Goal: Information Seeking & Learning: Learn about a topic

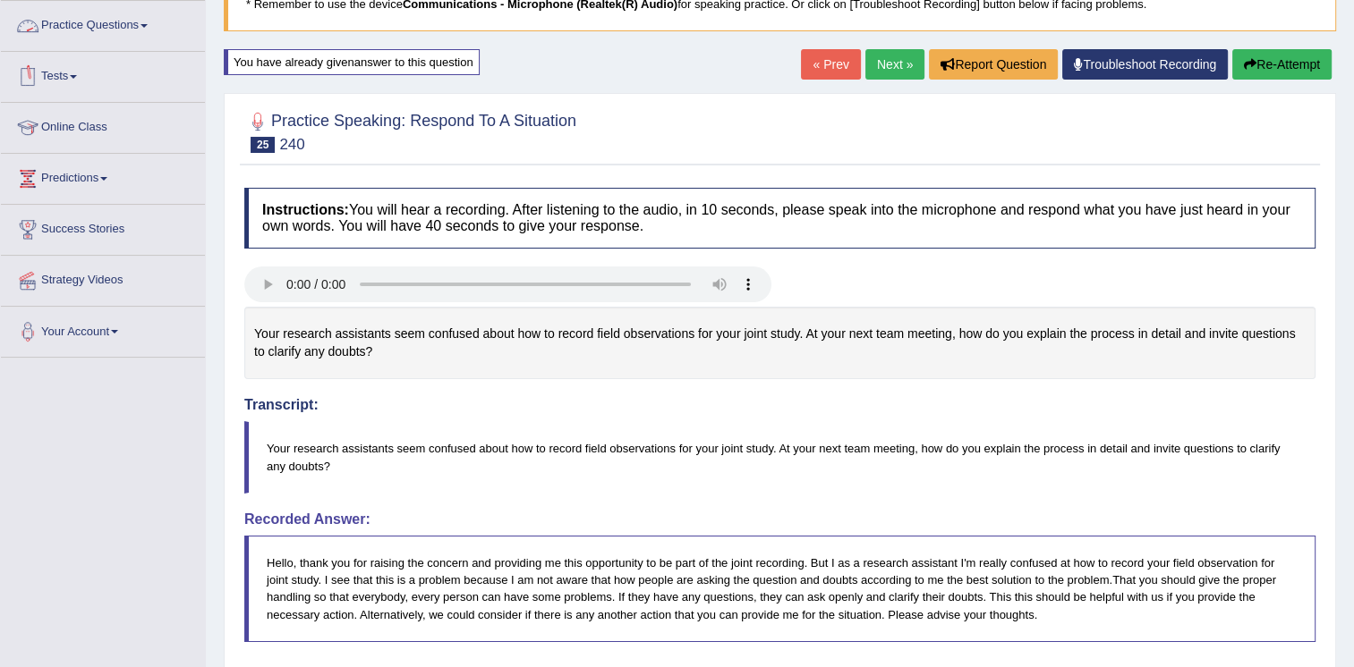
click at [137, 27] on link "Practice Questions" at bounding box center [103, 23] width 204 height 45
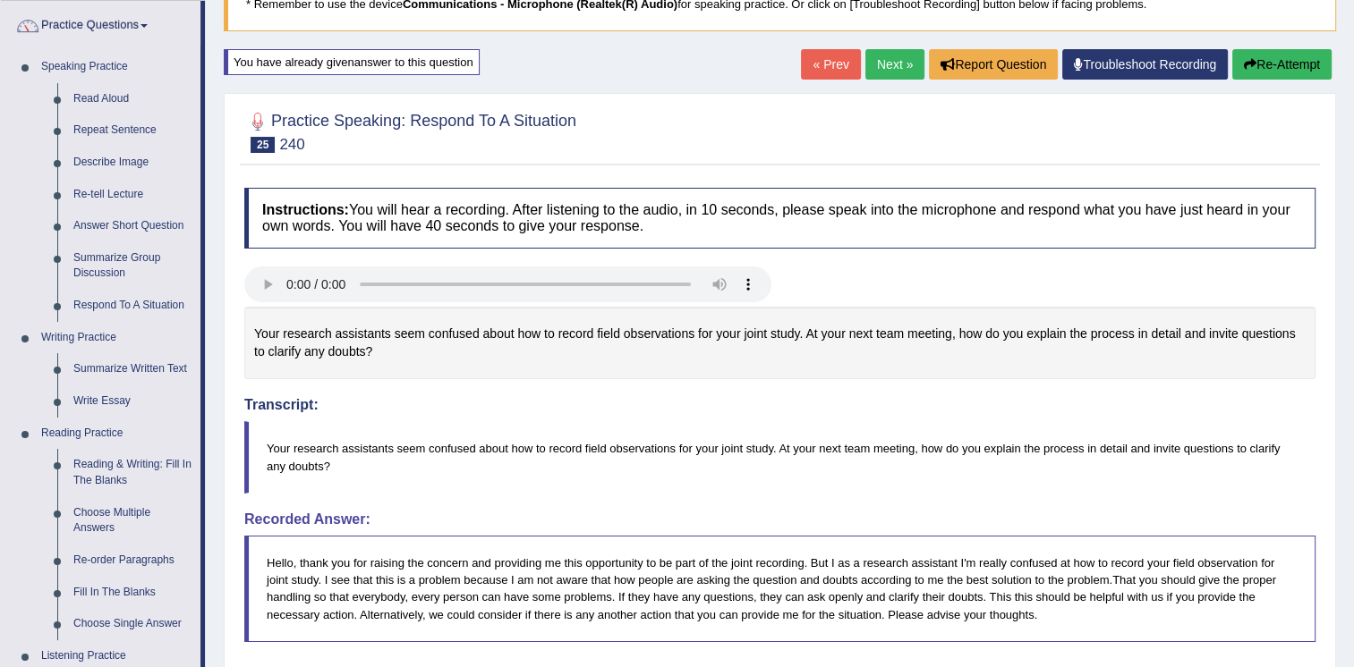
scroll to position [538, 0]
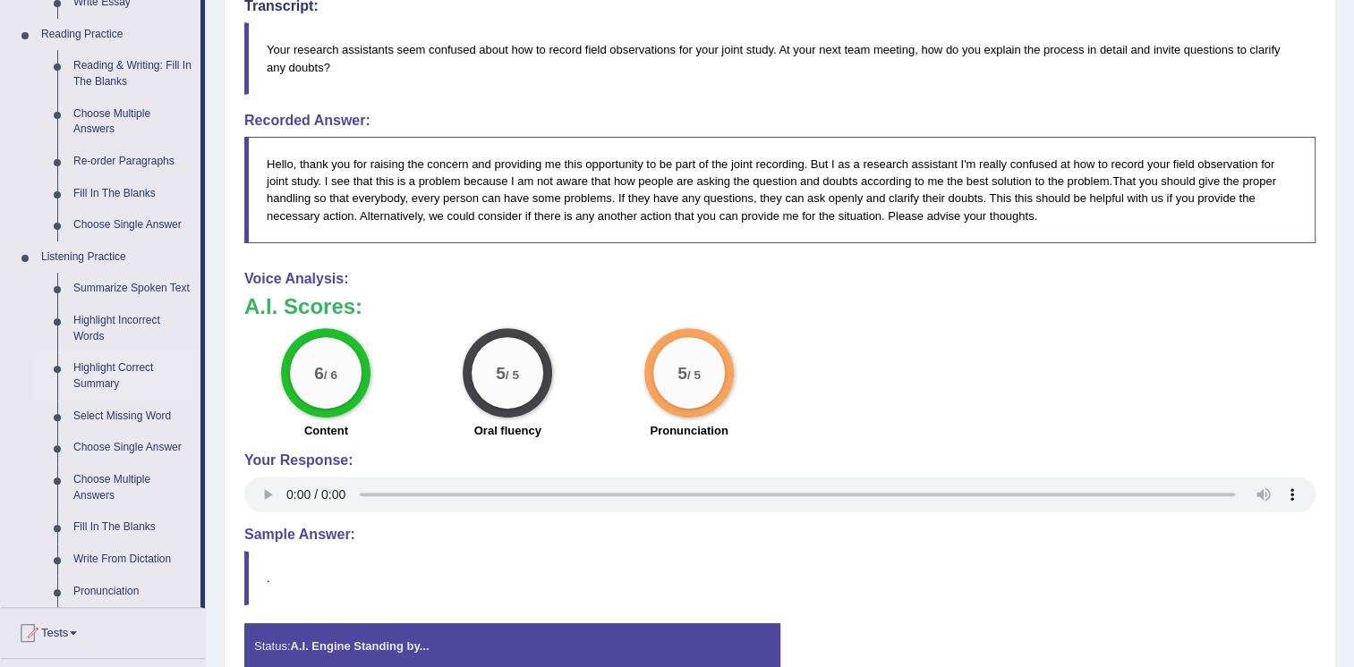
click at [82, 378] on link "Highlight Correct Summary" at bounding box center [132, 376] width 135 height 47
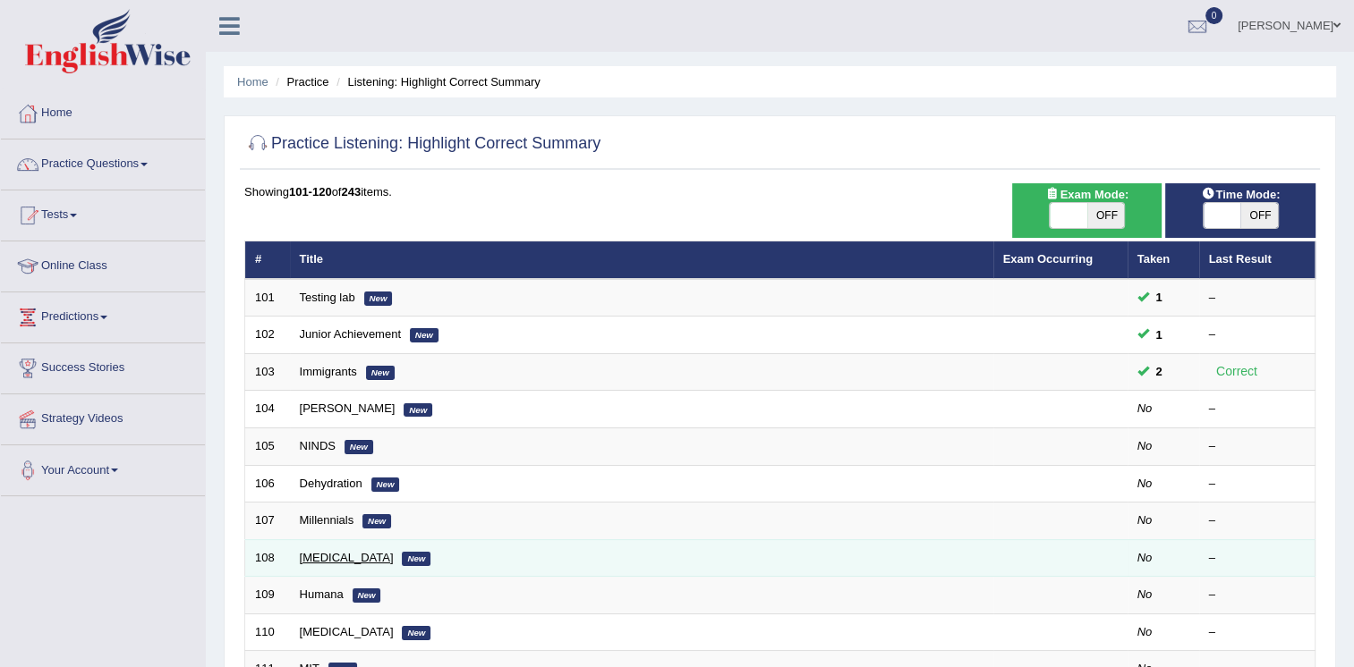
click at [306, 552] on link "bruxism" at bounding box center [347, 557] width 94 height 13
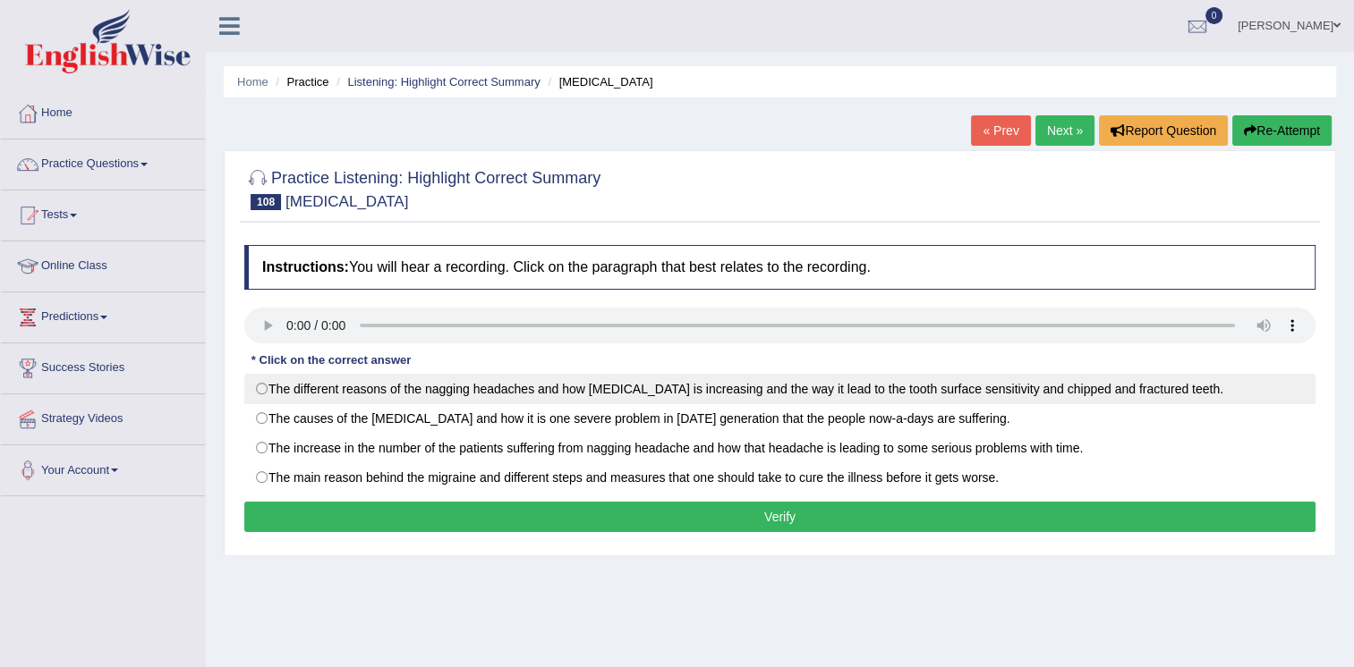
click at [286, 378] on label "The different reasons of the nagging headaches and how bruxism is increasing an…" at bounding box center [779, 389] width 1071 height 30
radio input "true"
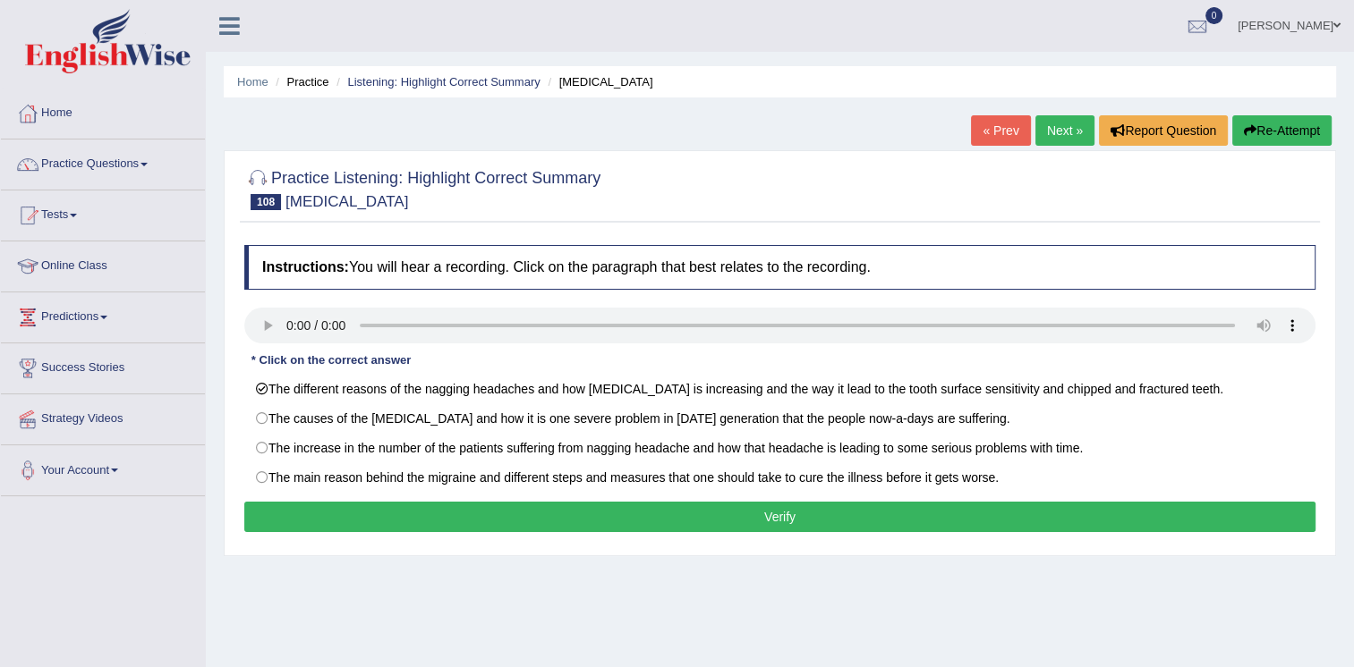
click at [451, 526] on button "Verify" at bounding box center [779, 517] width 1071 height 30
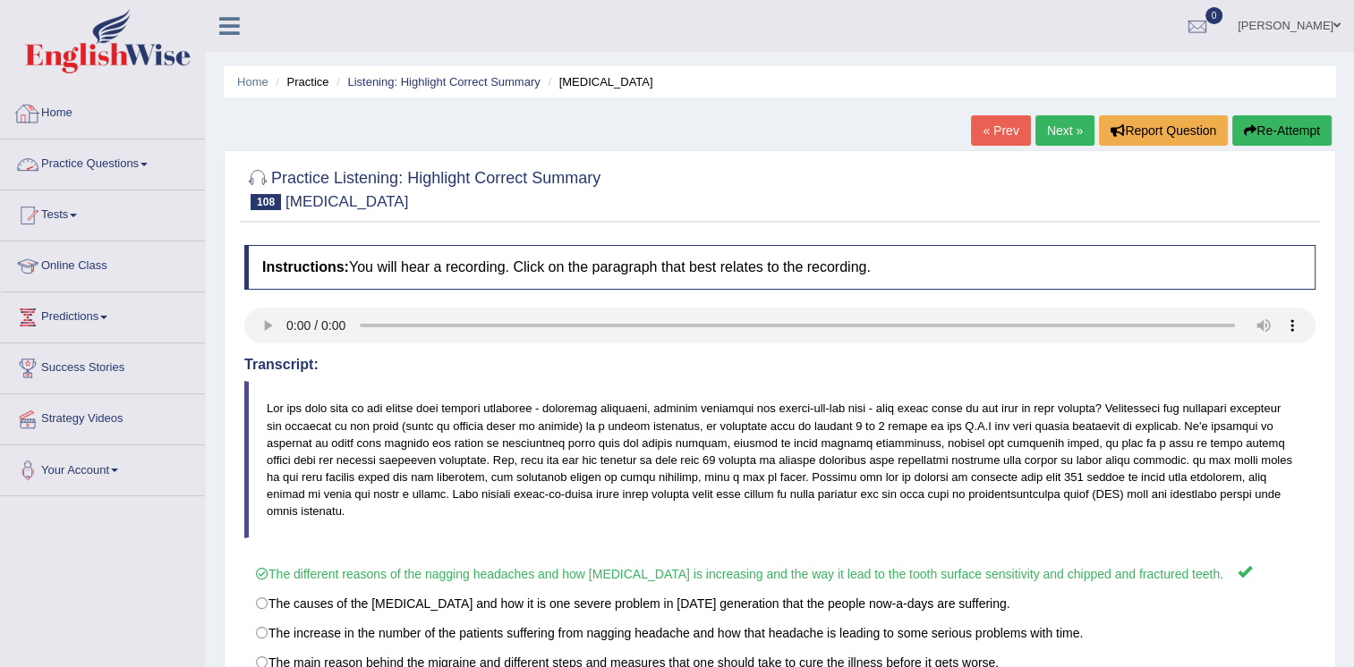
click at [139, 156] on link "Practice Questions" at bounding box center [103, 162] width 204 height 45
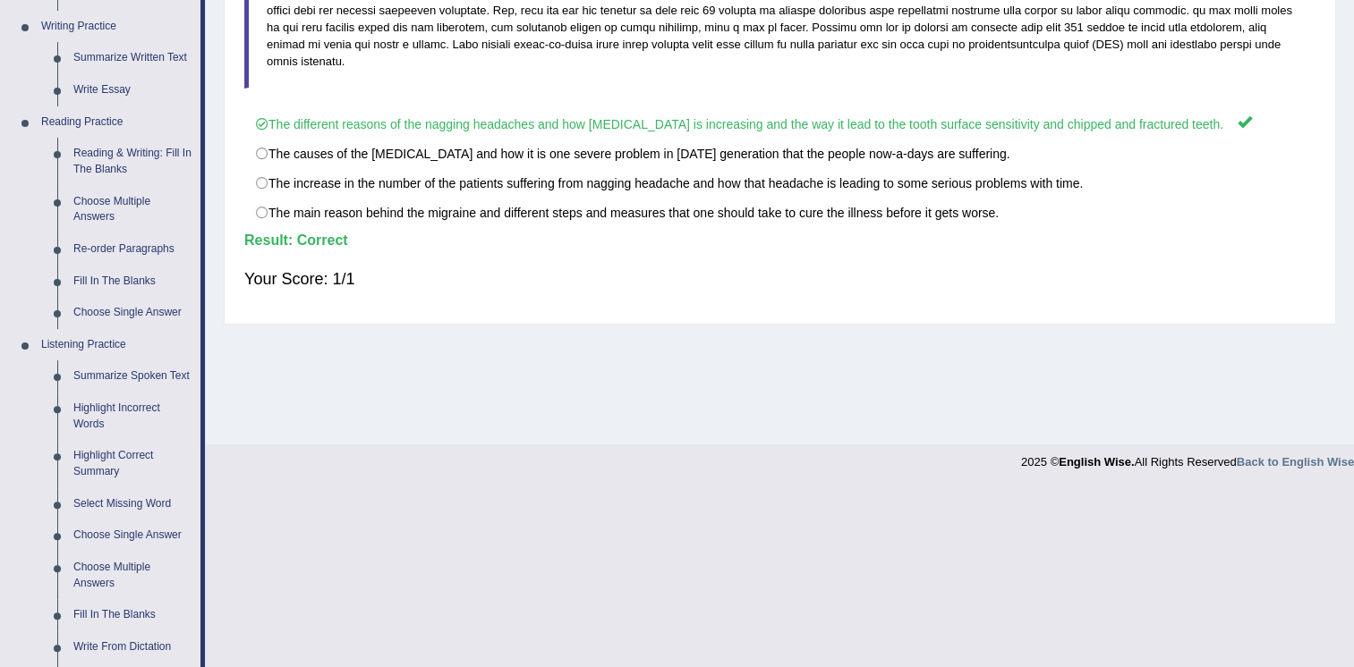
scroll to position [512, 0]
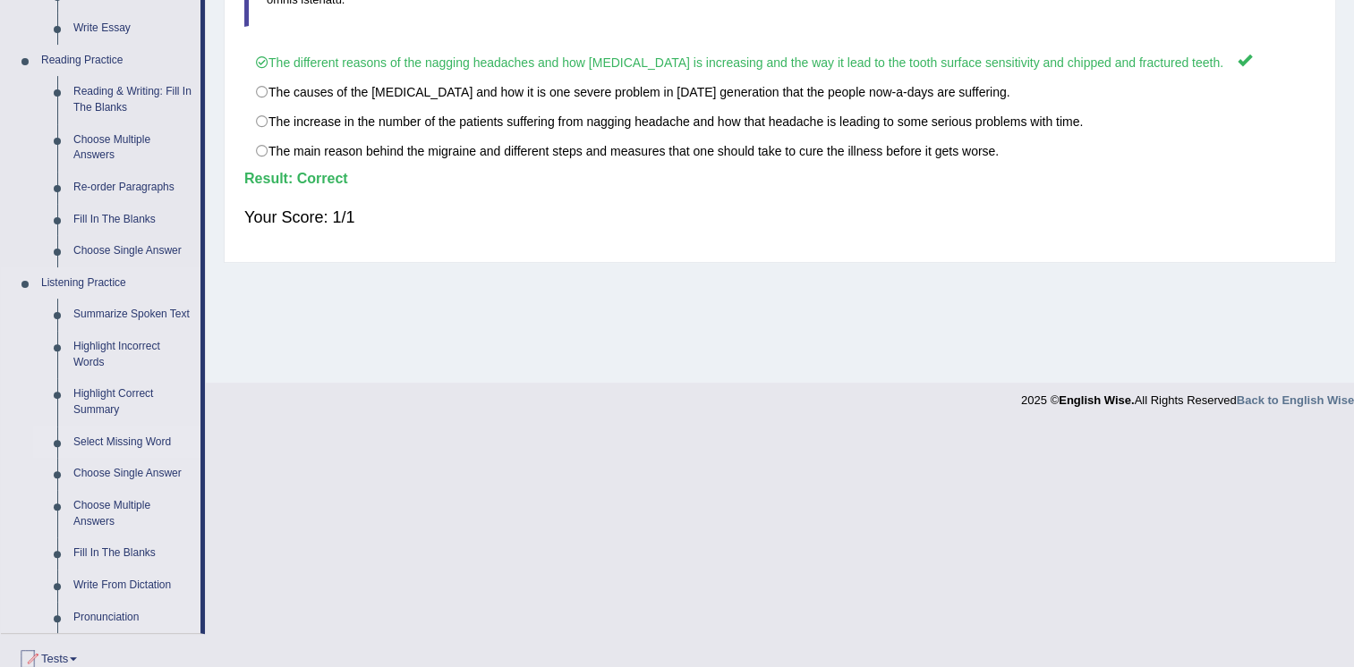
click at [95, 443] on link "Select Missing Word" at bounding box center [132, 443] width 135 height 32
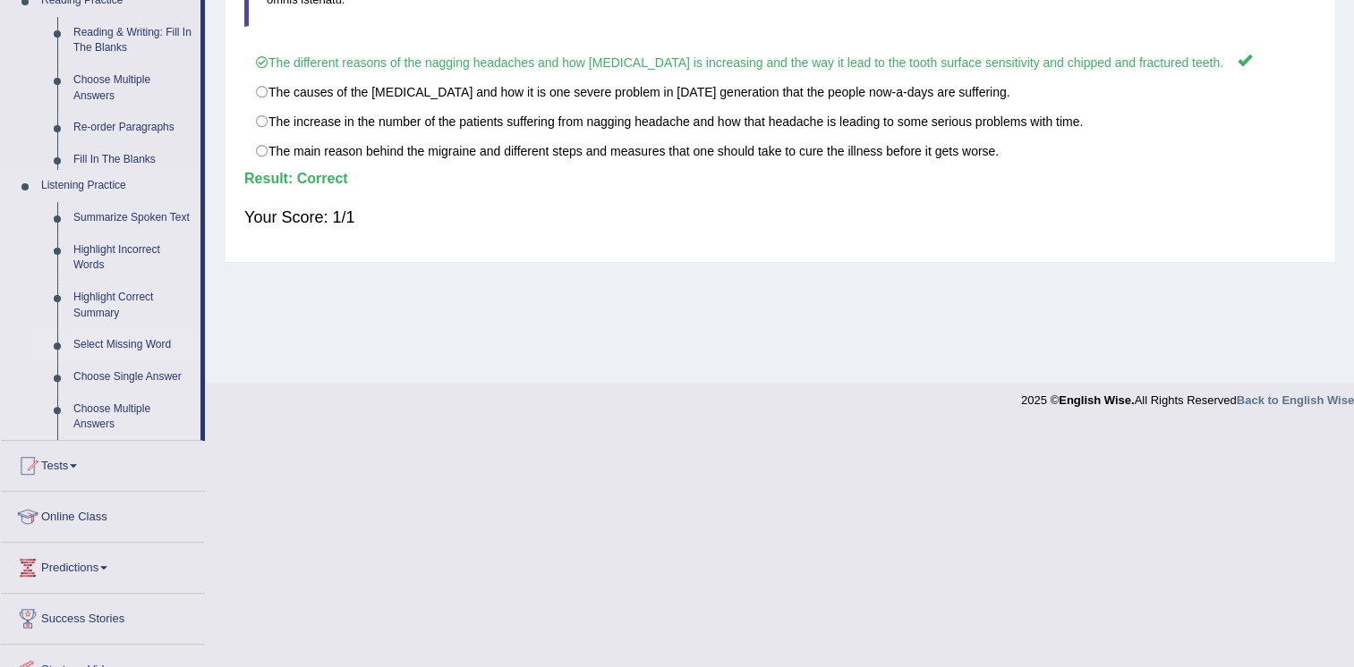
scroll to position [344, 0]
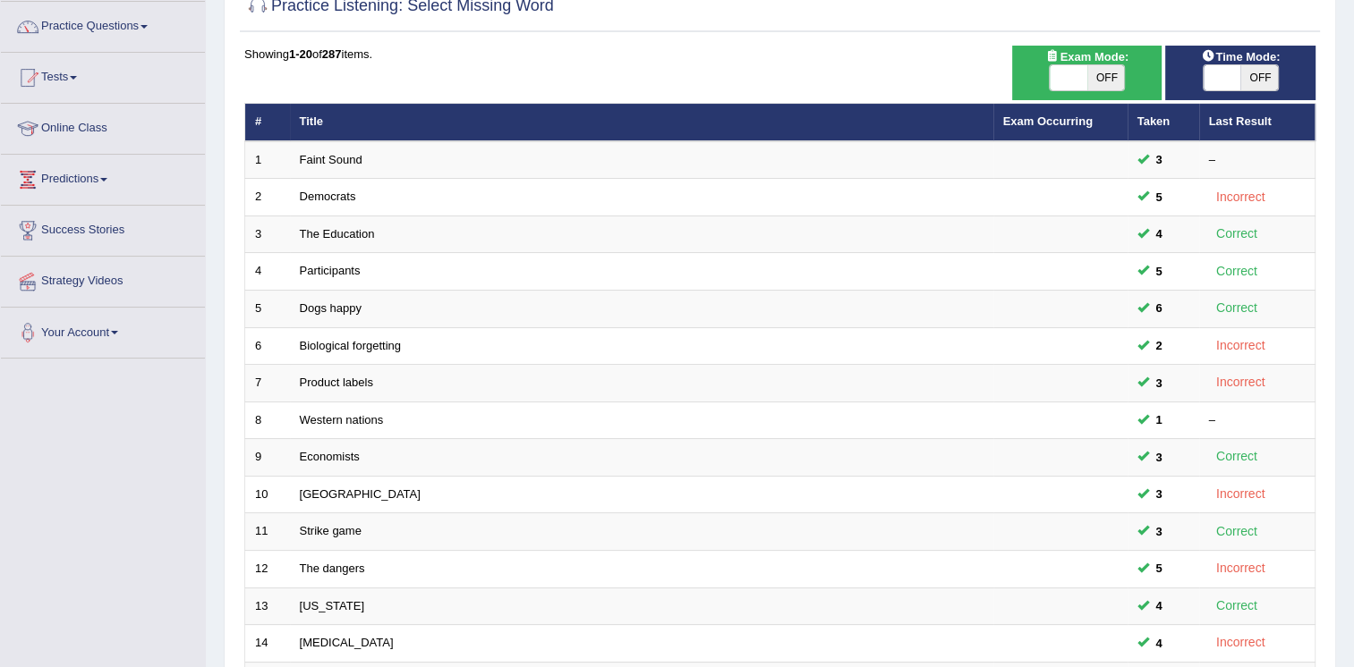
scroll to position [276, 0]
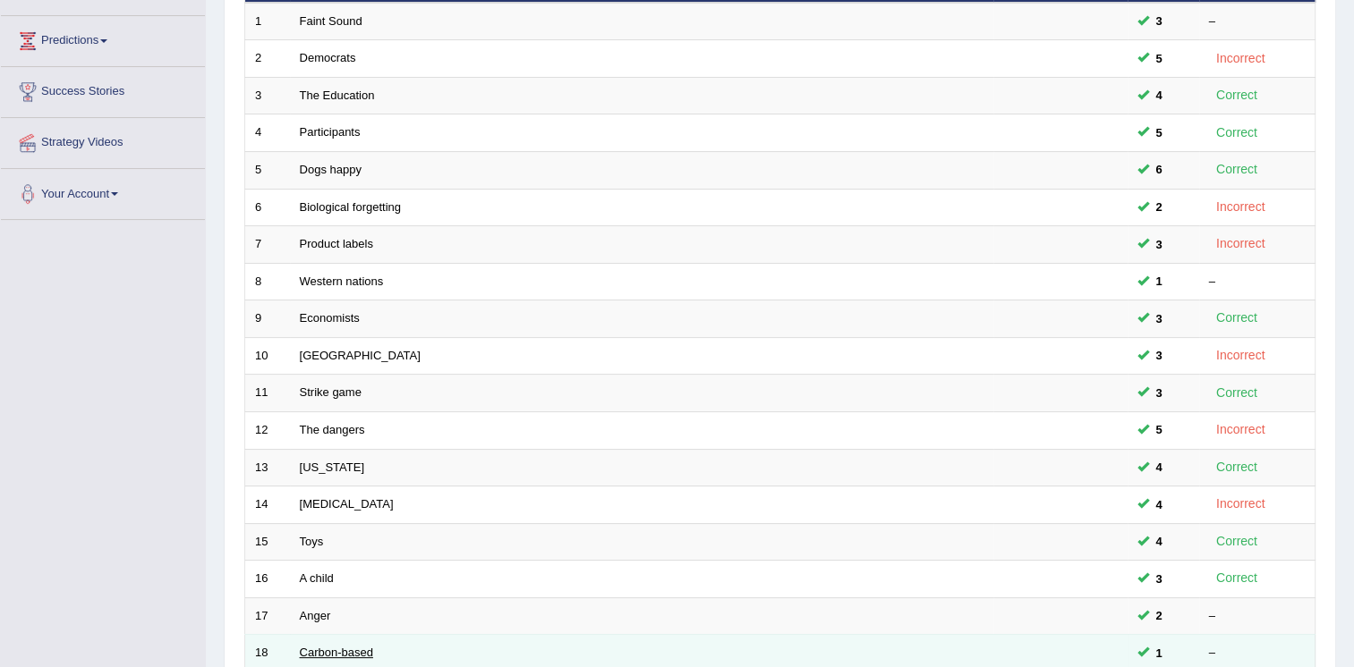
click at [355, 651] on link "Carbon-based" at bounding box center [336, 652] width 73 height 13
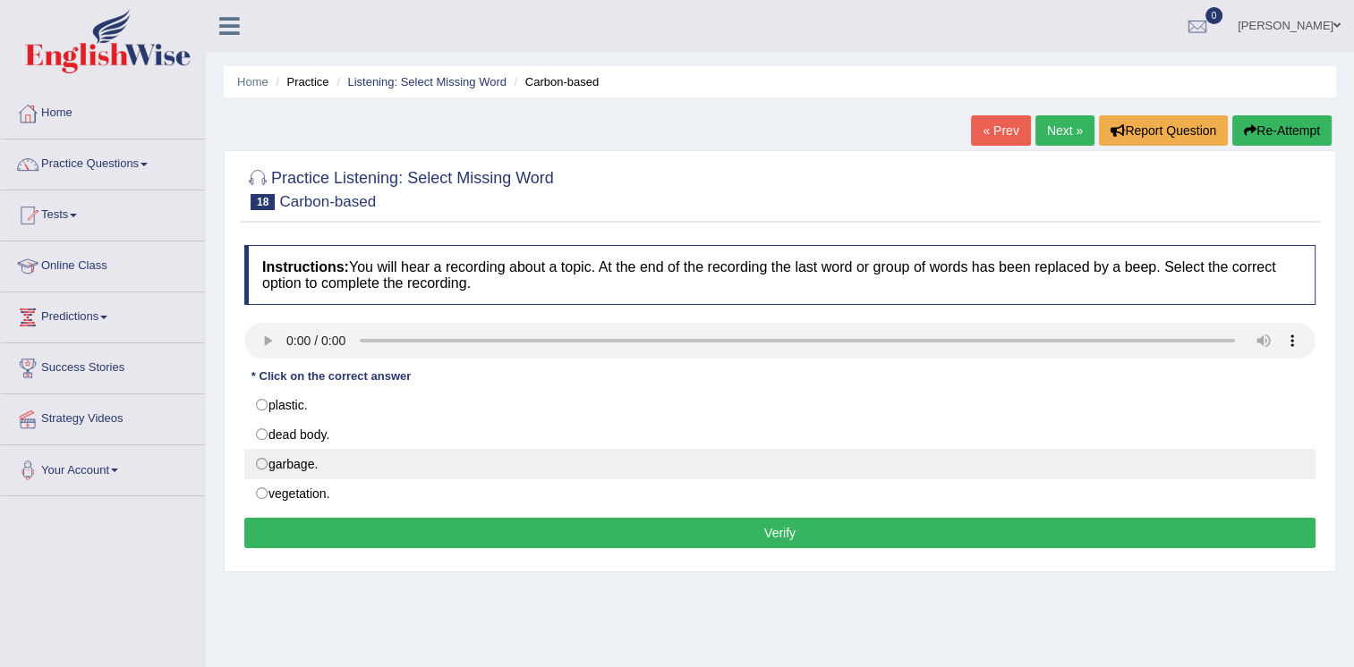
click at [333, 466] on label "garbage." at bounding box center [779, 464] width 1071 height 30
radio input "true"
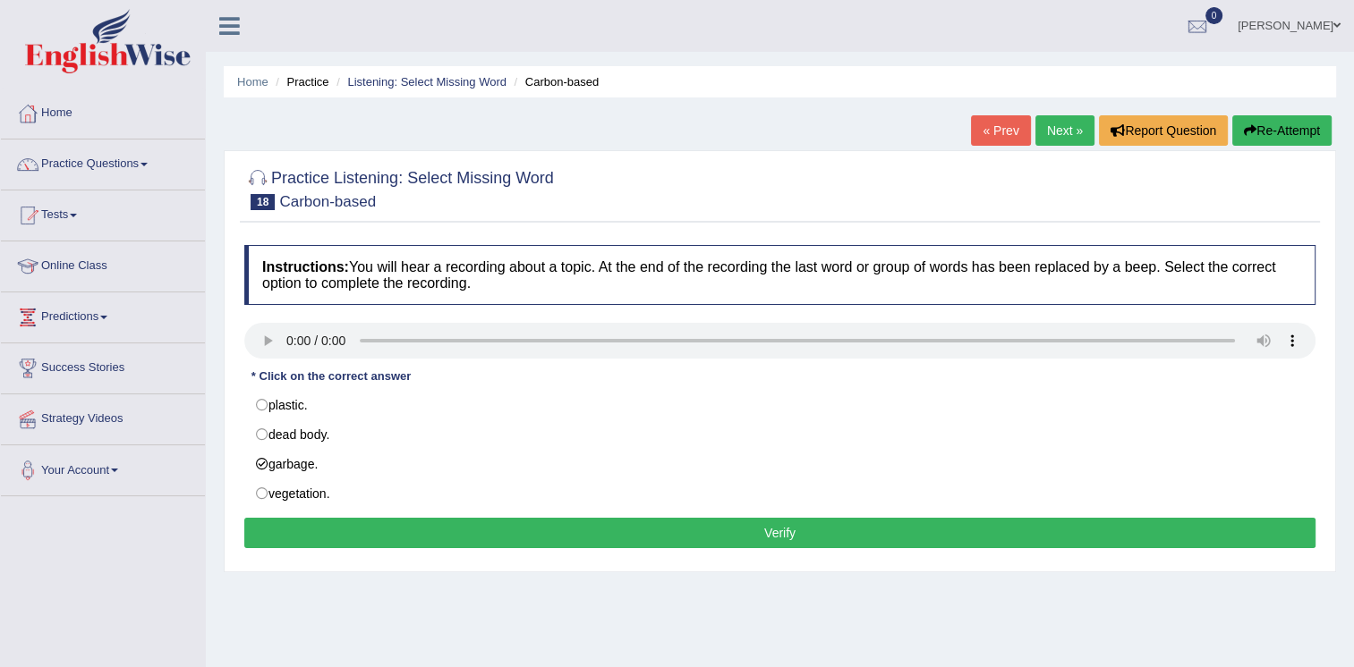
click at [627, 530] on button "Verify" at bounding box center [779, 533] width 1071 height 30
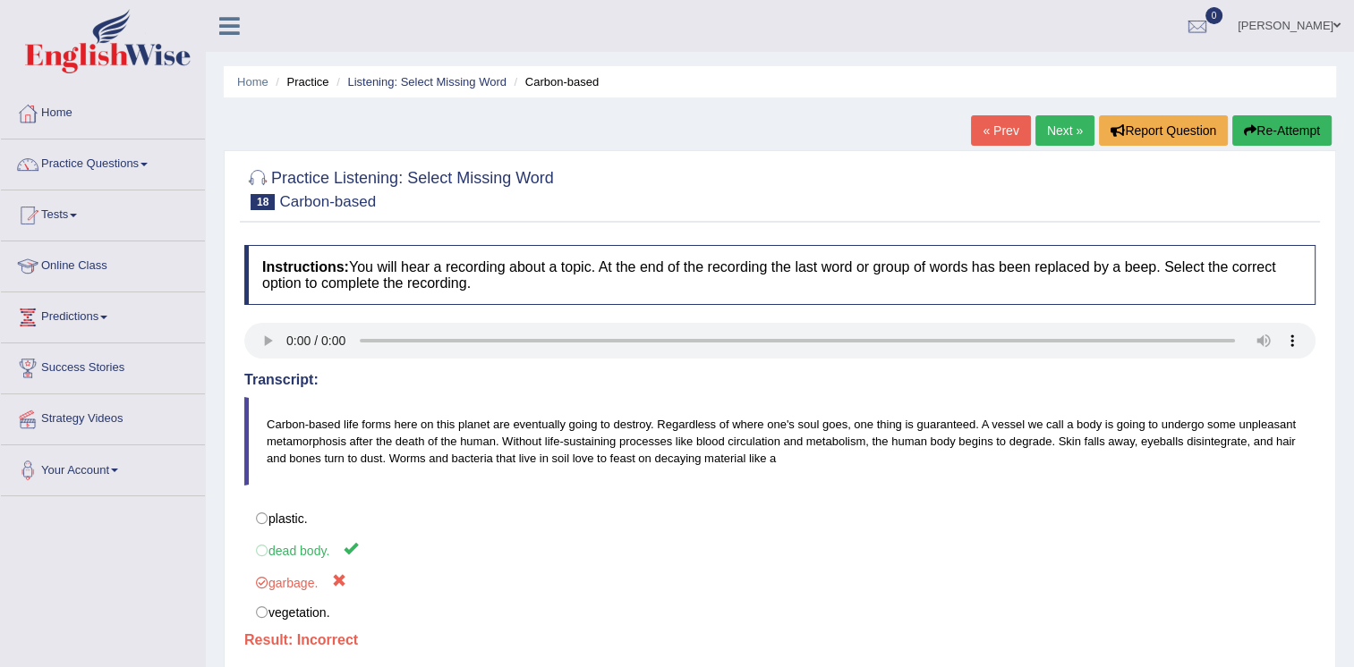
click at [1065, 134] on link "Next »" at bounding box center [1064, 130] width 59 height 30
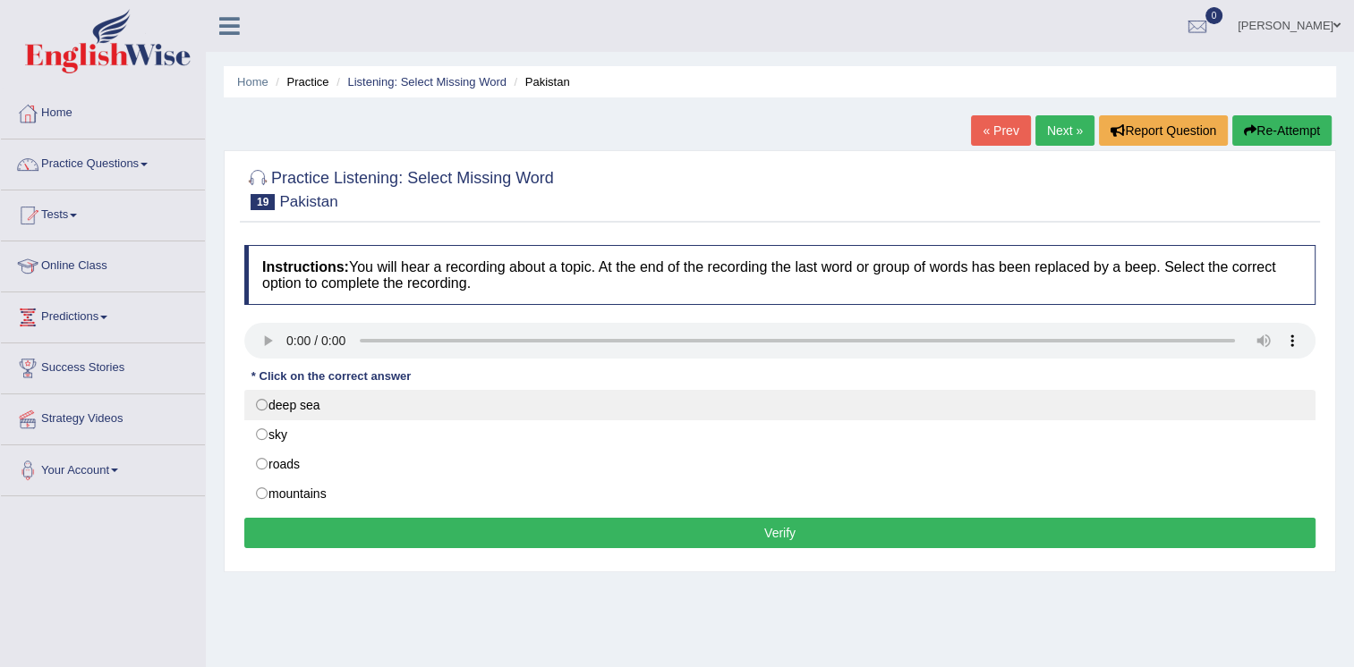
click at [297, 415] on label "deep sea" at bounding box center [779, 405] width 1071 height 30
radio input "true"
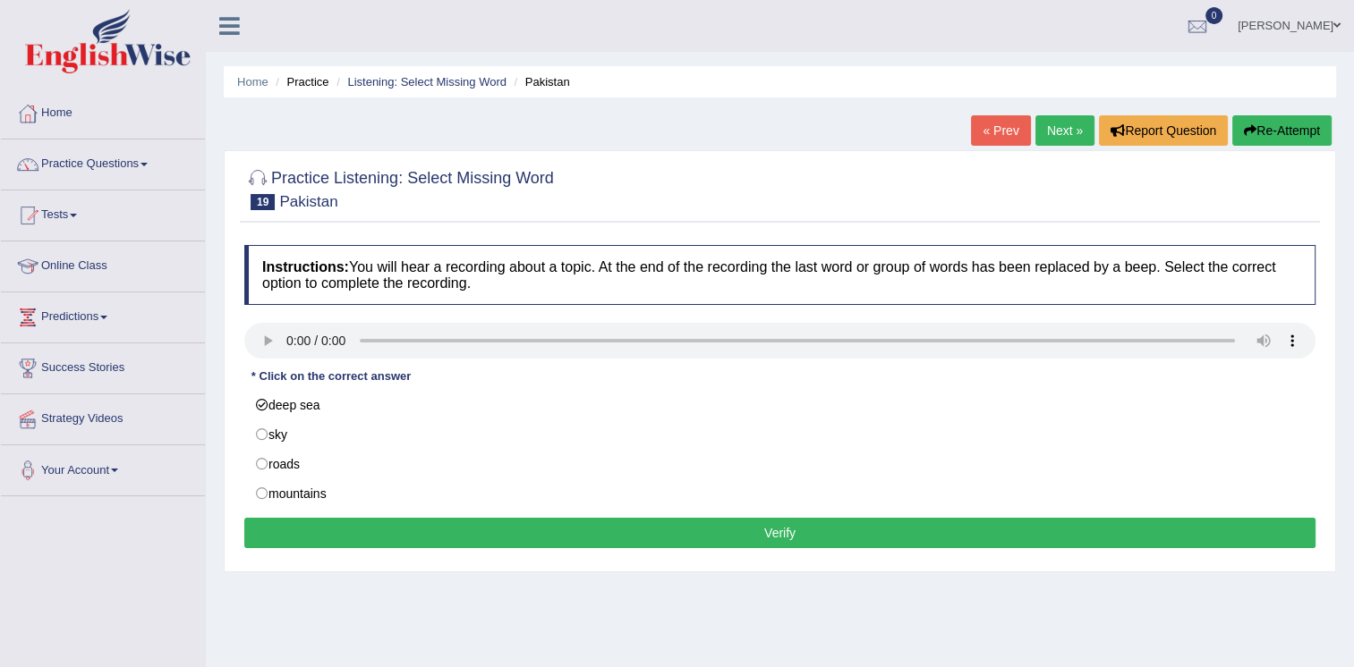
click at [564, 522] on button "Verify" at bounding box center [779, 533] width 1071 height 30
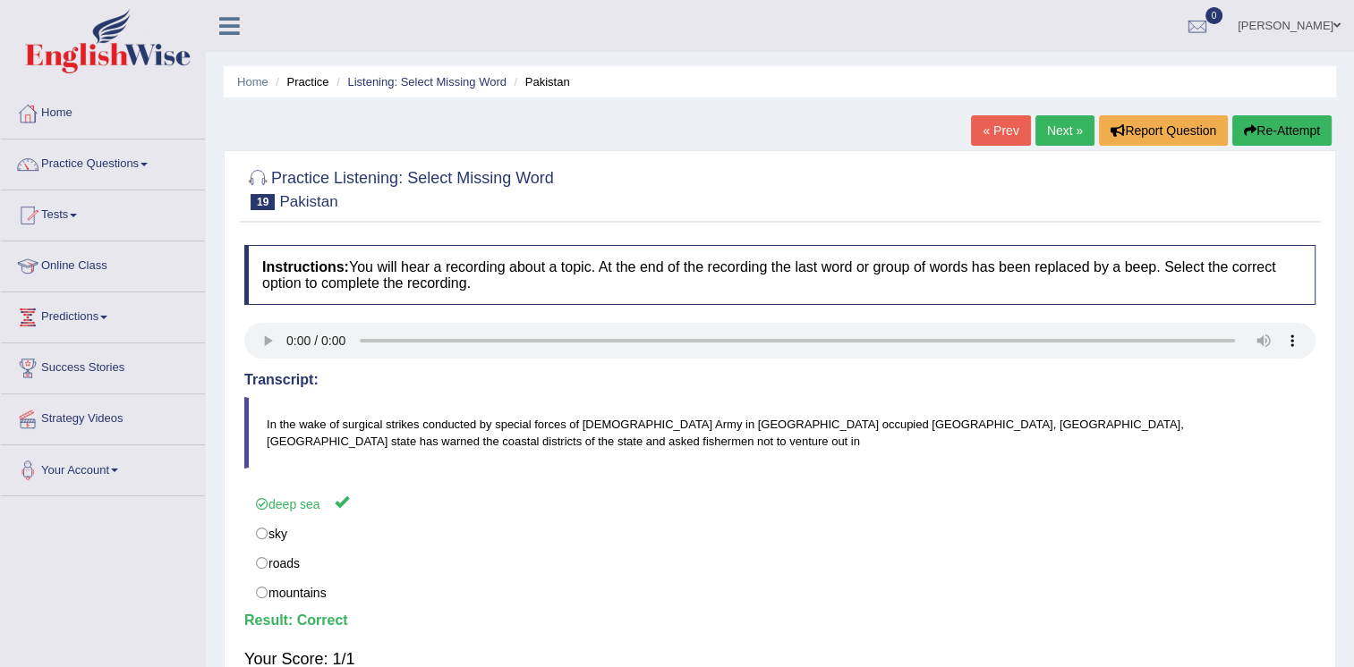
click at [1054, 137] on link "Next »" at bounding box center [1064, 130] width 59 height 30
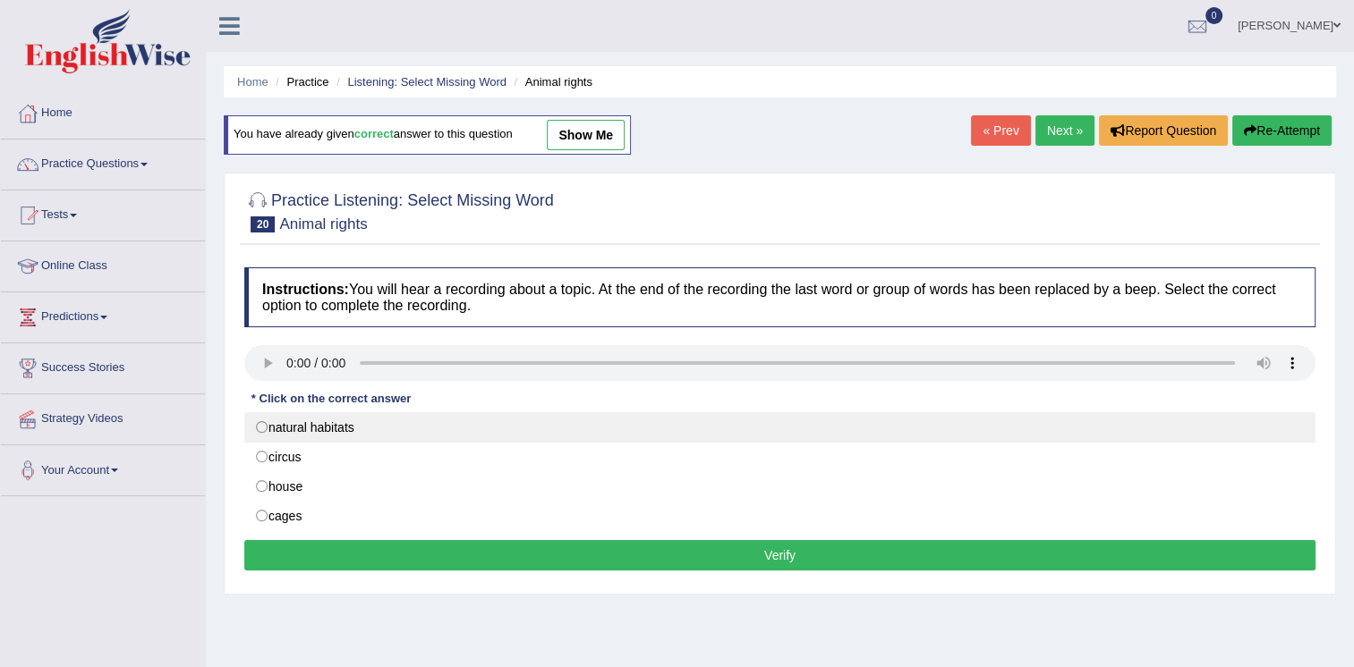
click at [354, 431] on label "natural habitats" at bounding box center [779, 427] width 1071 height 30
radio input "true"
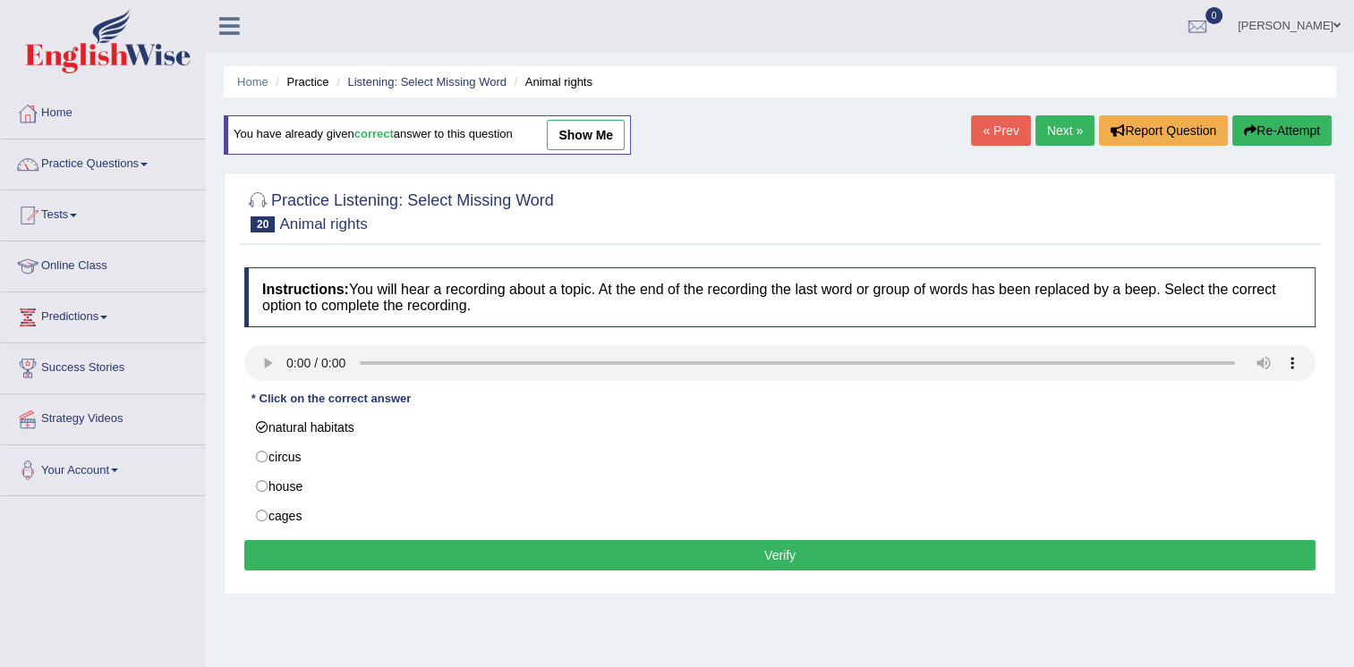
click at [734, 547] on button "Verify" at bounding box center [779, 555] width 1071 height 30
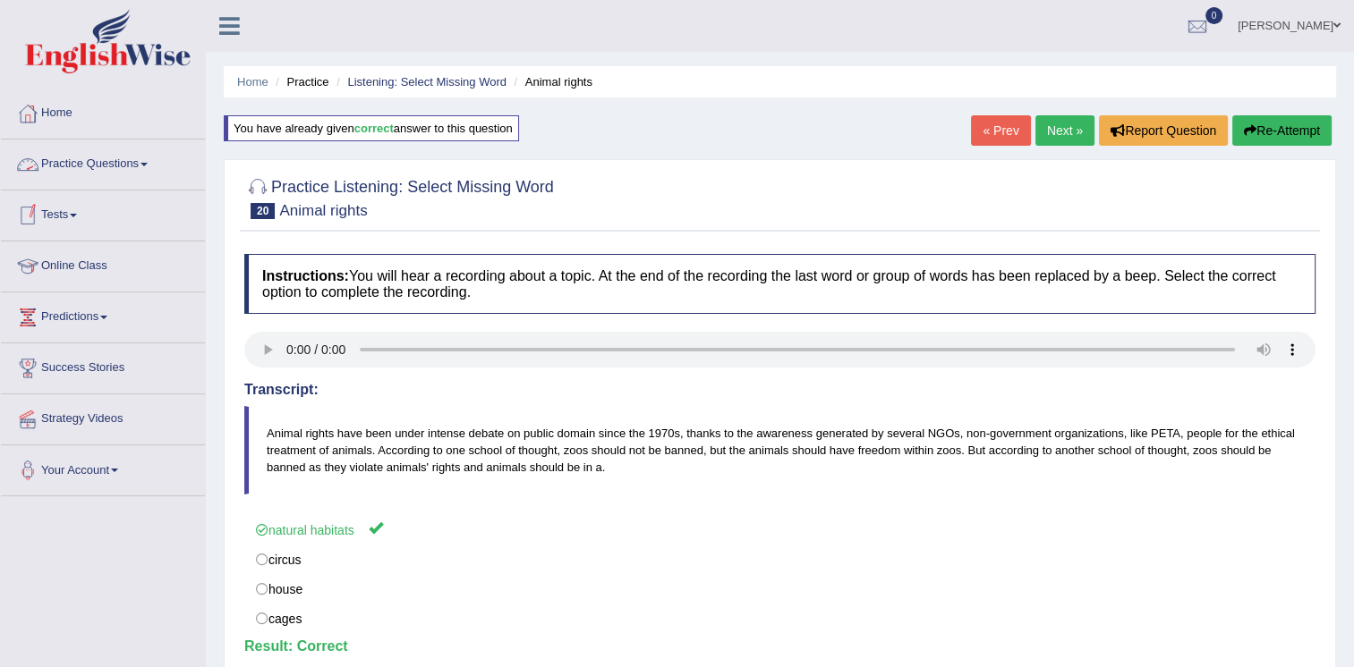
click at [69, 167] on link "Practice Questions" at bounding box center [103, 162] width 204 height 45
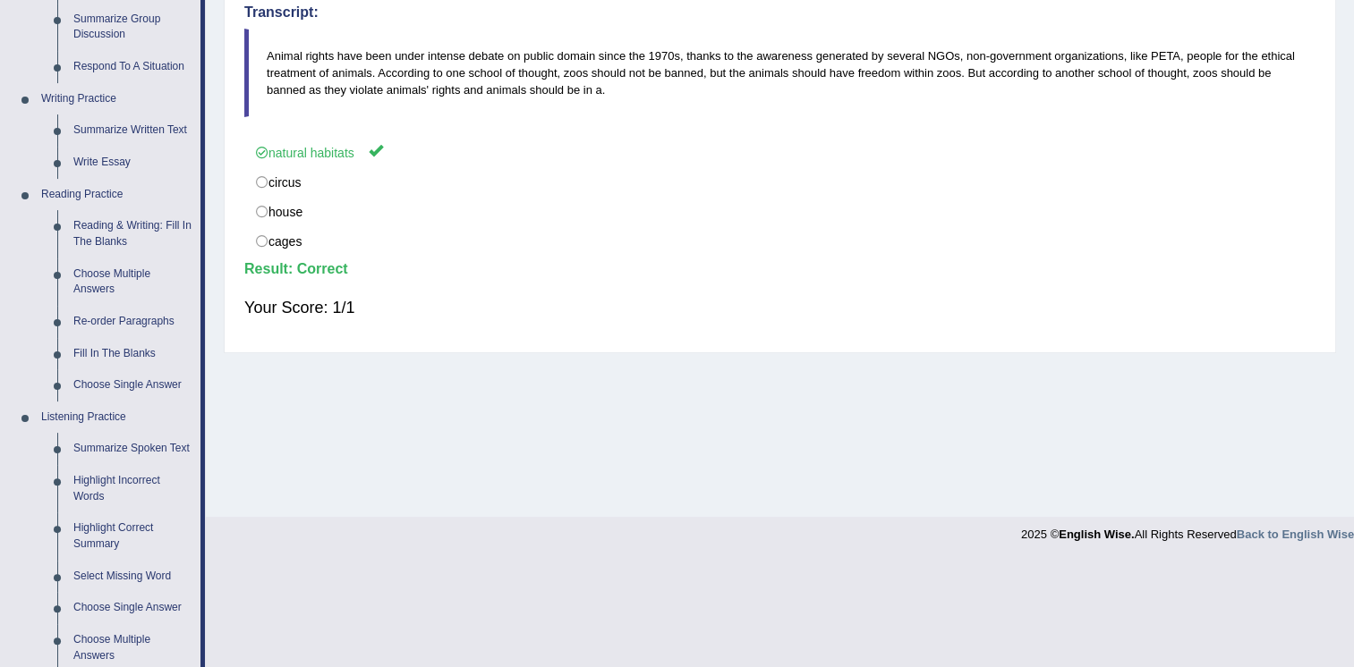
scroll to position [625, 0]
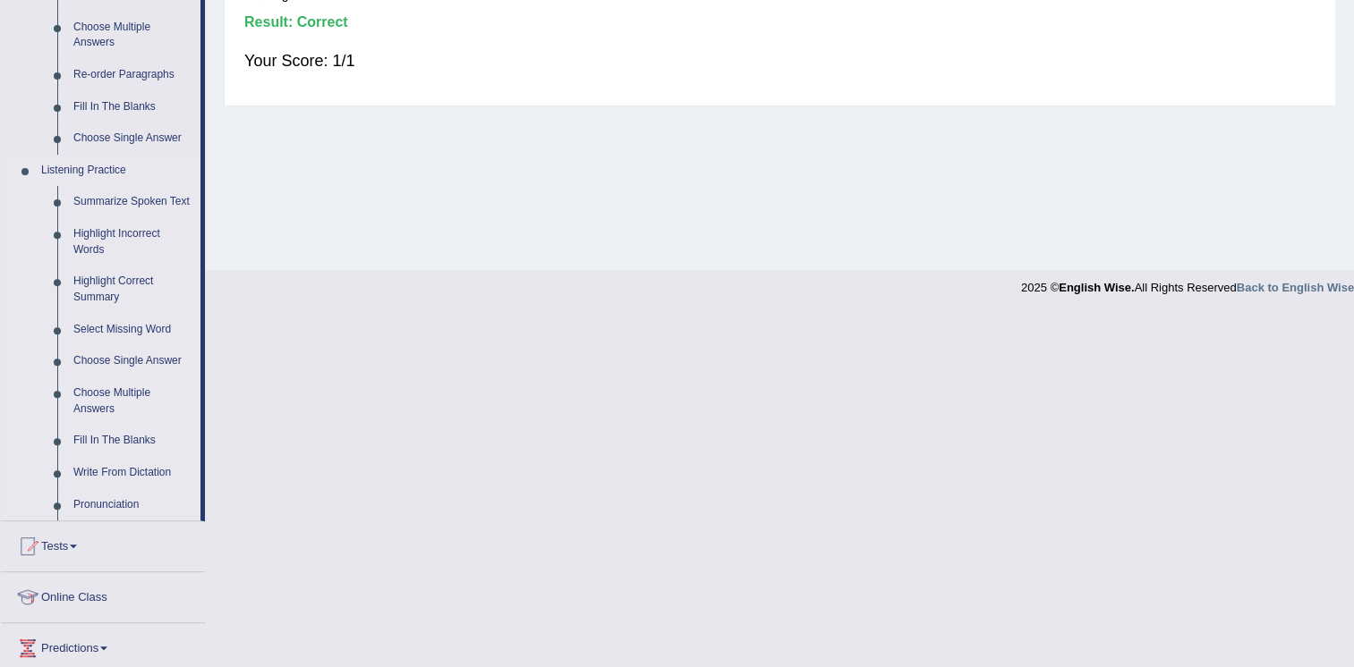
click at [83, 392] on link "Choose Multiple Answers" at bounding box center [132, 401] width 135 height 47
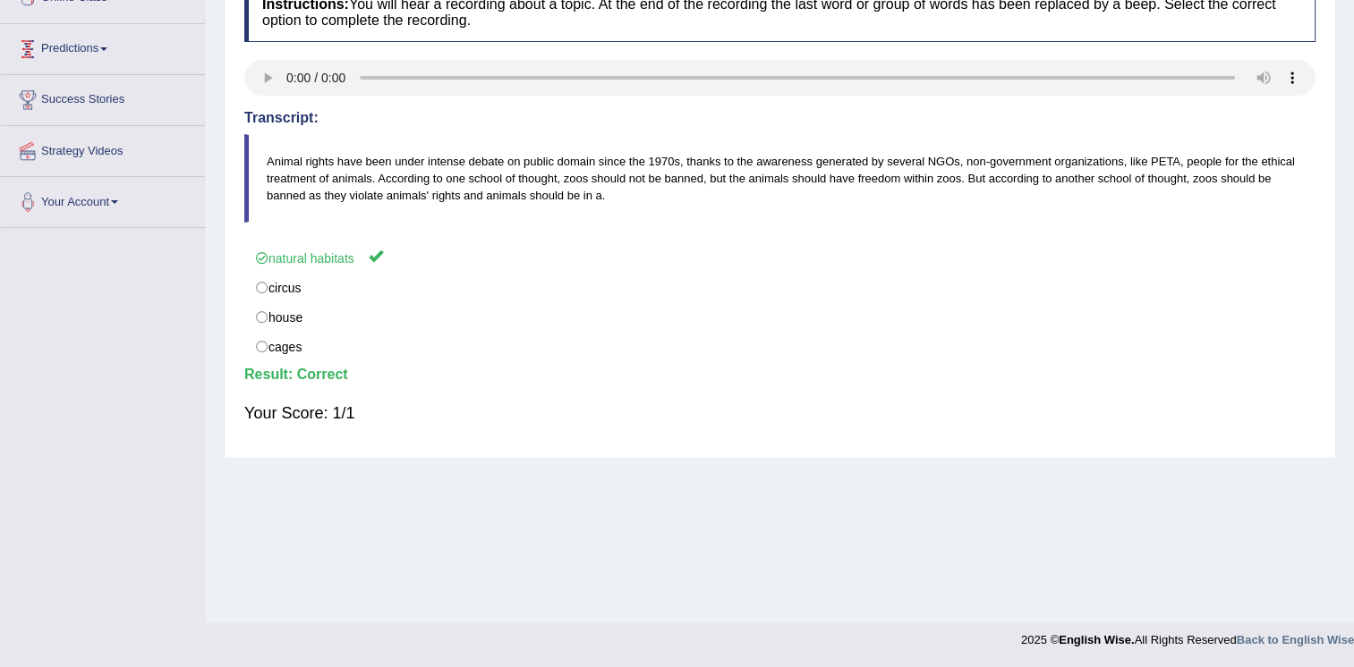
scroll to position [272, 0]
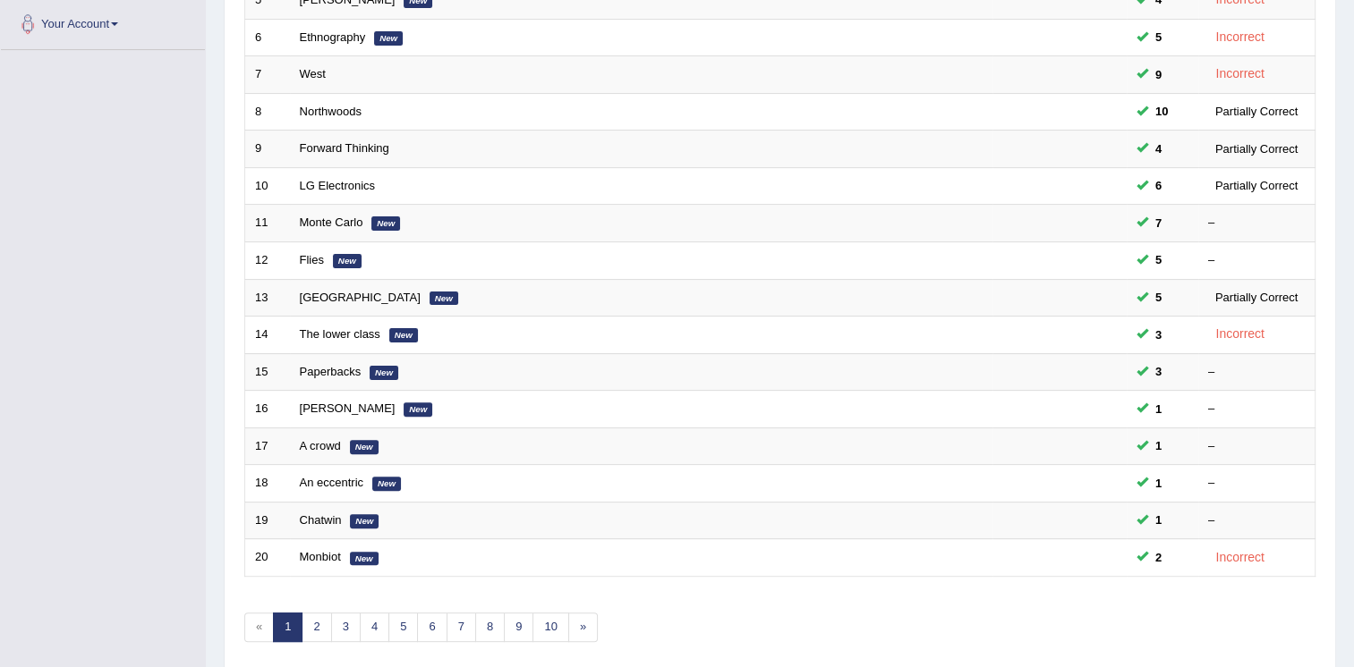
scroll to position [505, 0]
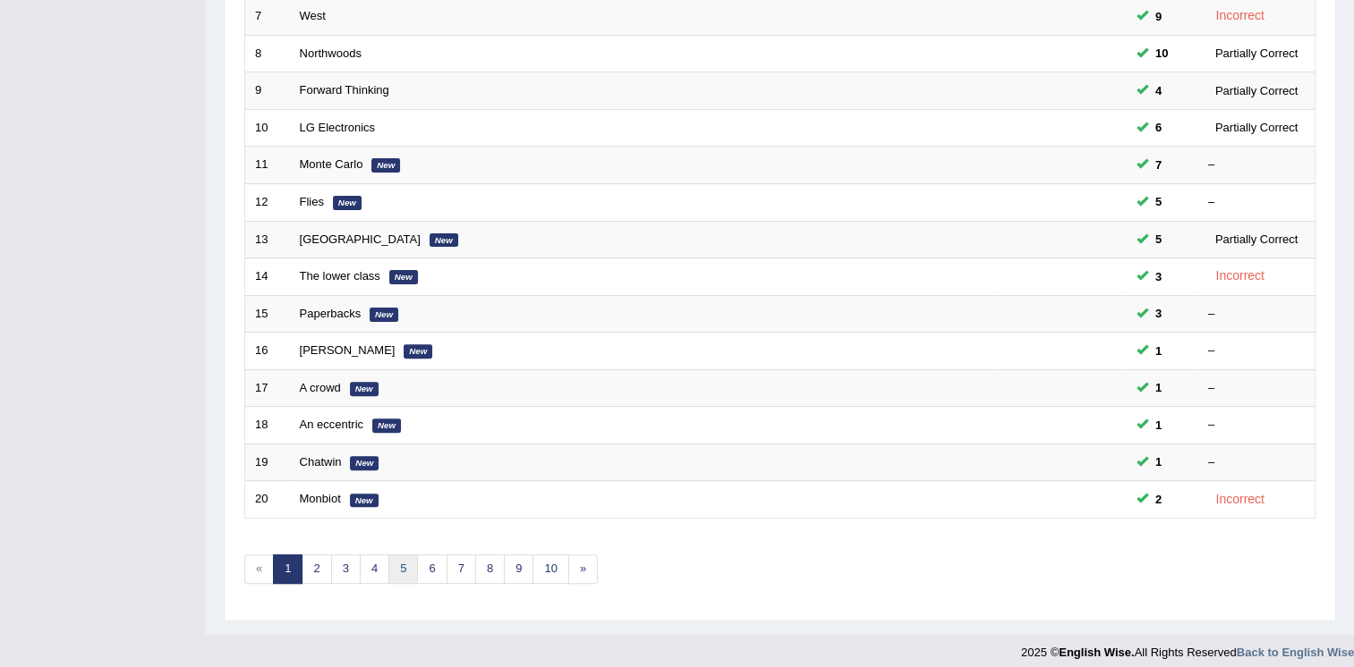
click at [404, 564] on link "5" at bounding box center [403, 570] width 30 height 30
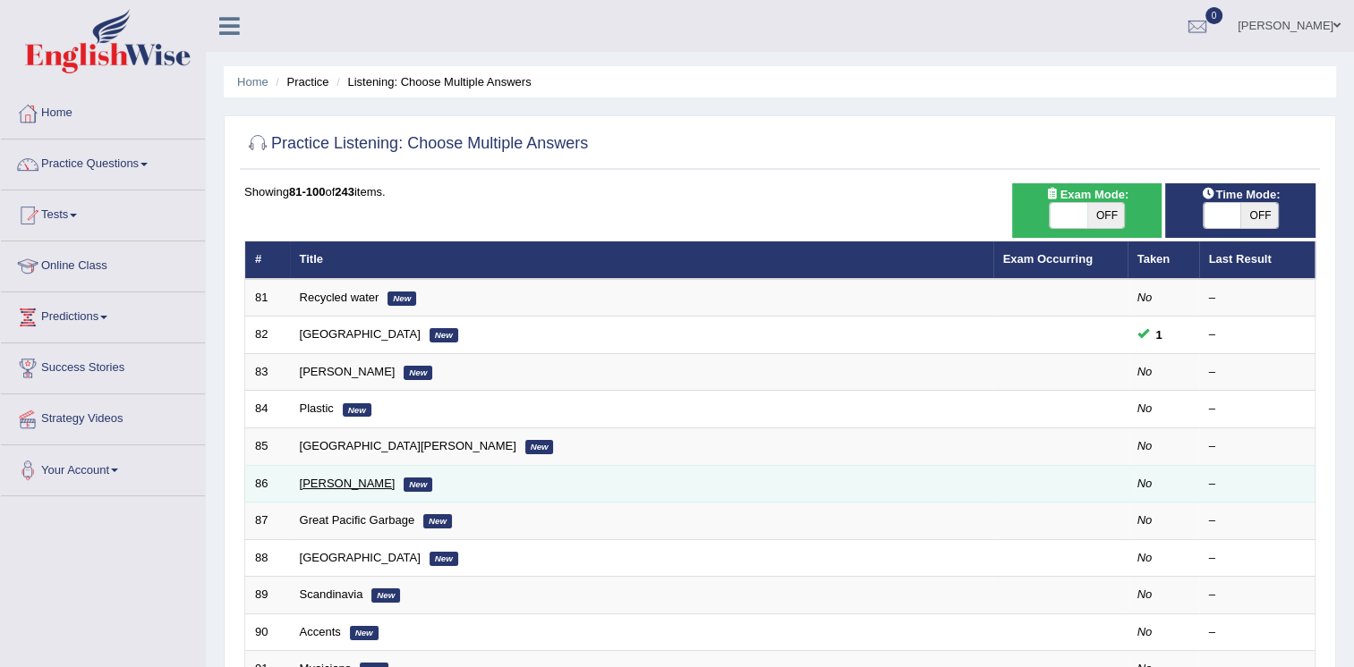
click at [326, 479] on link "[PERSON_NAME]" at bounding box center [348, 483] width 96 height 13
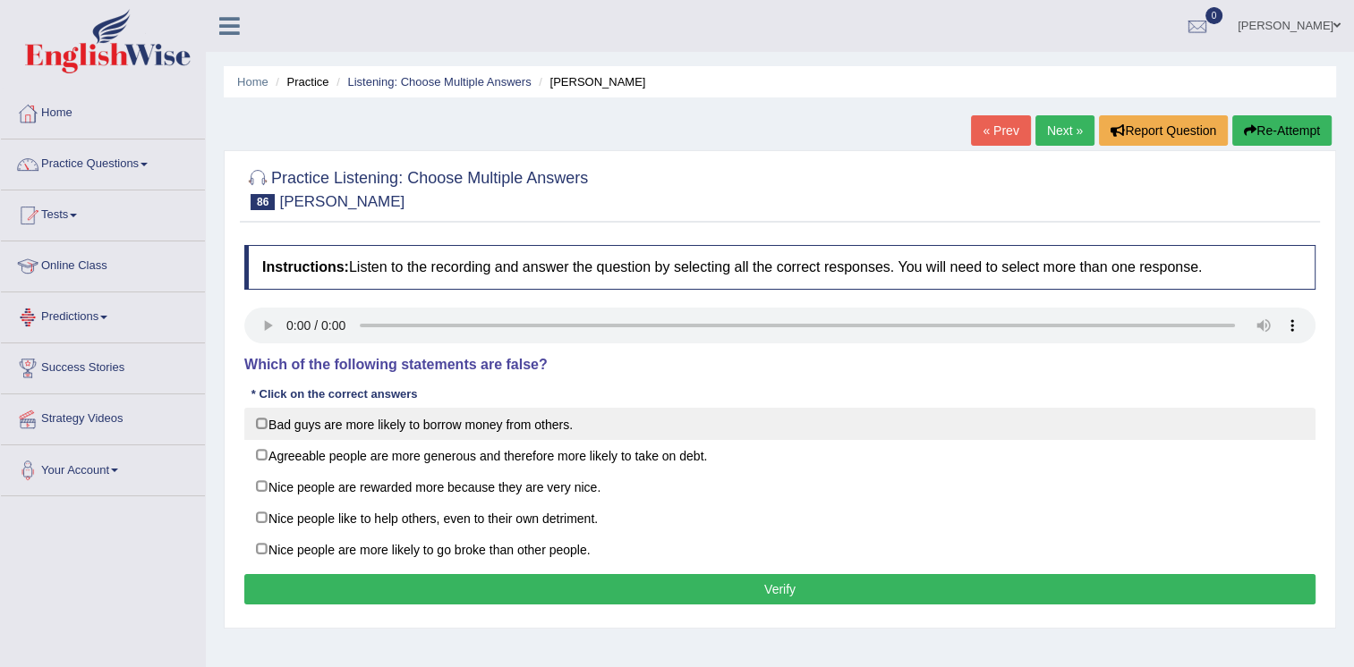
click at [264, 420] on label "Bad guys are more likely to borrow money from others." at bounding box center [779, 424] width 1071 height 32
checkbox input "true"
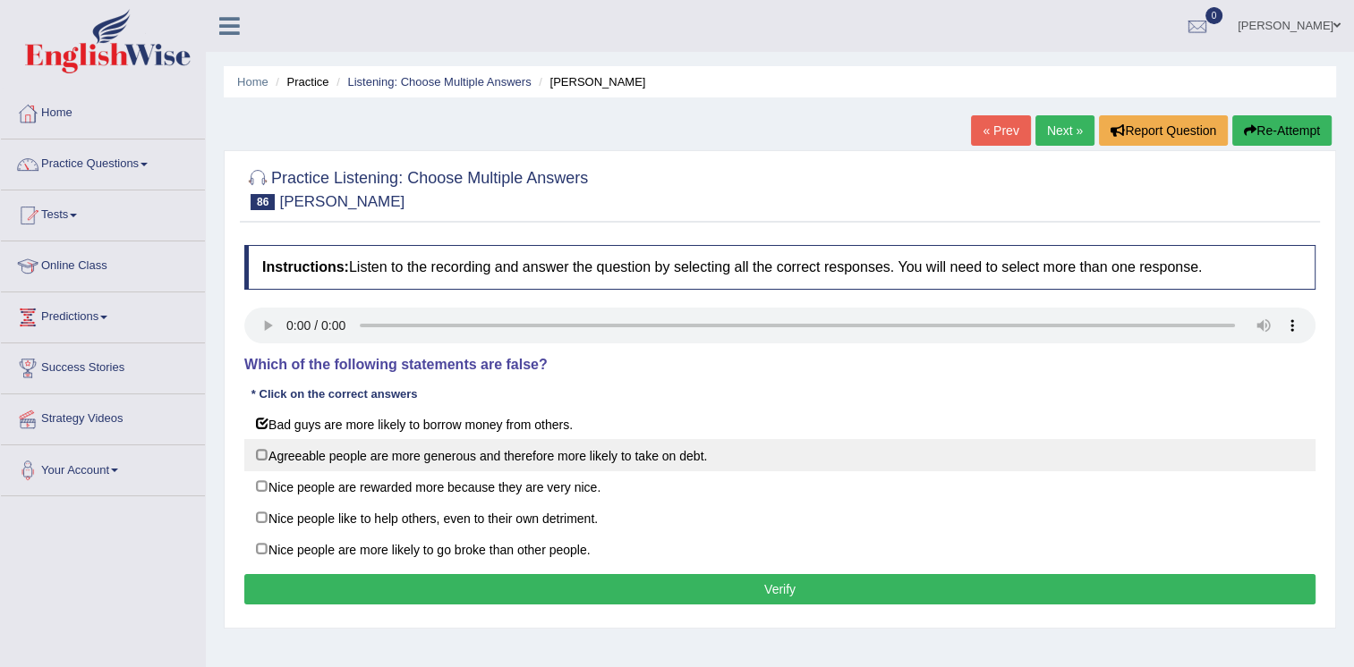
click at [360, 450] on label "Agreeable people are more generous and therefore more likely to take on debt." at bounding box center [779, 455] width 1071 height 32
checkbox input "true"
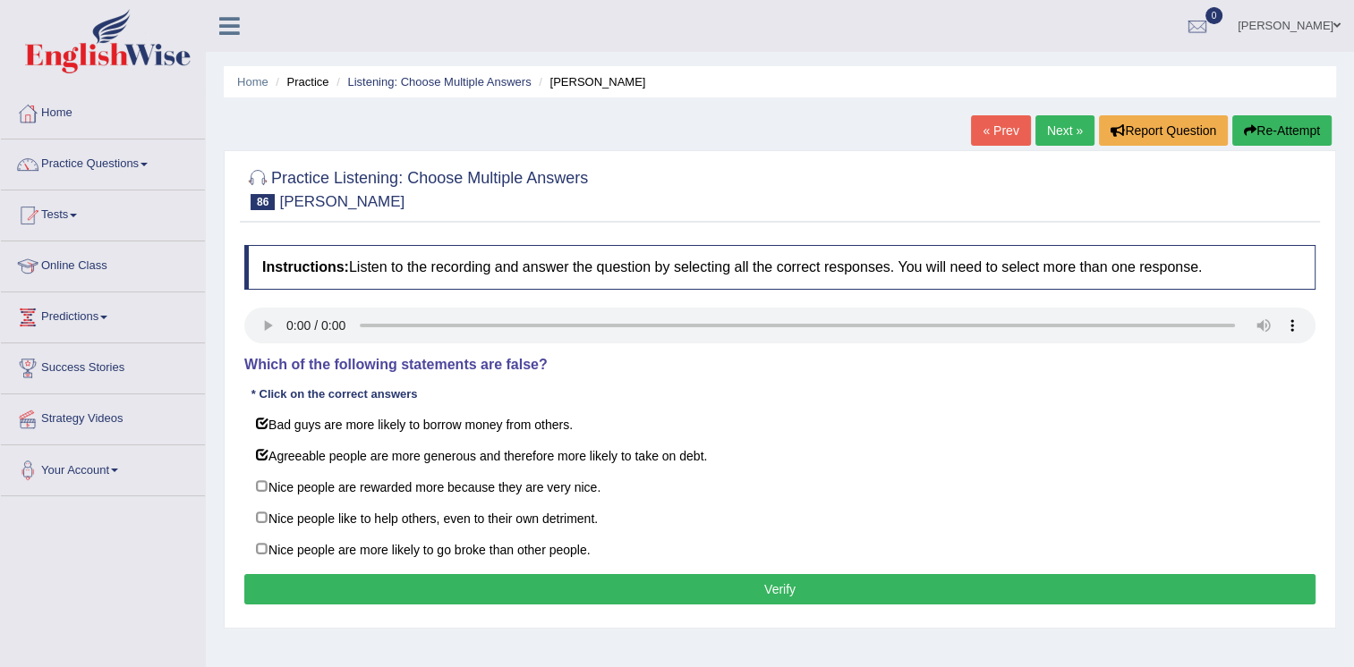
click at [736, 574] on button "Verify" at bounding box center [779, 589] width 1071 height 30
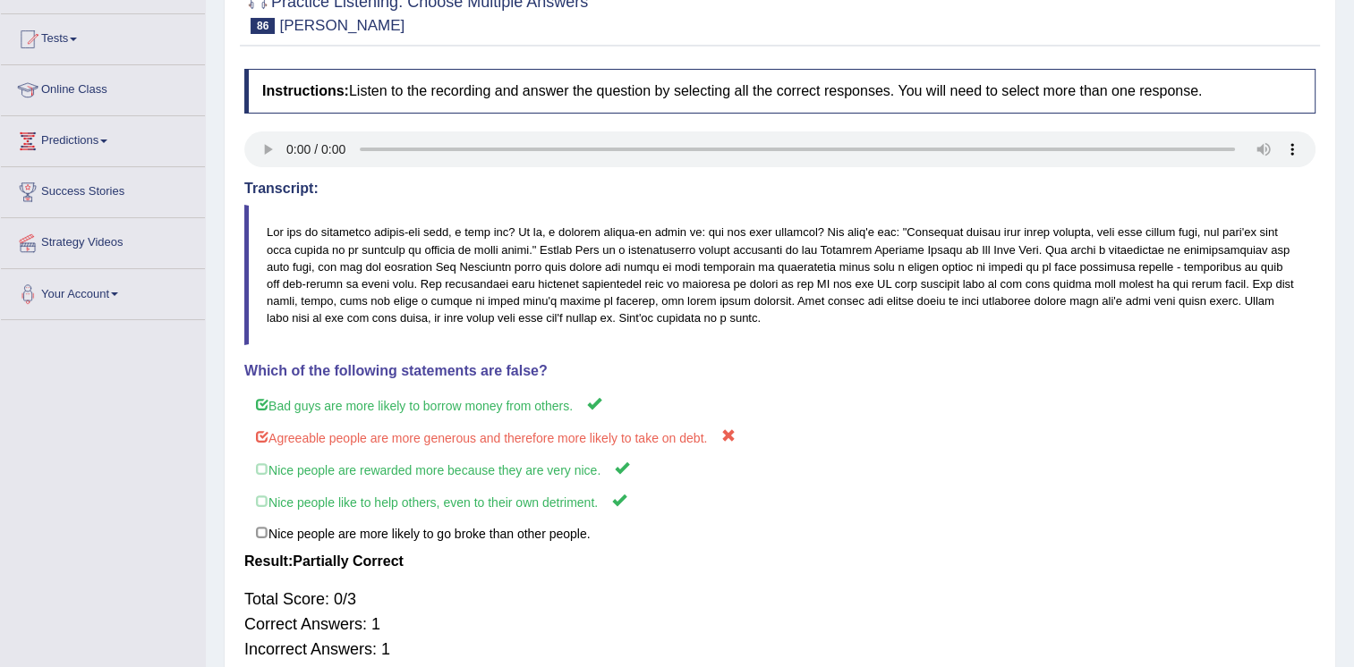
scroll to position [178, 0]
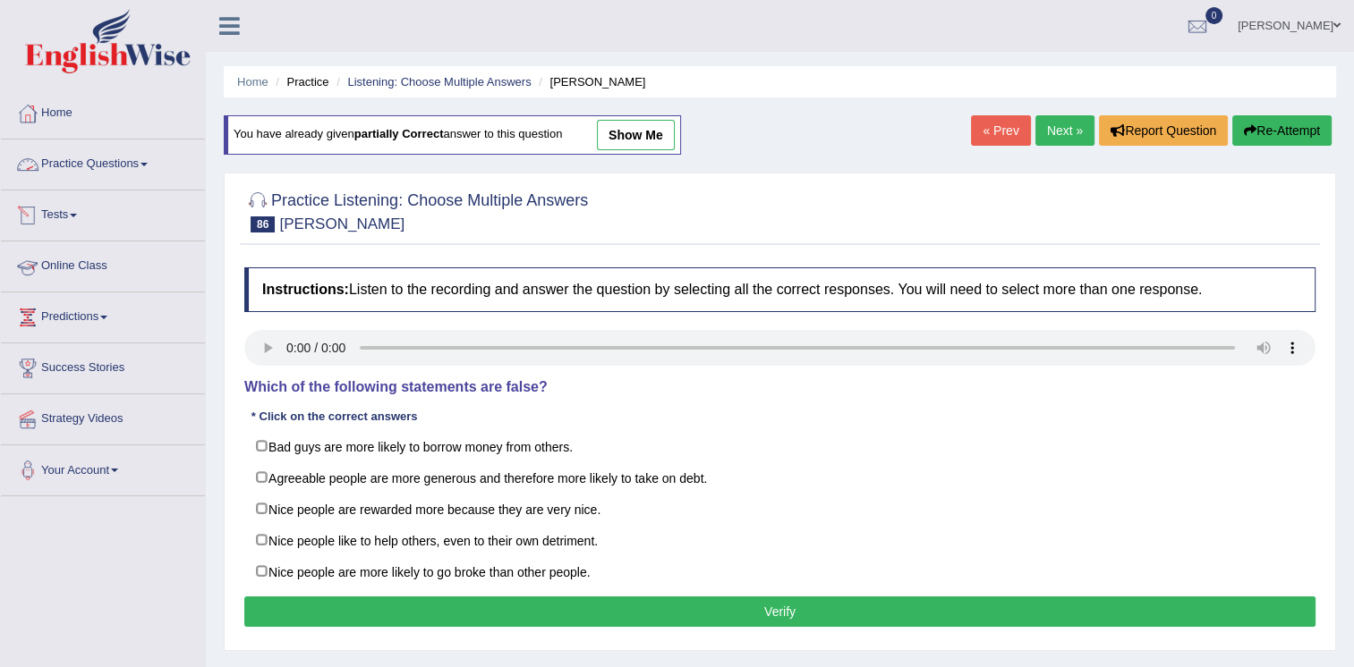
click at [118, 159] on link "Practice Questions" at bounding box center [103, 162] width 204 height 45
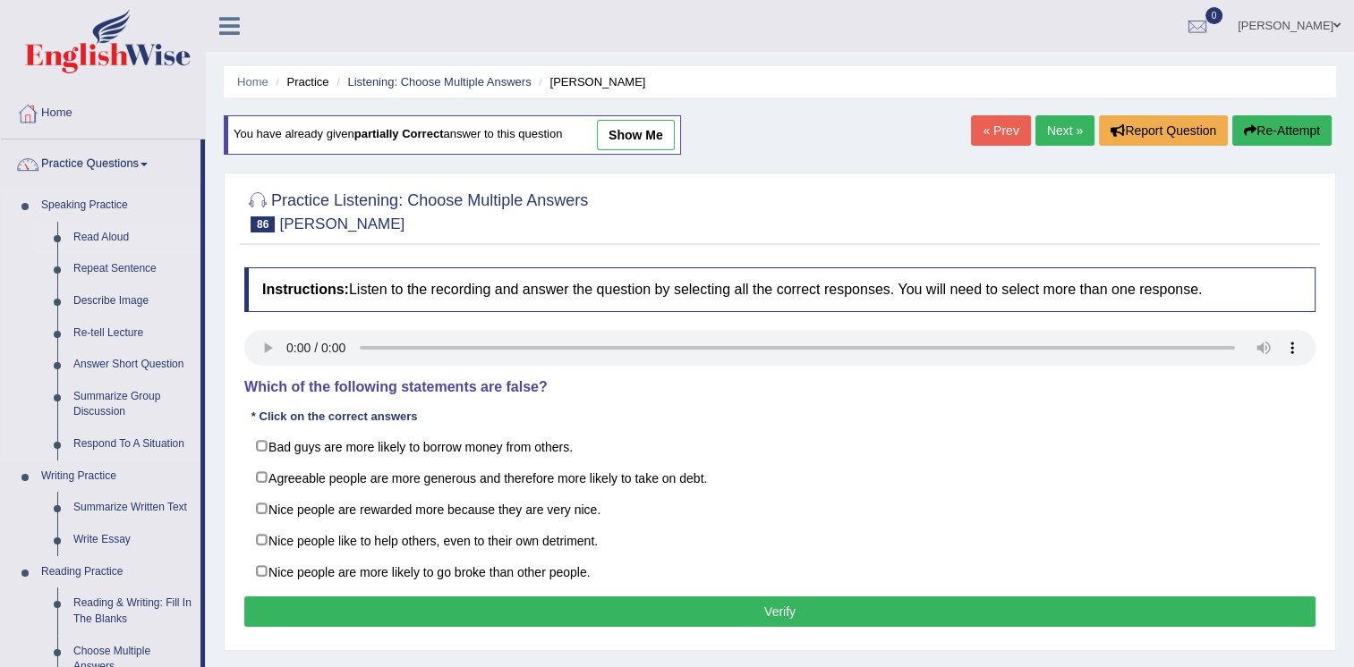
click at [89, 226] on link "Read Aloud" at bounding box center [132, 238] width 135 height 32
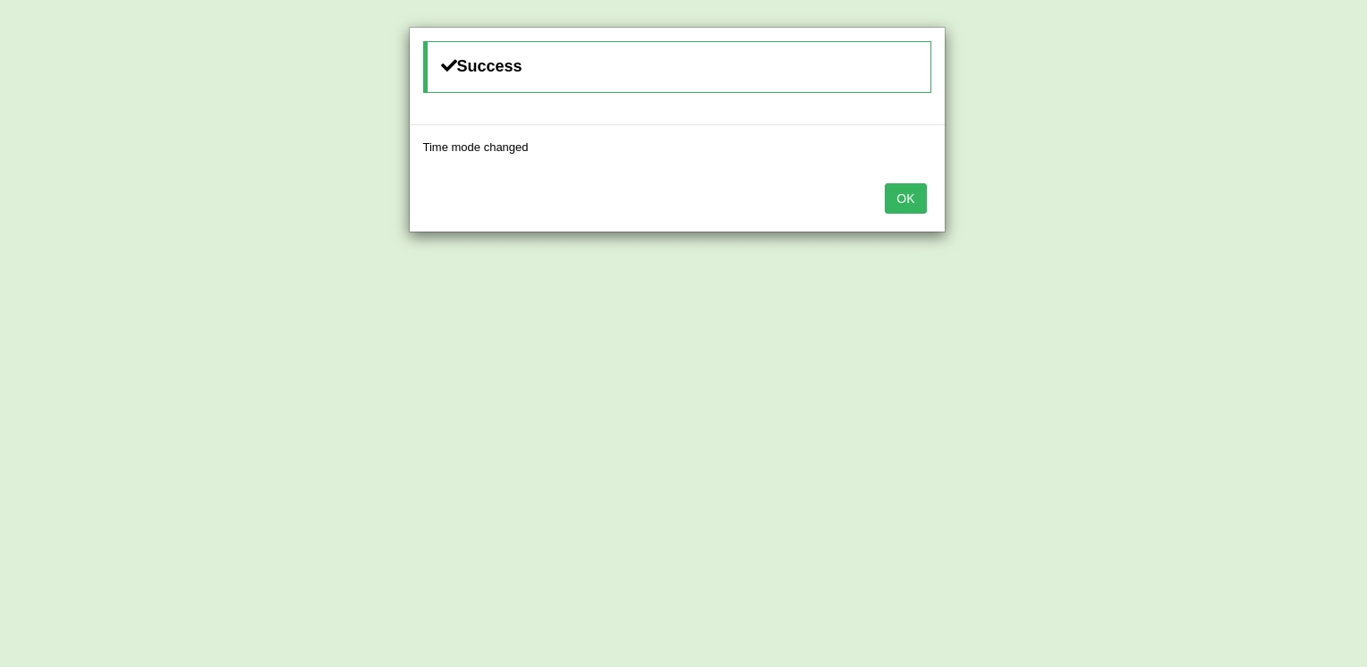
click at [909, 188] on button "OK" at bounding box center [905, 198] width 41 height 30
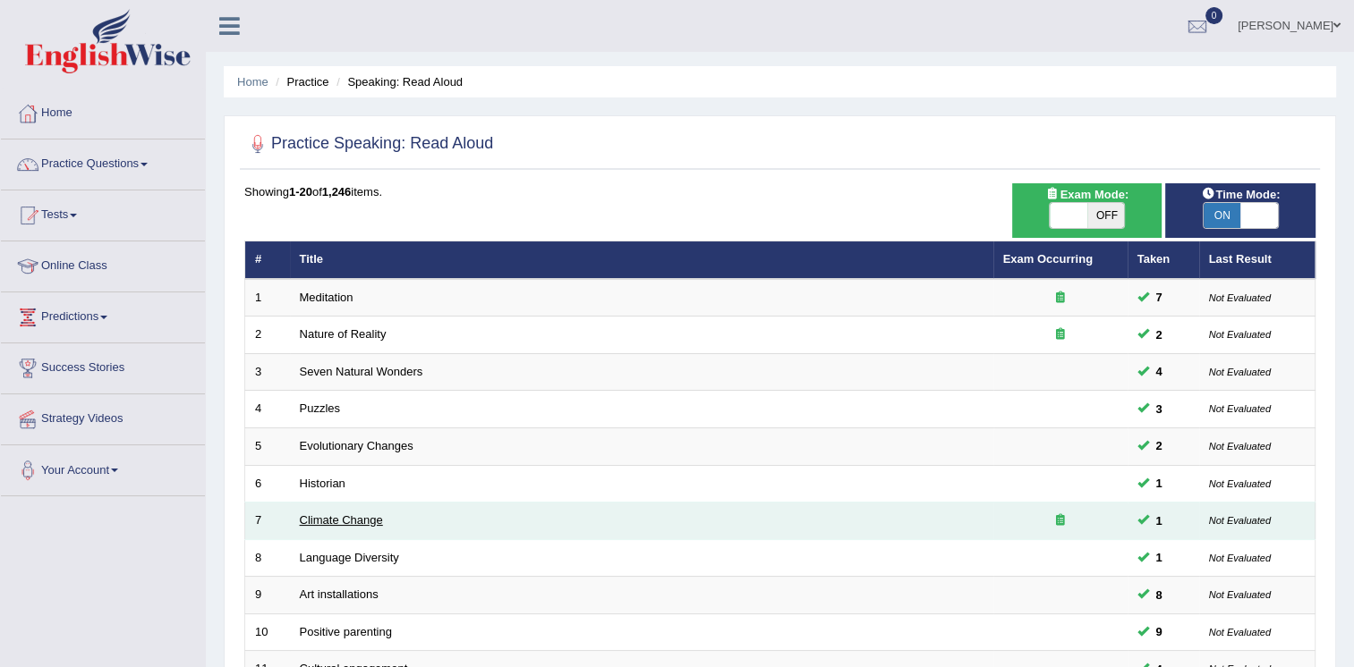
click at [331, 519] on link "Climate Change" at bounding box center [341, 520] width 83 height 13
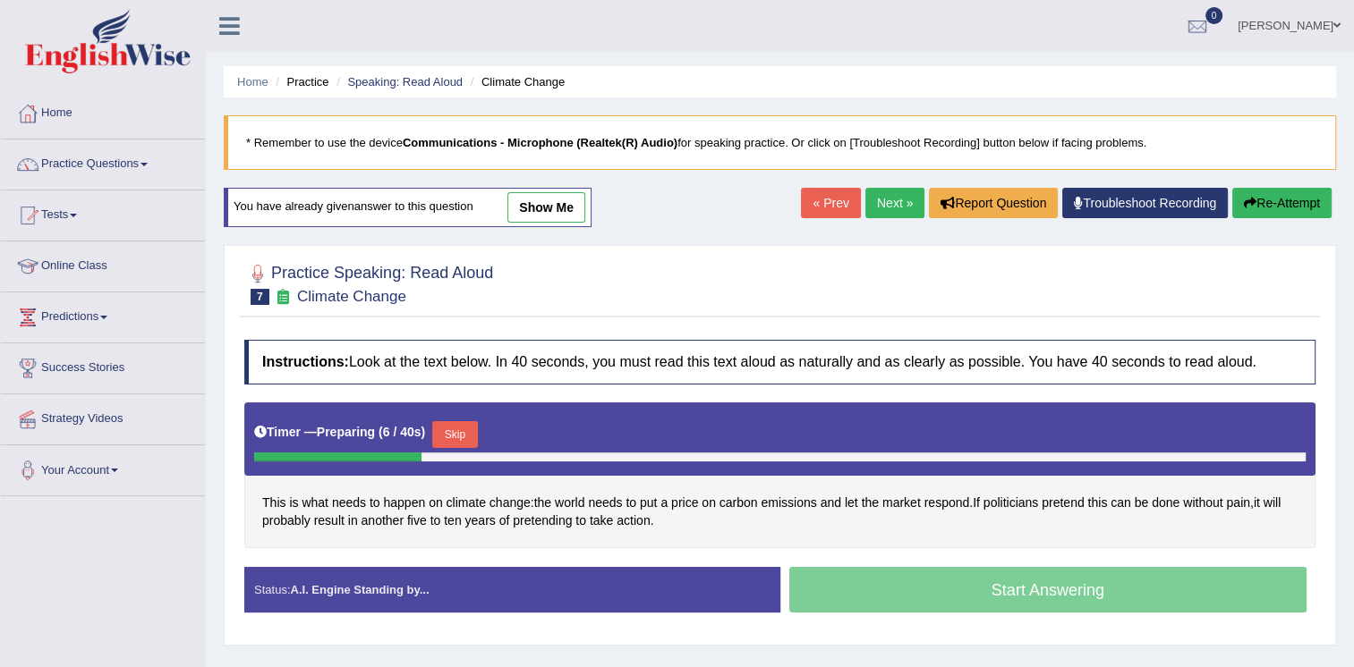
click at [459, 428] on button "Skip" at bounding box center [454, 434] width 45 height 27
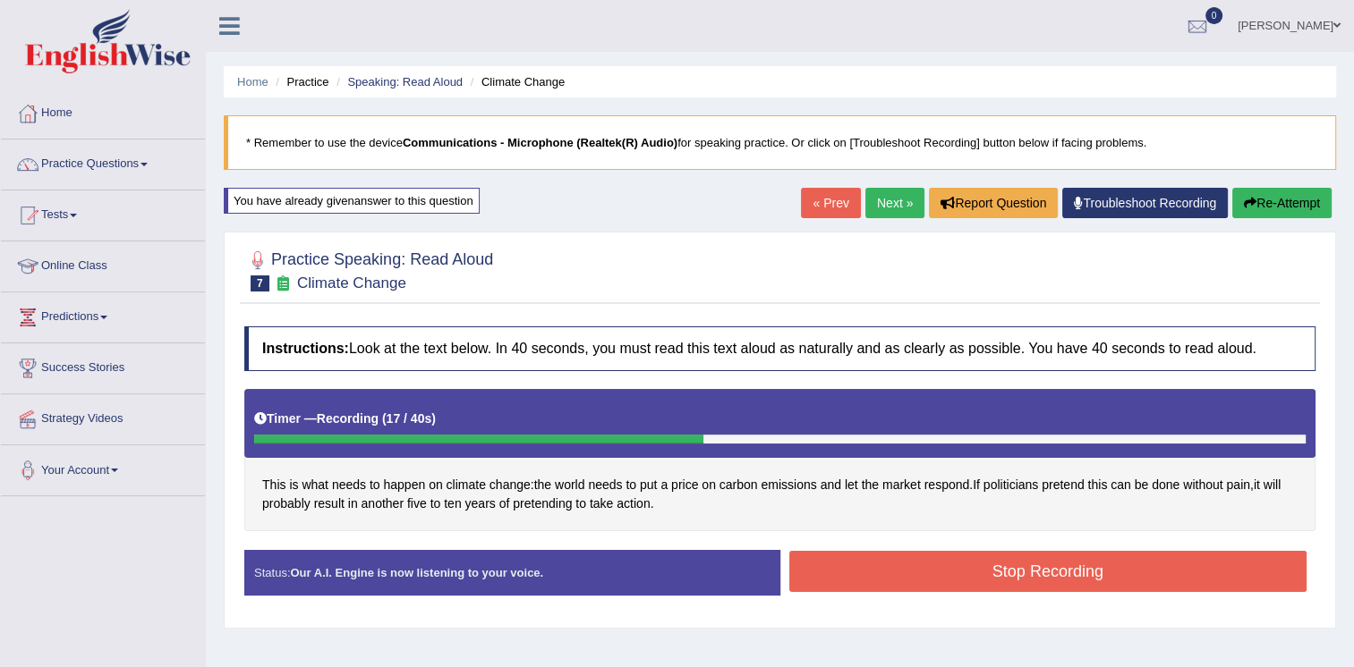
click at [925, 564] on button "Stop Recording" at bounding box center [1048, 571] width 518 height 41
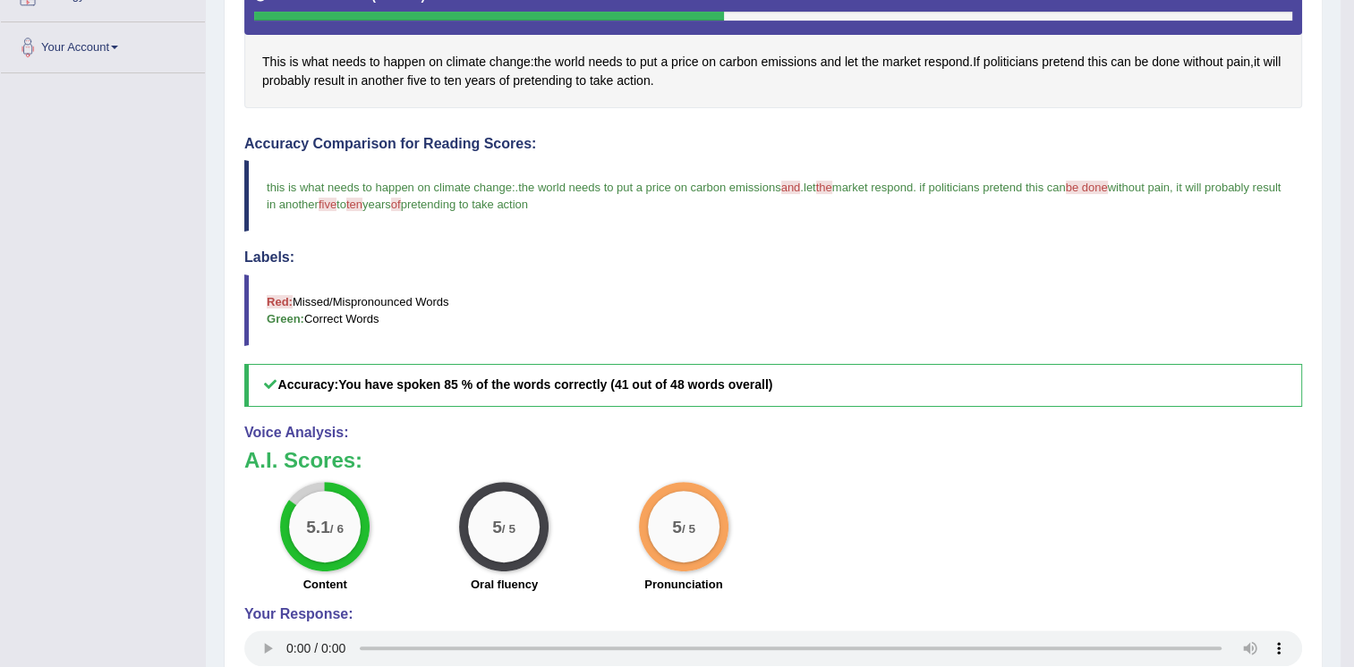
scroll to position [562, 0]
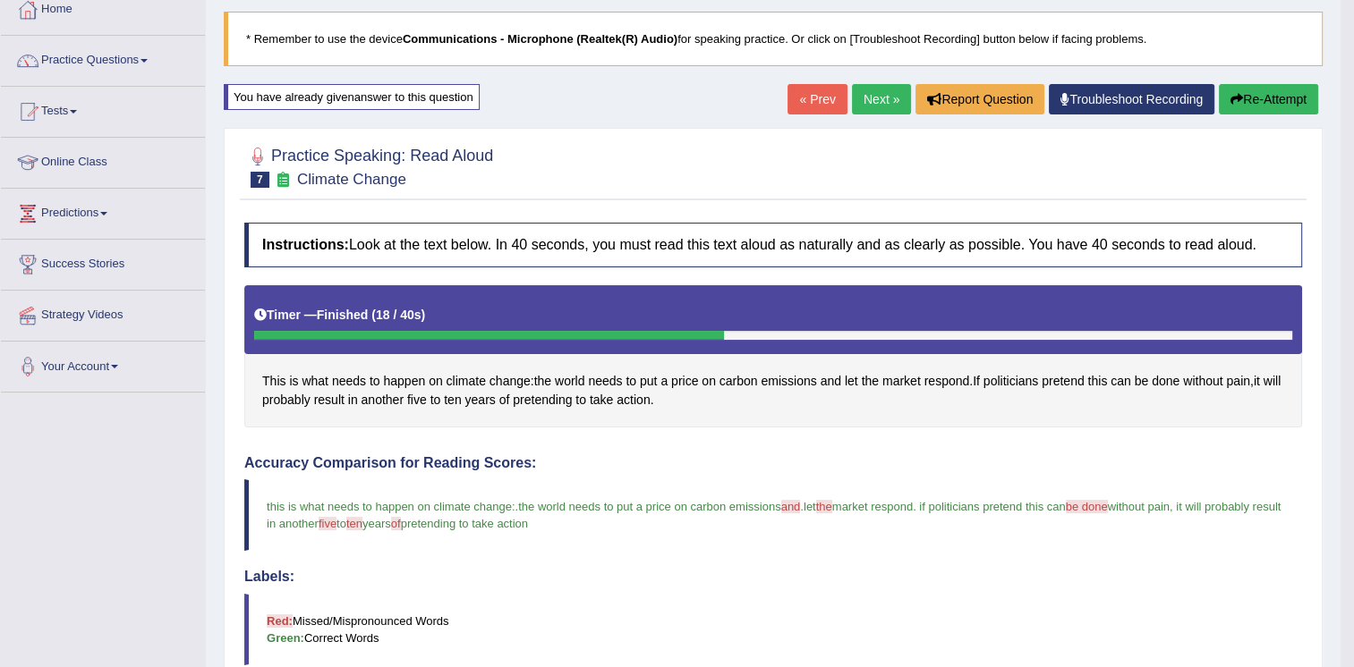
scroll to position [32, 0]
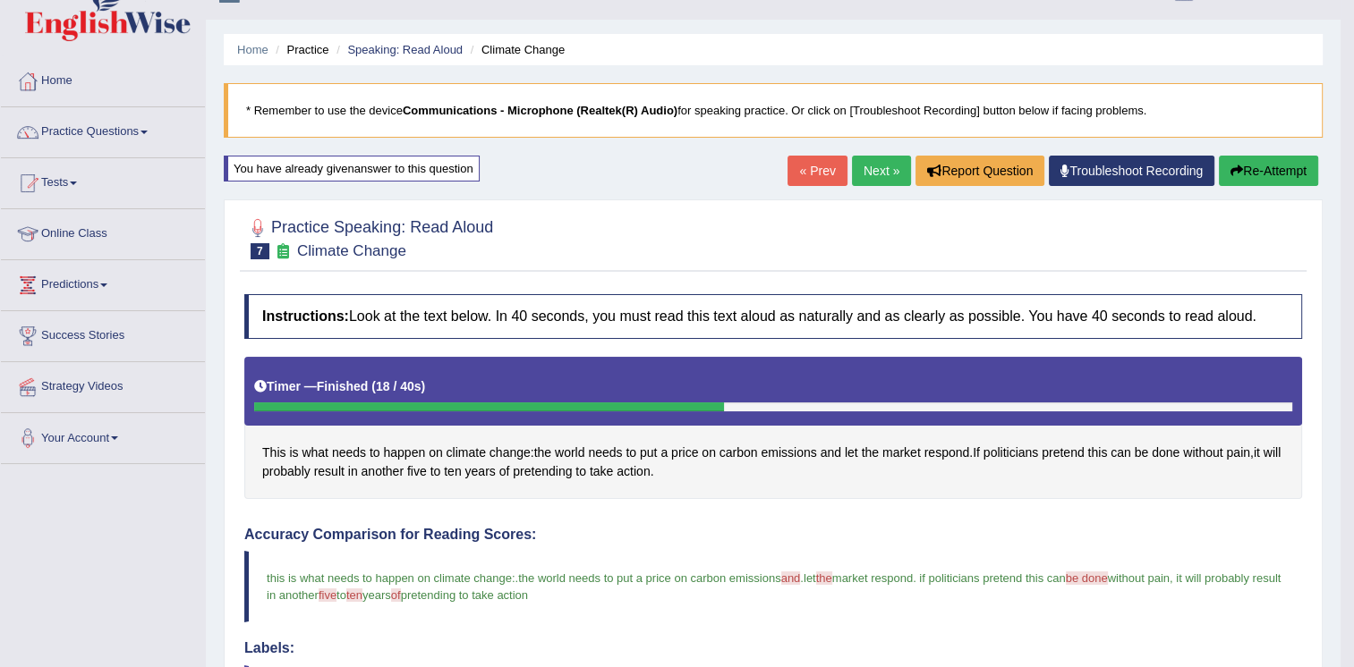
click at [852, 174] on link "Next »" at bounding box center [881, 171] width 59 height 30
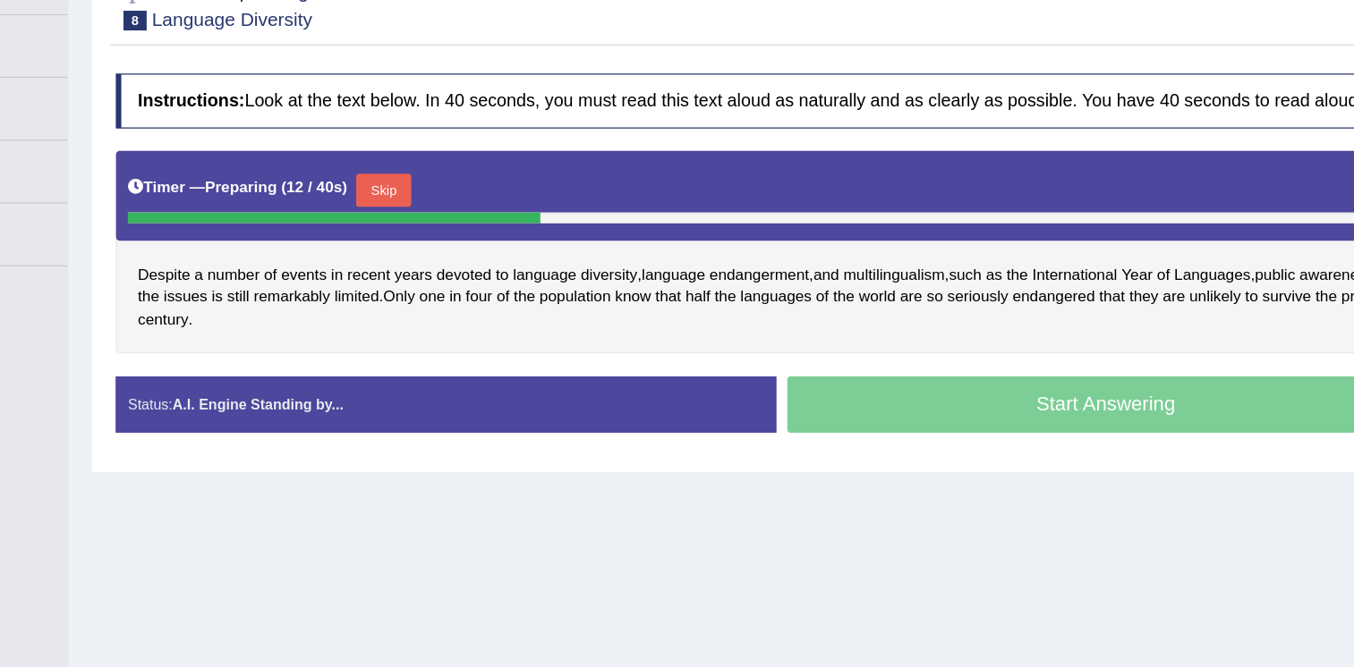
scroll to position [203, 0]
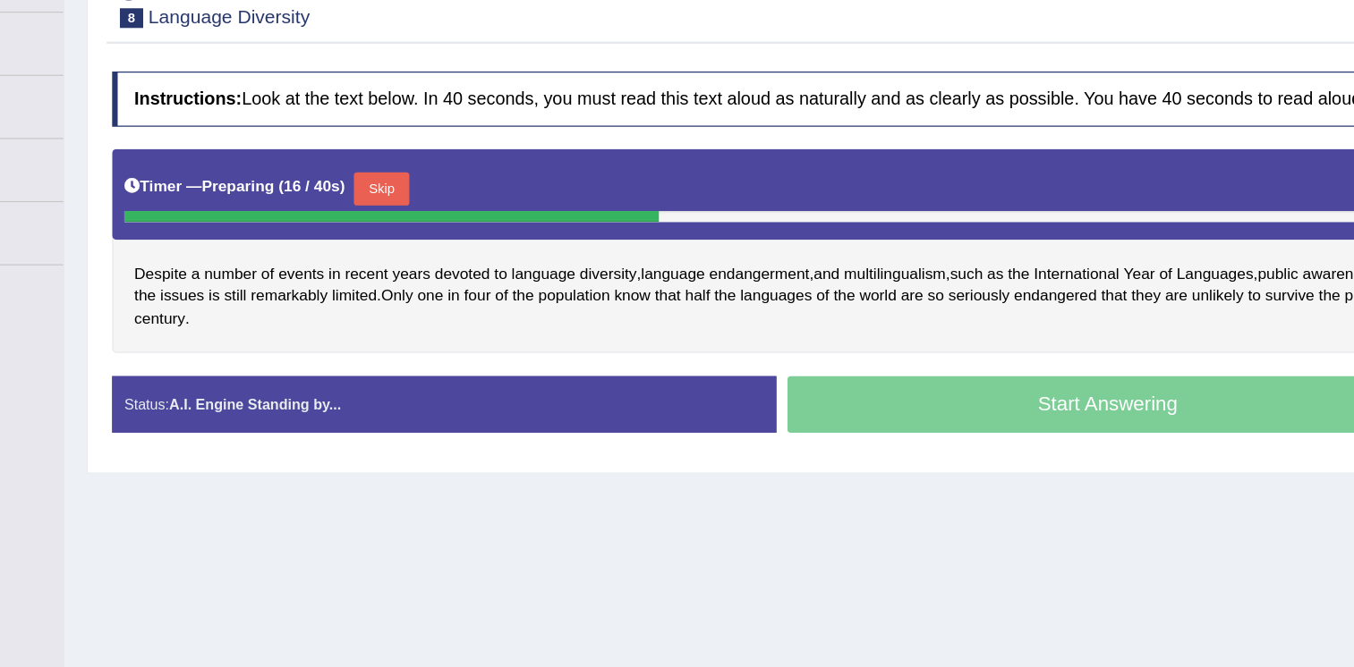
drag, startPoint x: 976, startPoint y: 571, endPoint x: 872, endPoint y: 570, distance: 103.8
click at [872, 570] on div "Home Practice Speaking: Read Aloud Language Diversity * Remember to use the dev…" at bounding box center [780, 244] width 1148 height 895
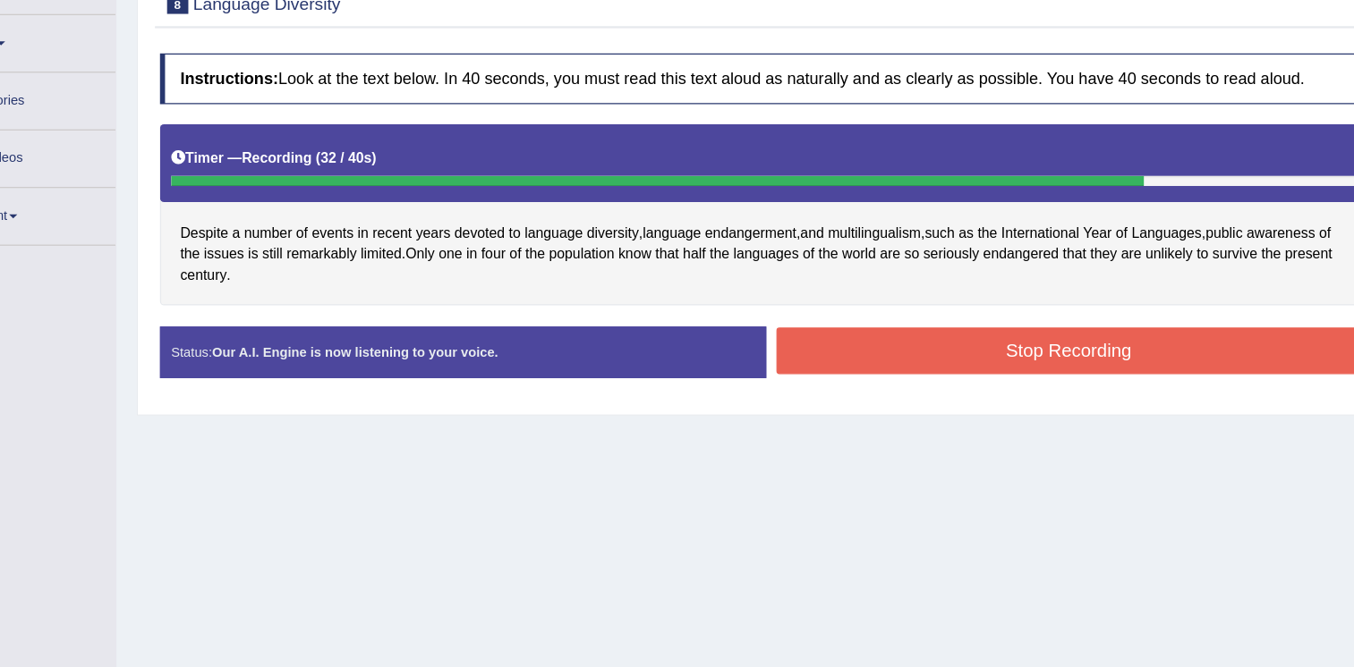
click at [935, 376] on button "Stop Recording" at bounding box center [1048, 386] width 518 height 41
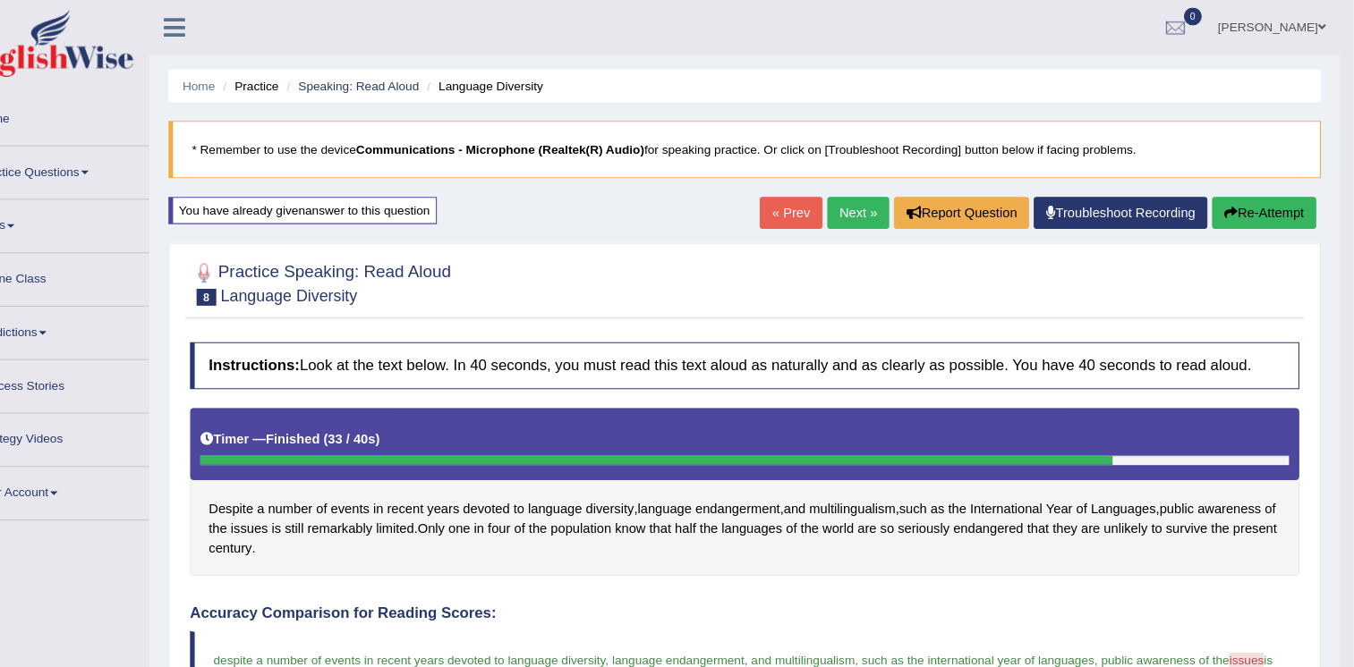
scroll to position [0, 0]
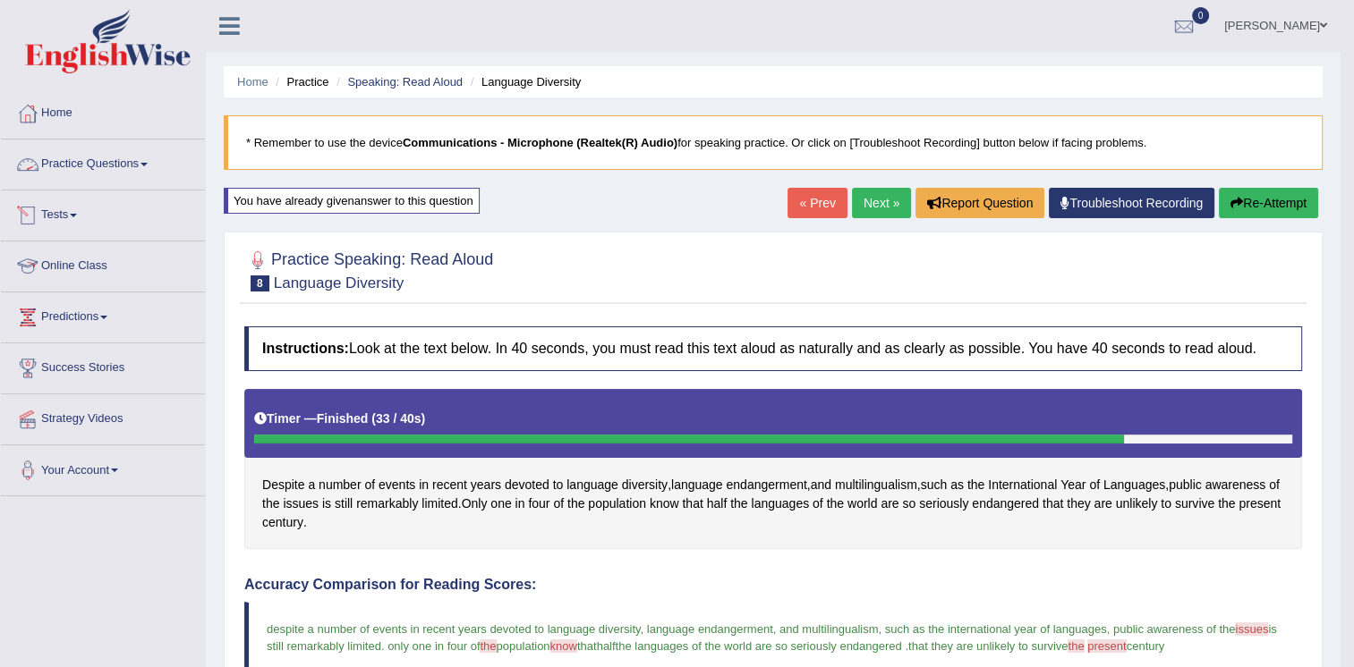
click at [107, 165] on link "Practice Questions" at bounding box center [103, 162] width 204 height 45
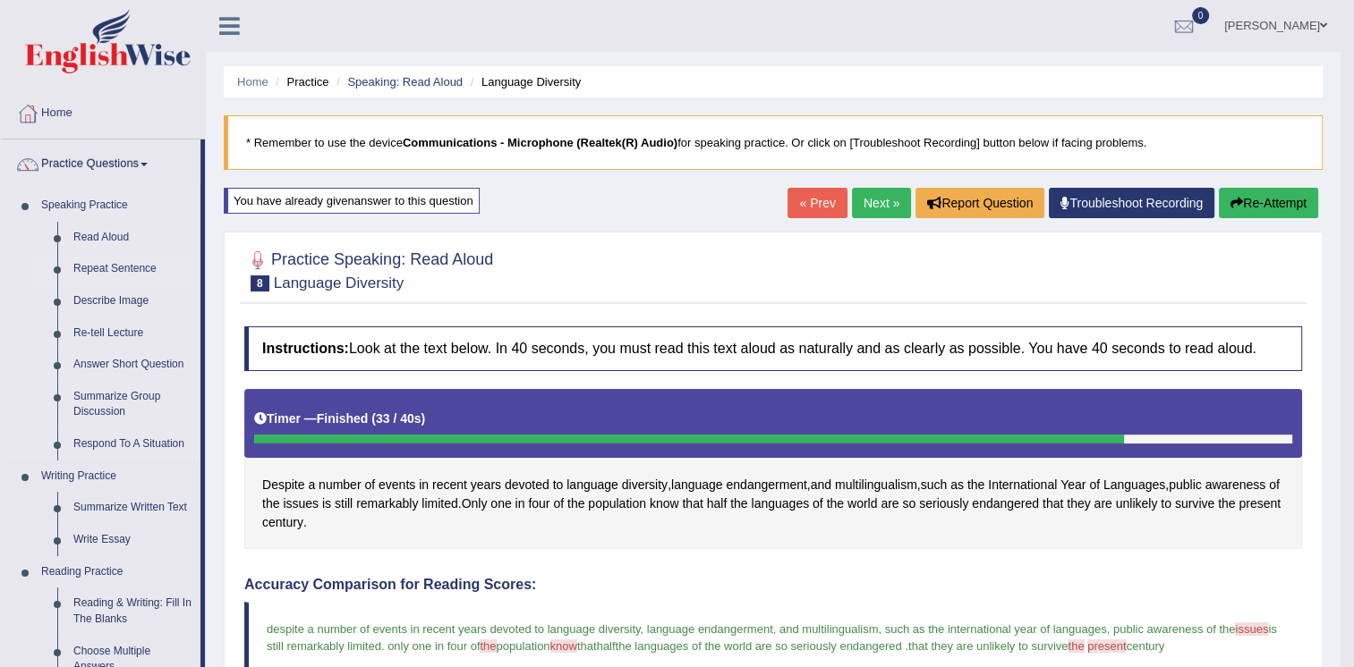
click at [107, 261] on link "Repeat Sentence" at bounding box center [132, 269] width 135 height 32
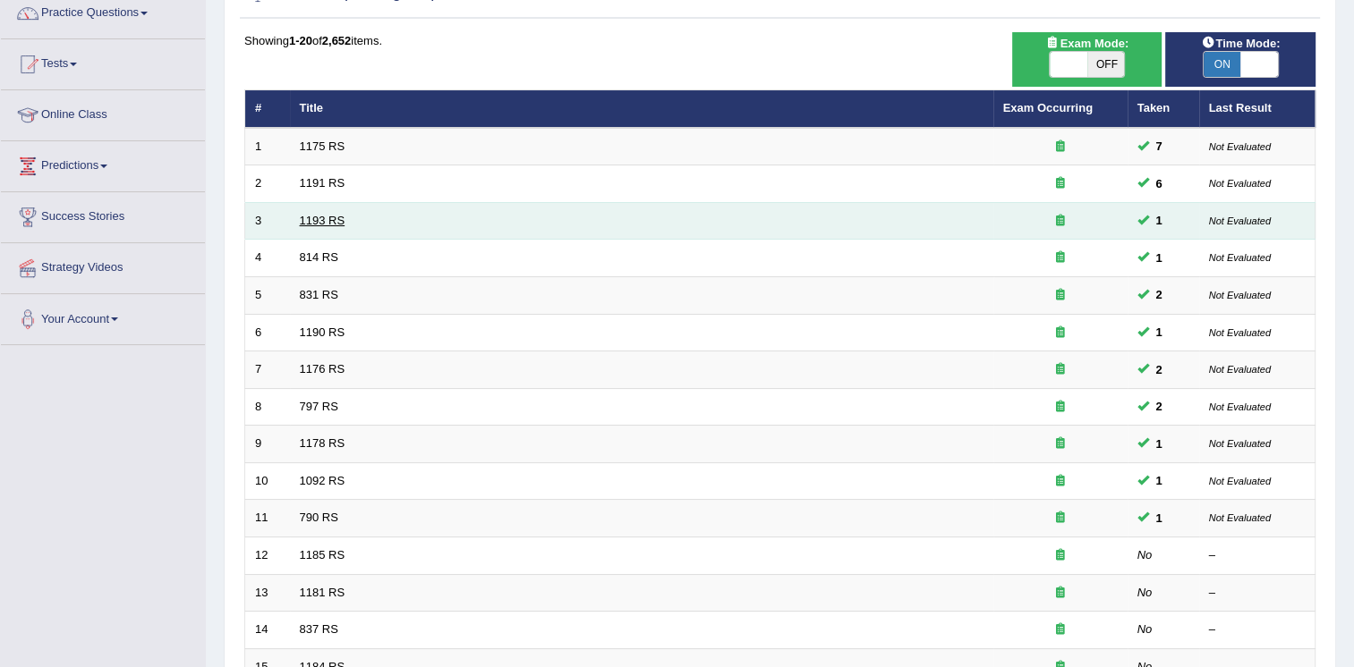
scroll to position [151, 0]
click at [306, 217] on link "1193 RS" at bounding box center [323, 220] width 46 height 13
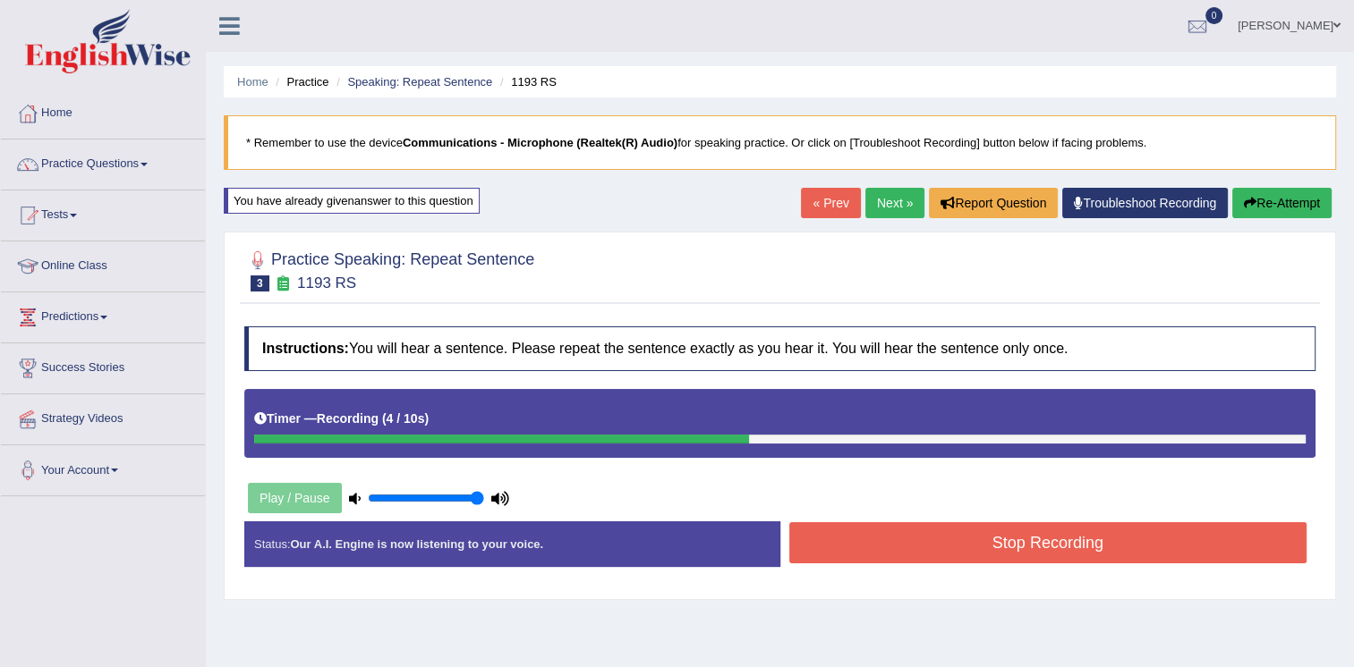
click at [880, 546] on button "Stop Recording" at bounding box center [1048, 543] width 518 height 41
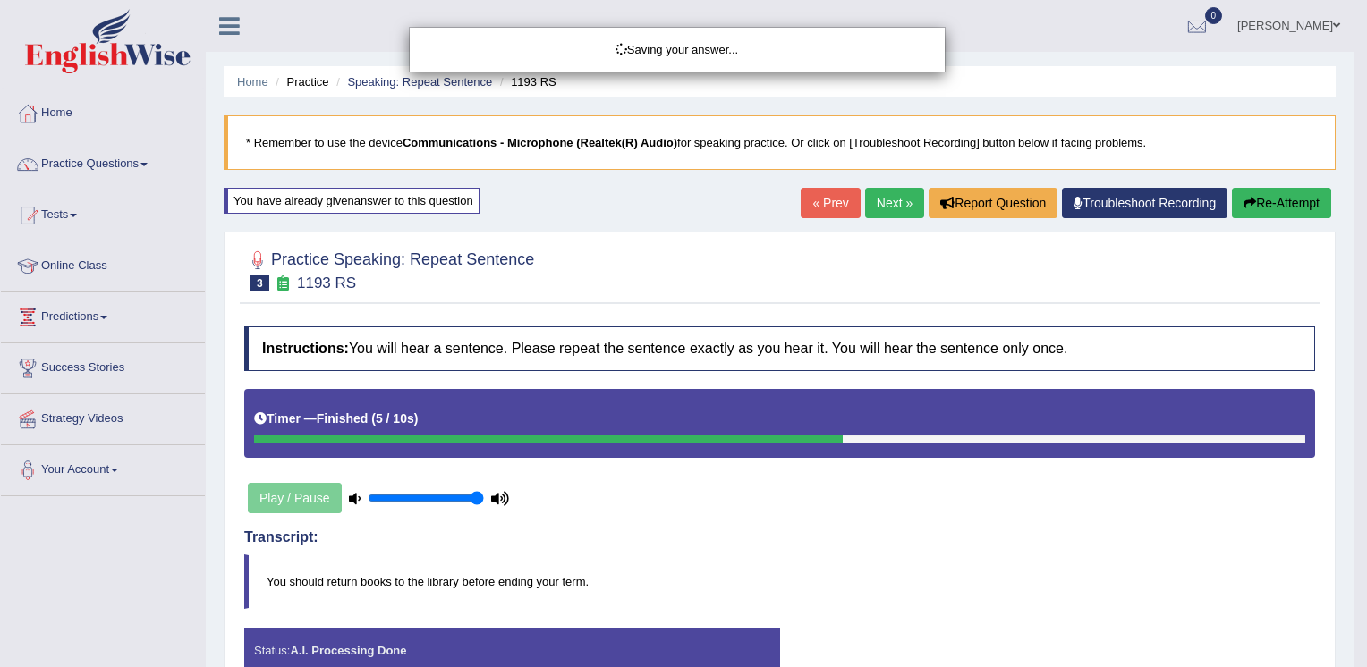
click at [1278, 196] on div "Saving your answer..." at bounding box center [683, 333] width 1367 height 667
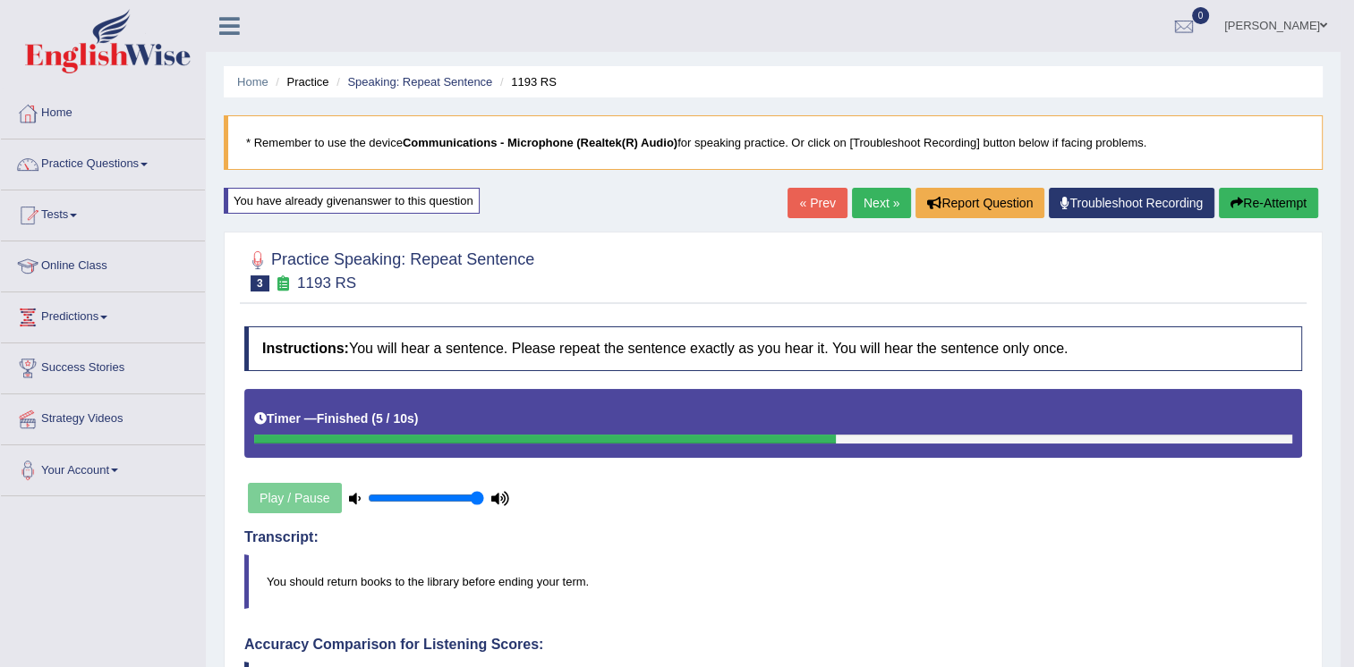
click at [1258, 204] on button "Re-Attempt" at bounding box center [1268, 203] width 99 height 30
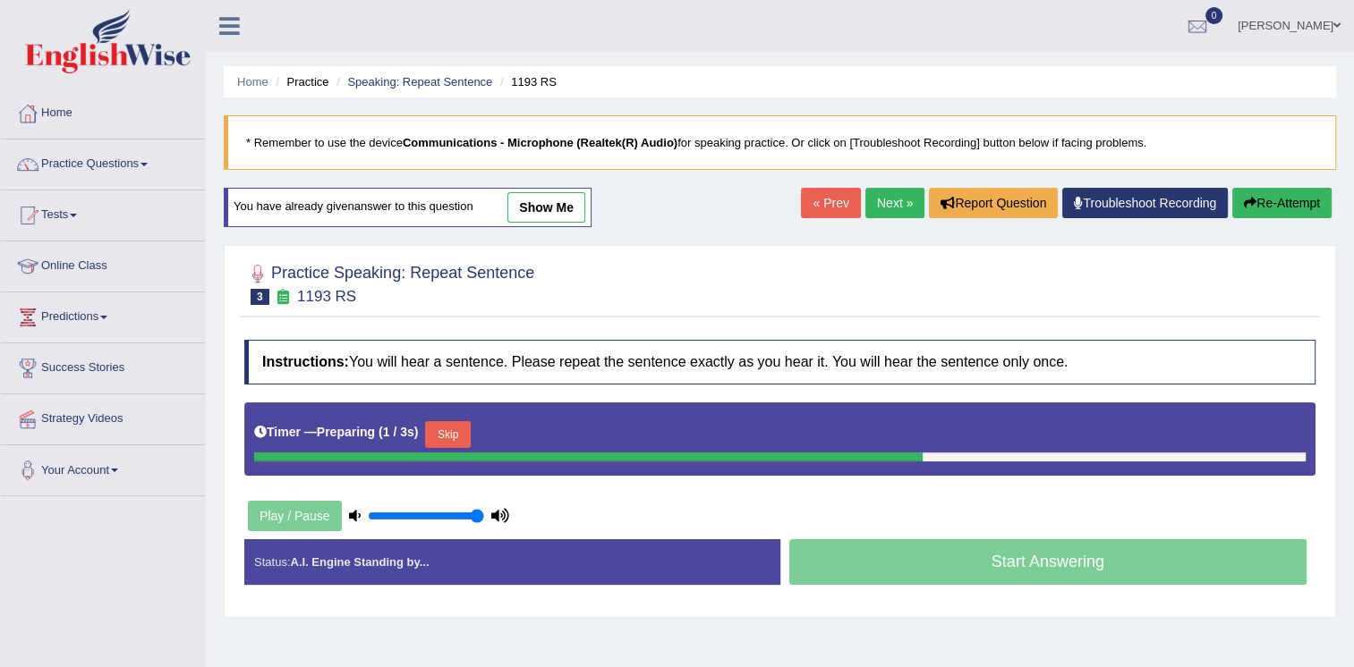
click at [877, 204] on link "Next »" at bounding box center [894, 203] width 59 height 30
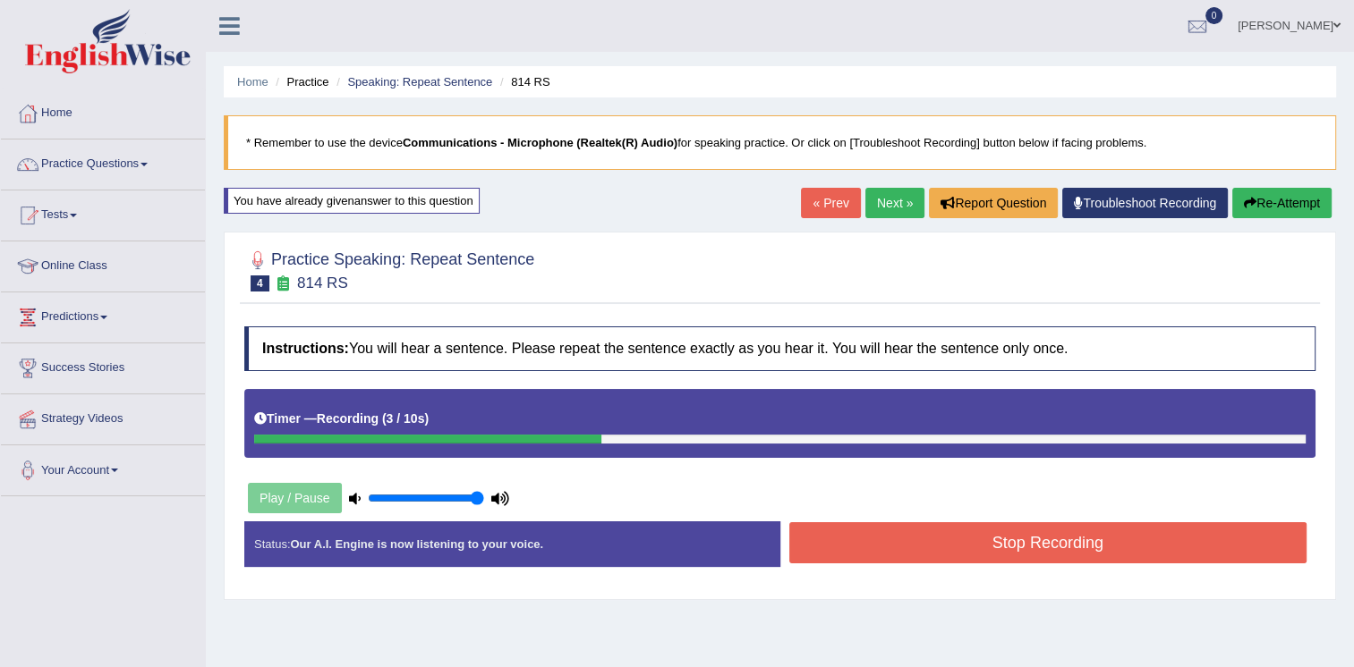
click at [952, 546] on button "Stop Recording" at bounding box center [1048, 543] width 518 height 41
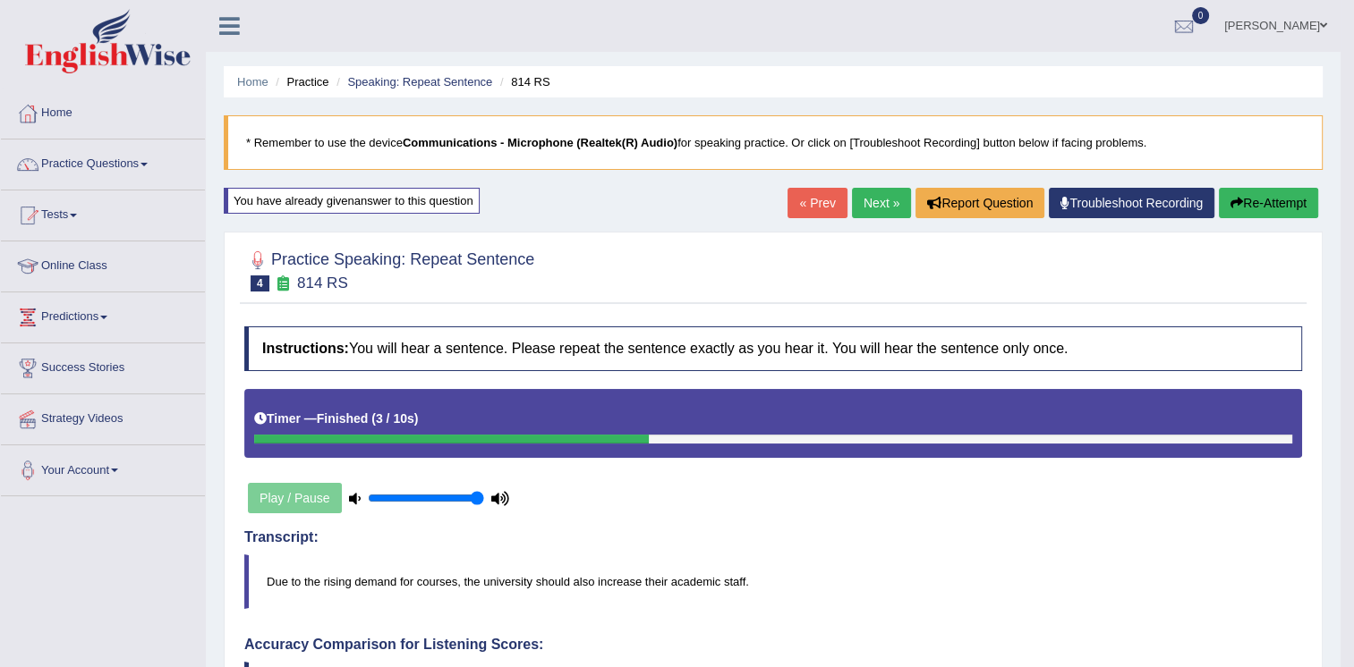
click at [885, 191] on link "Next »" at bounding box center [881, 203] width 59 height 30
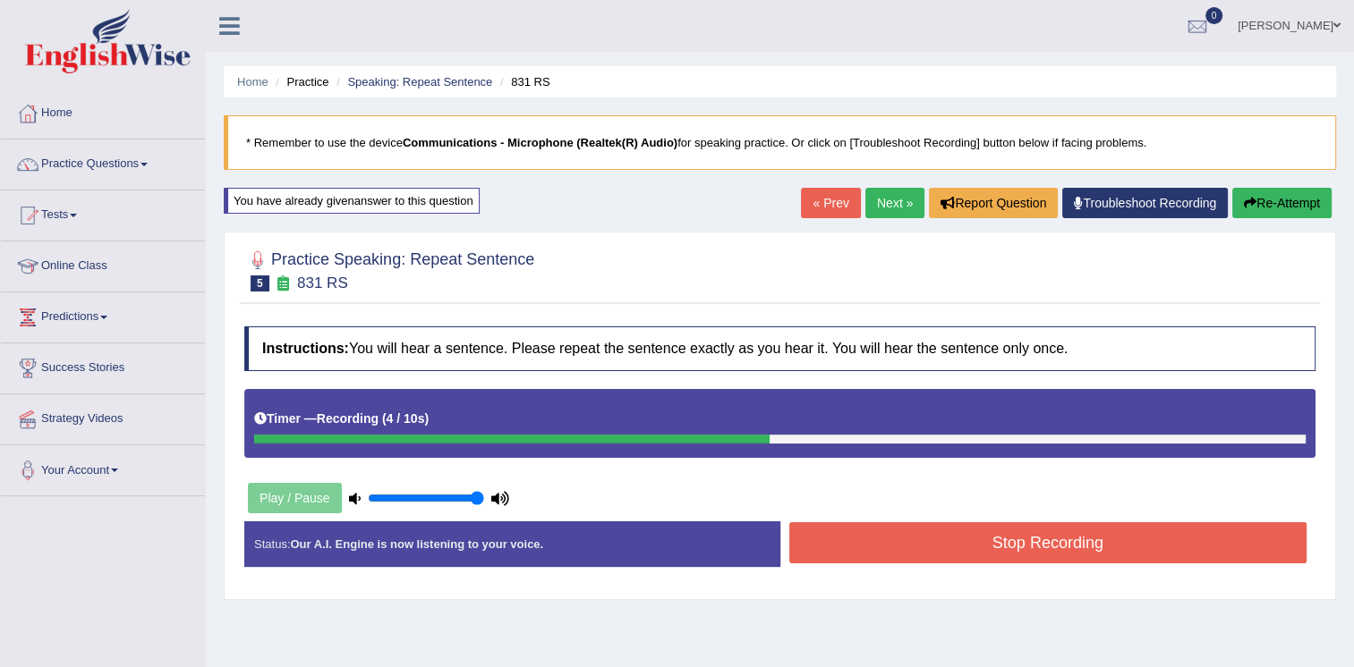
click at [1015, 526] on button "Stop Recording" at bounding box center [1048, 543] width 518 height 41
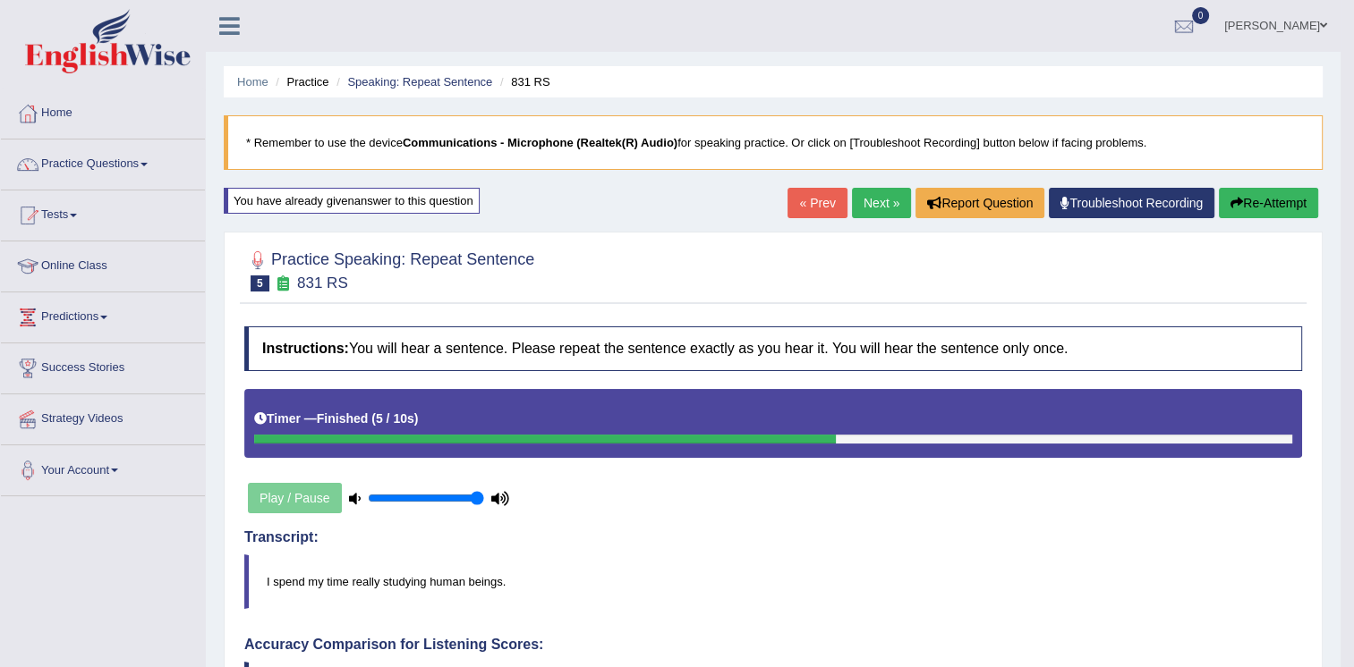
click at [875, 199] on link "Next »" at bounding box center [881, 203] width 59 height 30
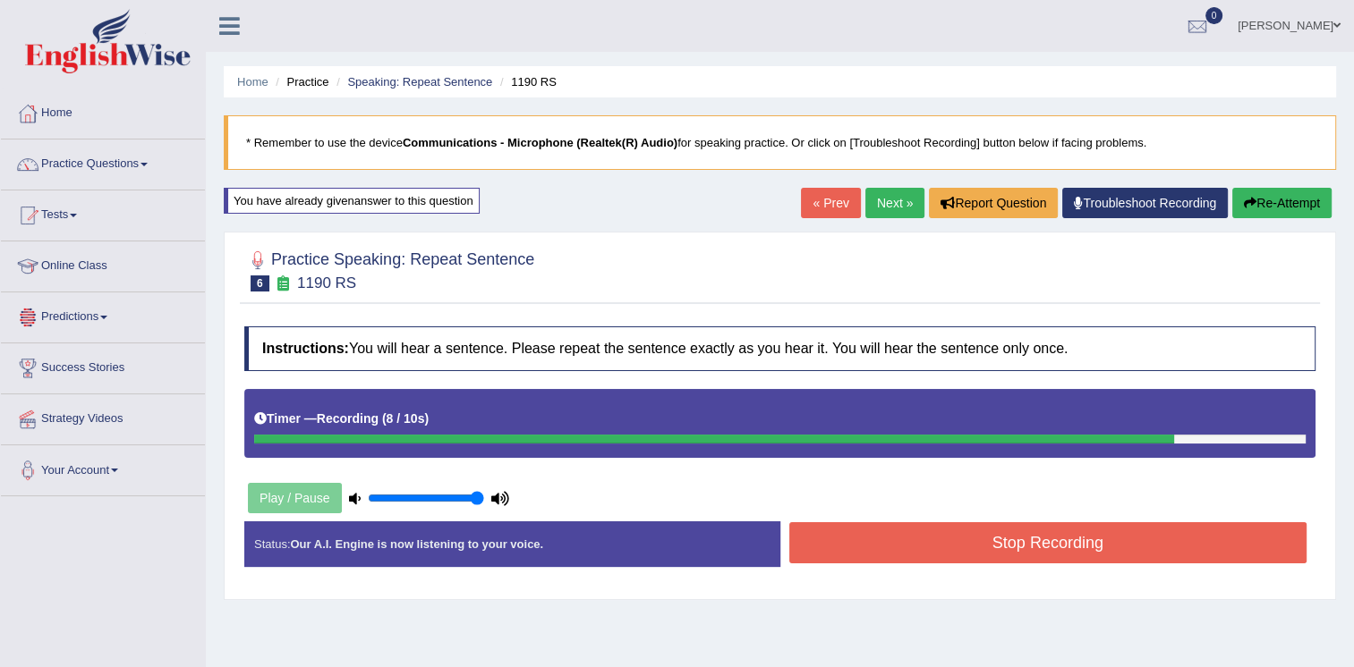
drag, startPoint x: 812, startPoint y: 568, endPoint x: 802, endPoint y: 533, distance: 36.5
click at [802, 533] on div "Status: Our A.I. Engine is now listening to your voice. Start Answering Stop Re…" at bounding box center [779, 554] width 1071 height 64
click at [802, 533] on button "Stop Recording" at bounding box center [1048, 543] width 518 height 41
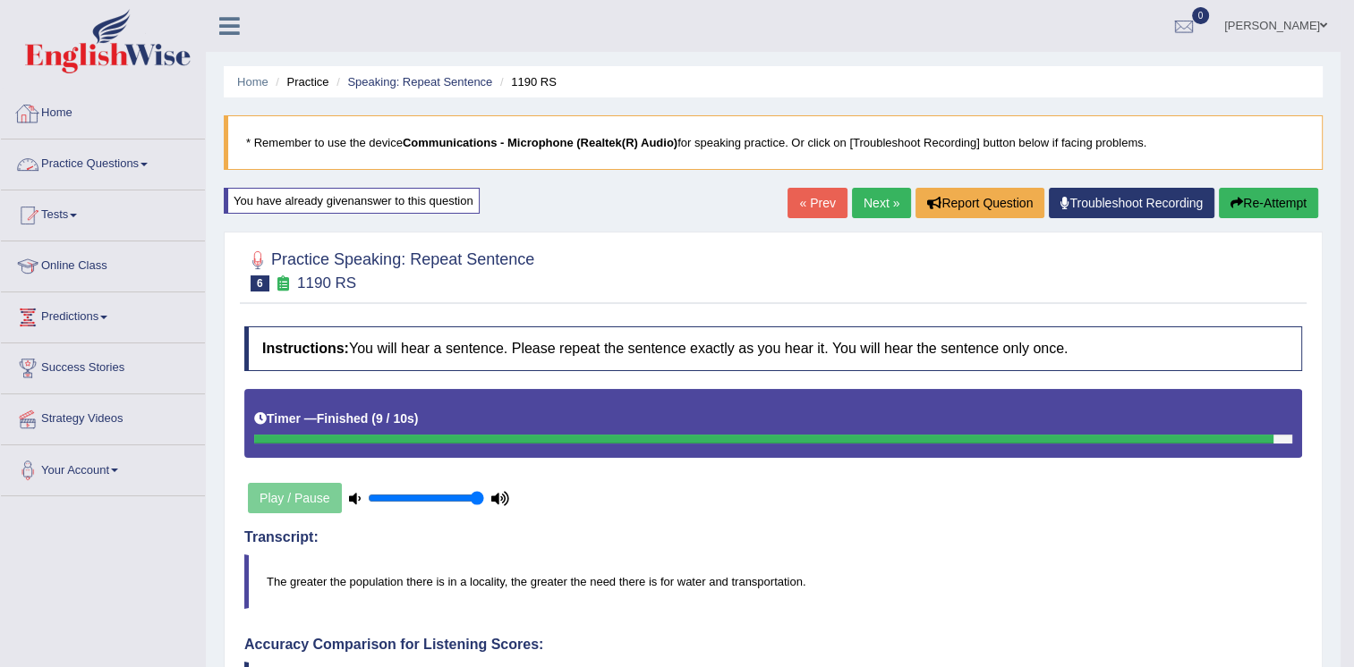
click at [102, 163] on link "Practice Questions" at bounding box center [103, 162] width 204 height 45
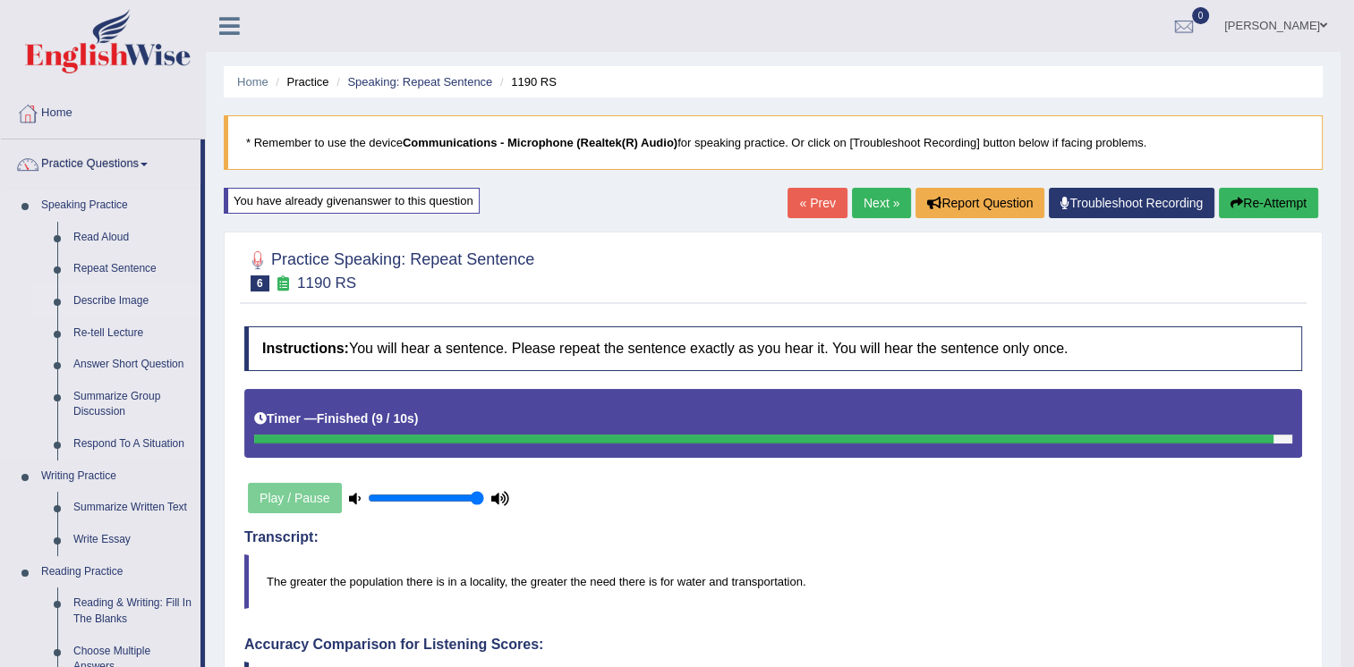
click at [113, 295] on link "Describe Image" at bounding box center [132, 301] width 135 height 32
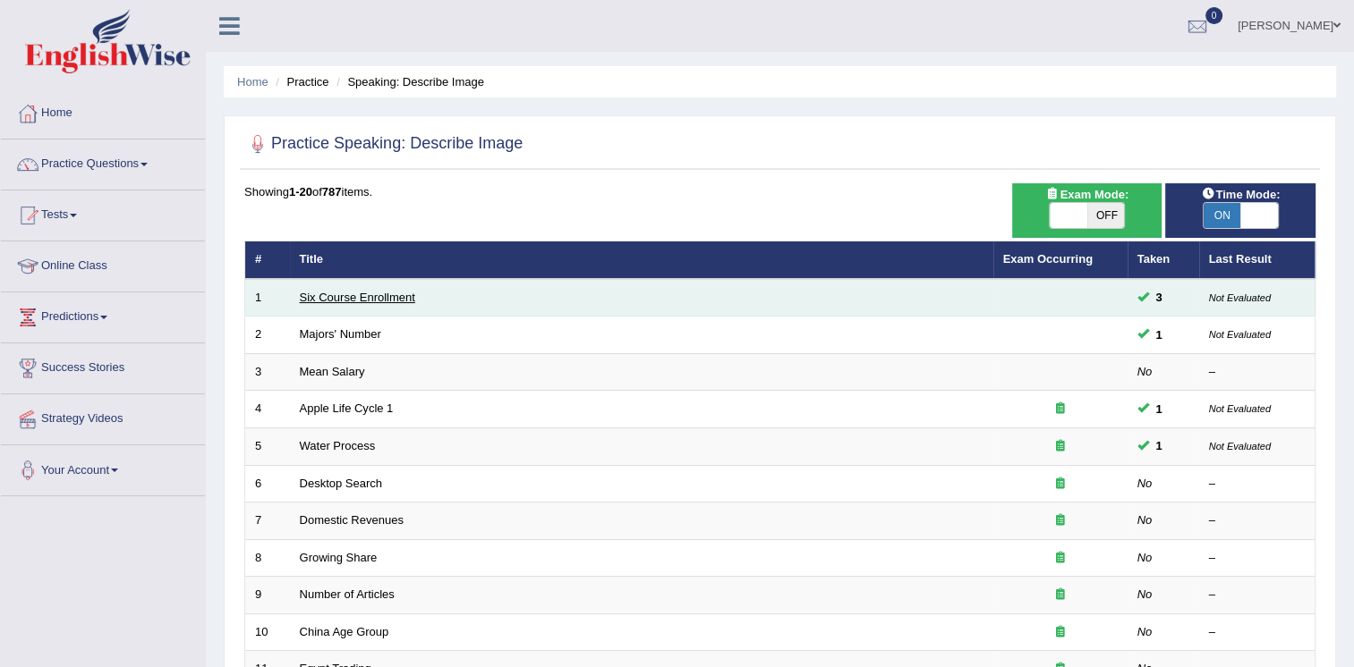
click at [351, 299] on link "Six Course Enrollment" at bounding box center [357, 297] width 115 height 13
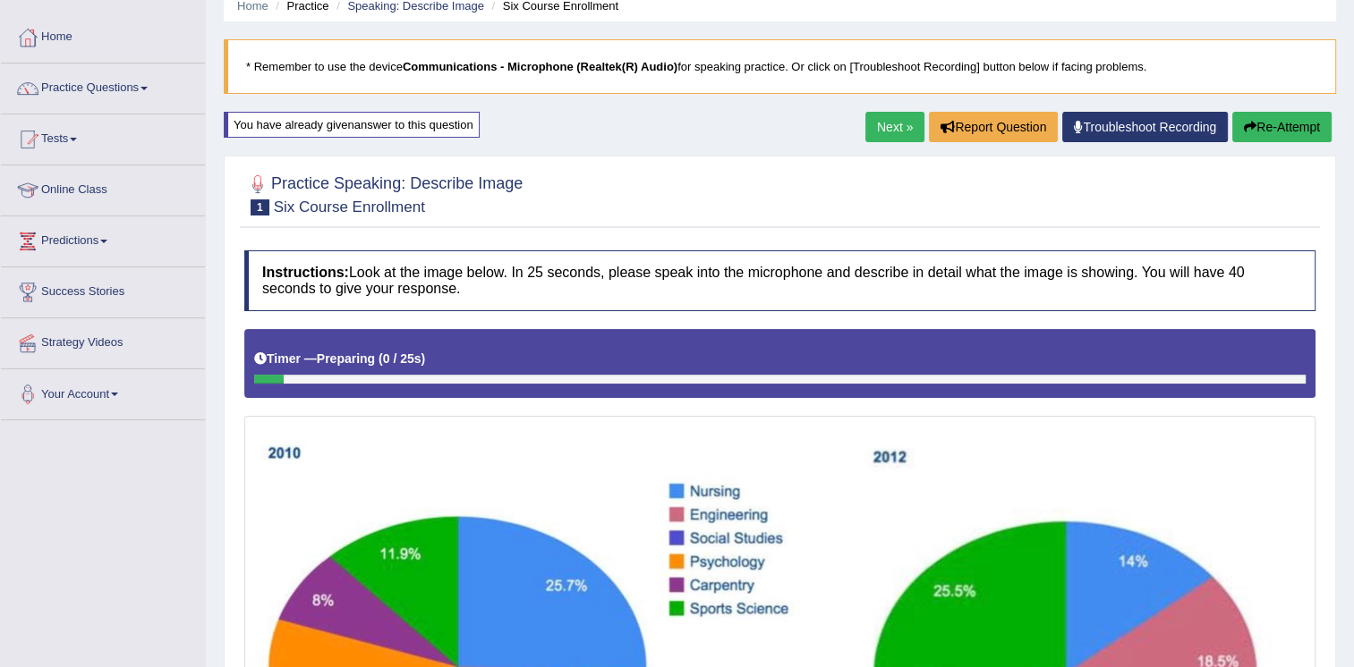
scroll to position [59, 0]
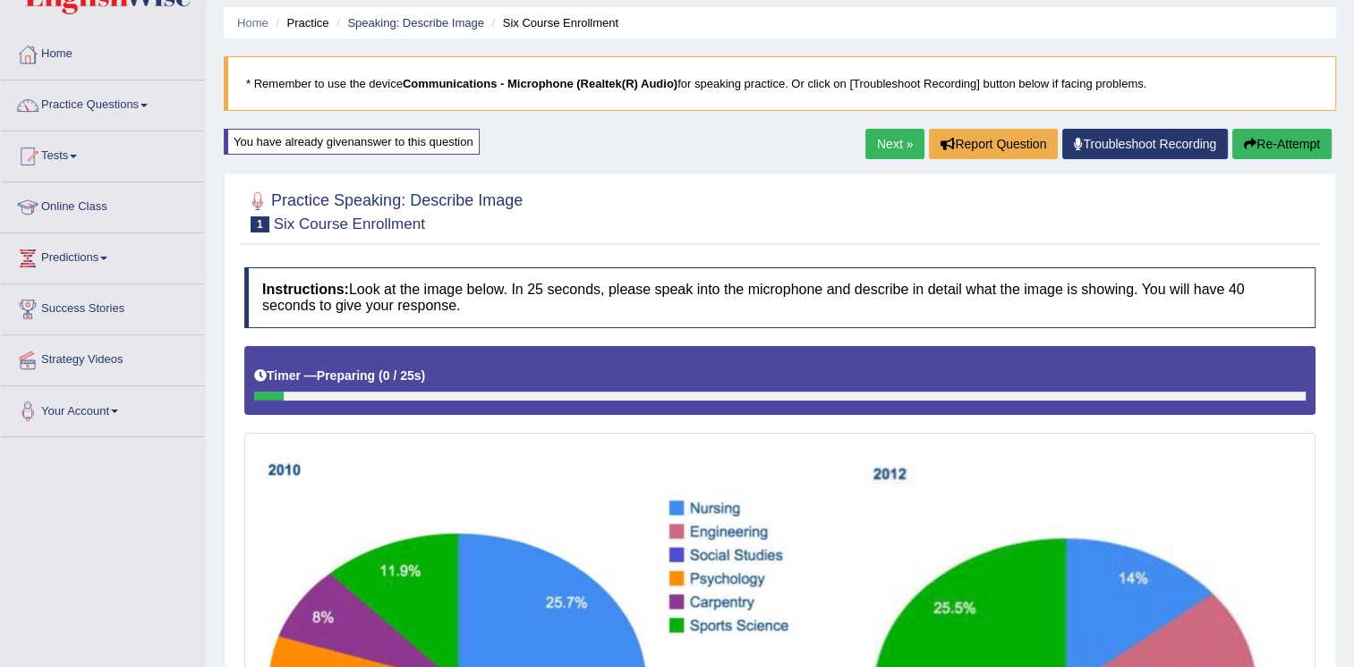
click at [877, 145] on link "Next »" at bounding box center [894, 144] width 59 height 30
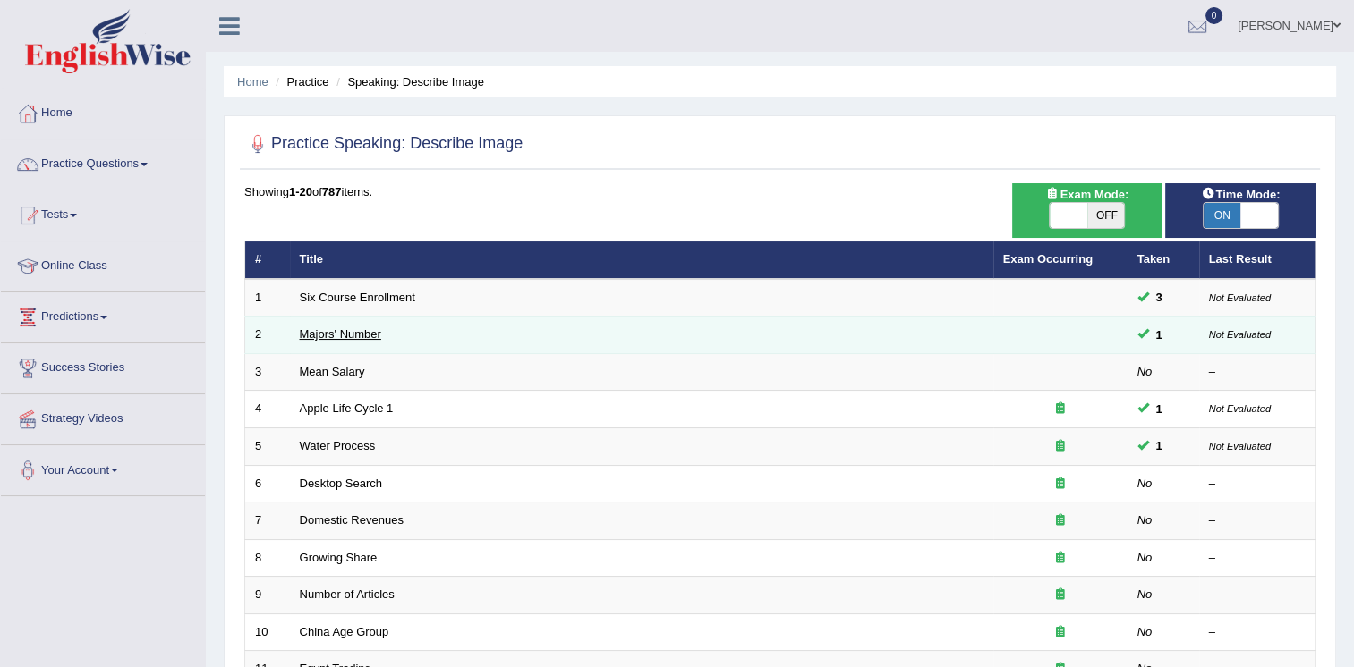
click at [340, 336] on link "Majors' Number" at bounding box center [340, 333] width 81 height 13
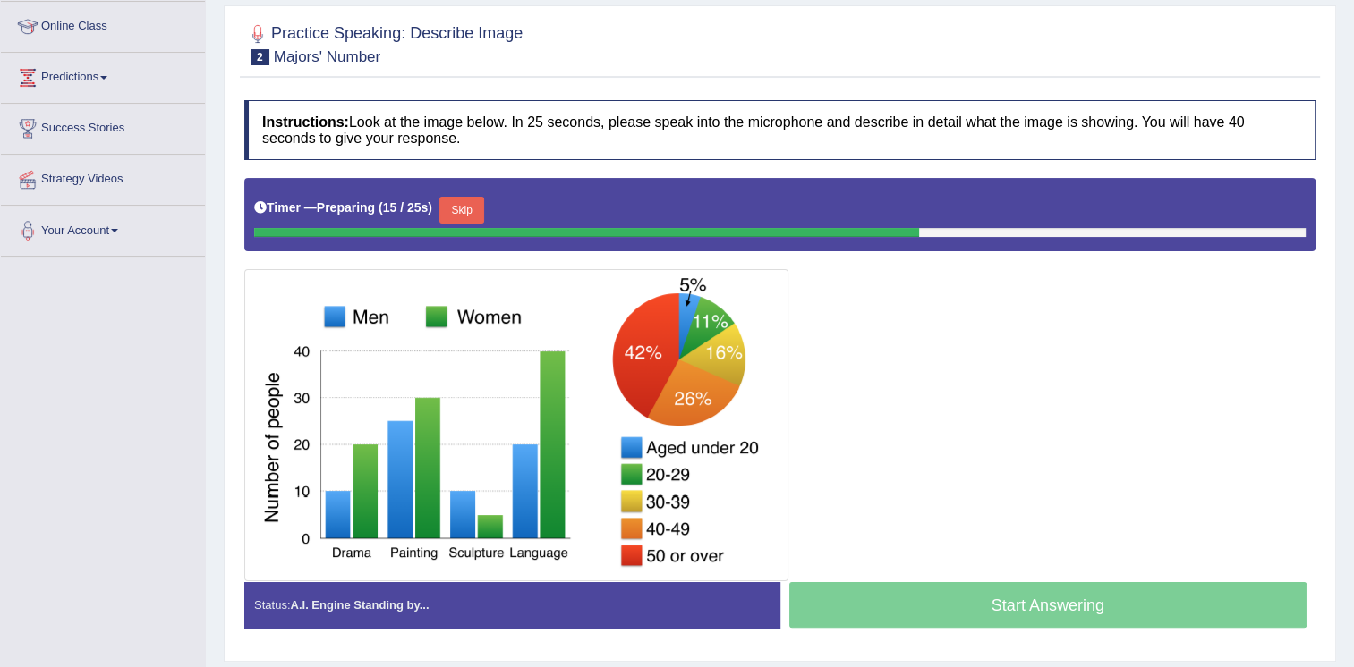
click at [459, 205] on button "Skip" at bounding box center [461, 210] width 45 height 27
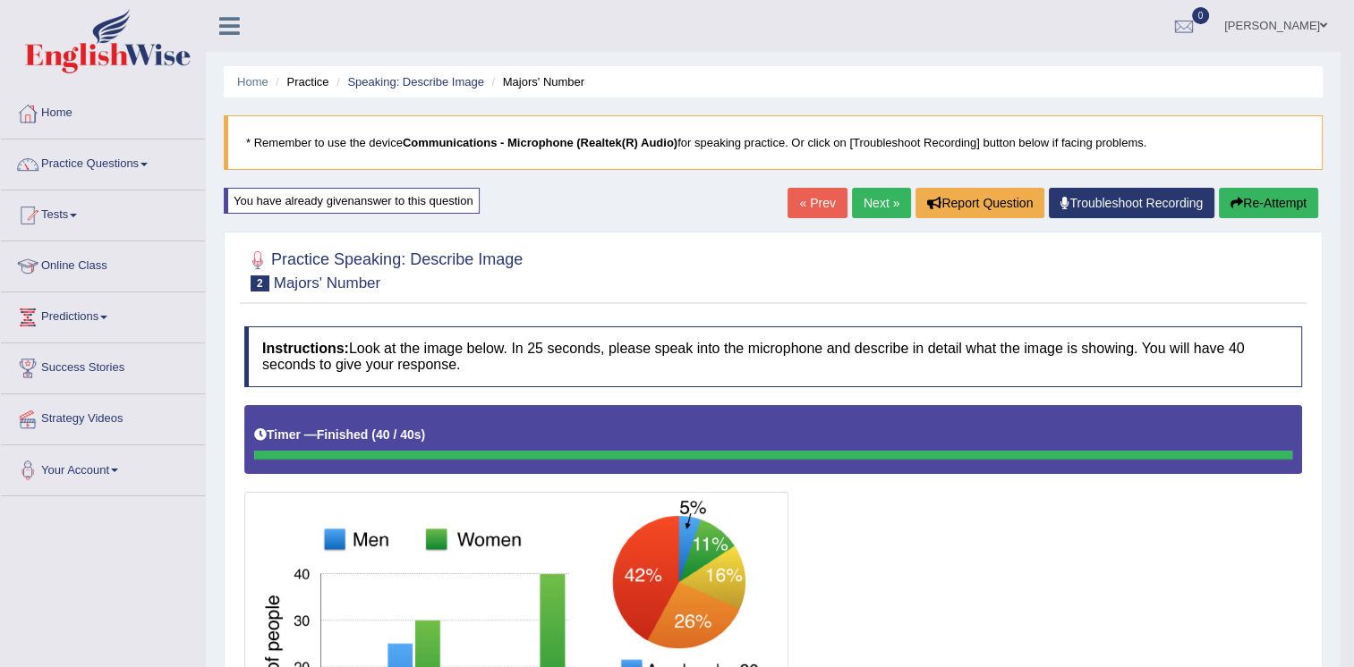
click at [1267, 199] on button "Re-Attempt" at bounding box center [1268, 203] width 99 height 30
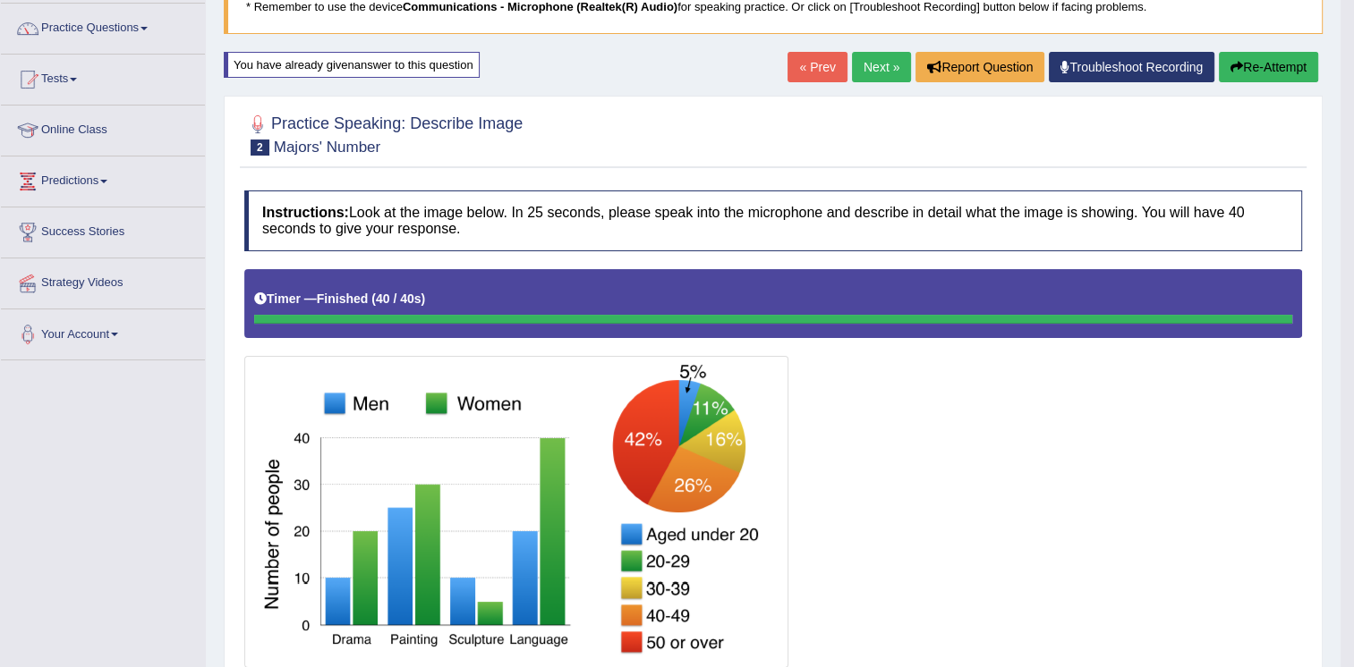
scroll to position [89, 0]
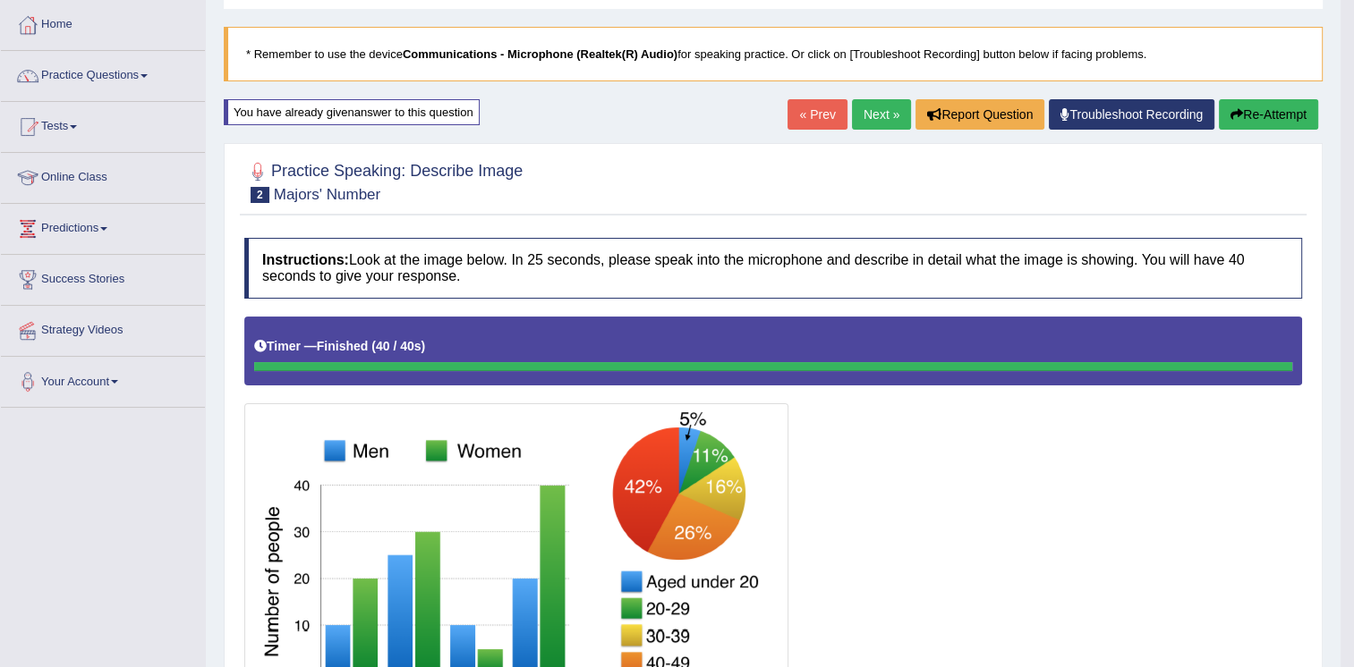
click at [883, 107] on link "Next »" at bounding box center [881, 114] width 59 height 30
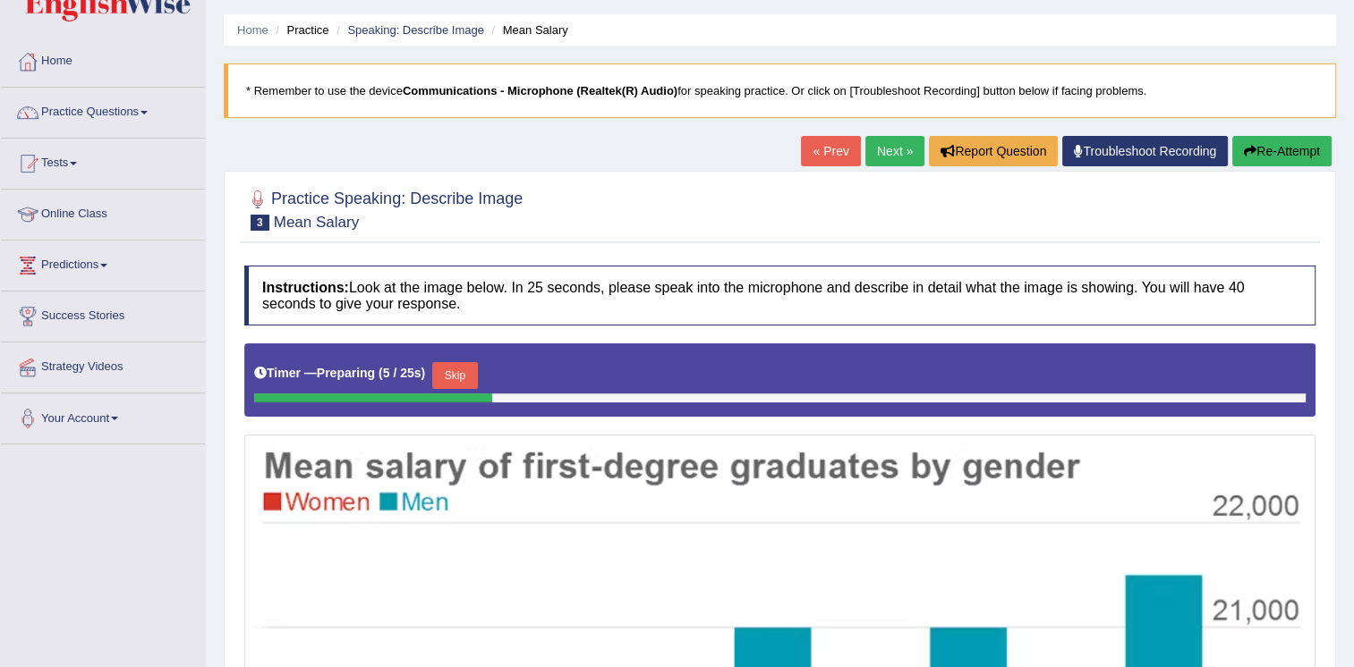
click at [872, 145] on link "Next »" at bounding box center [894, 151] width 59 height 30
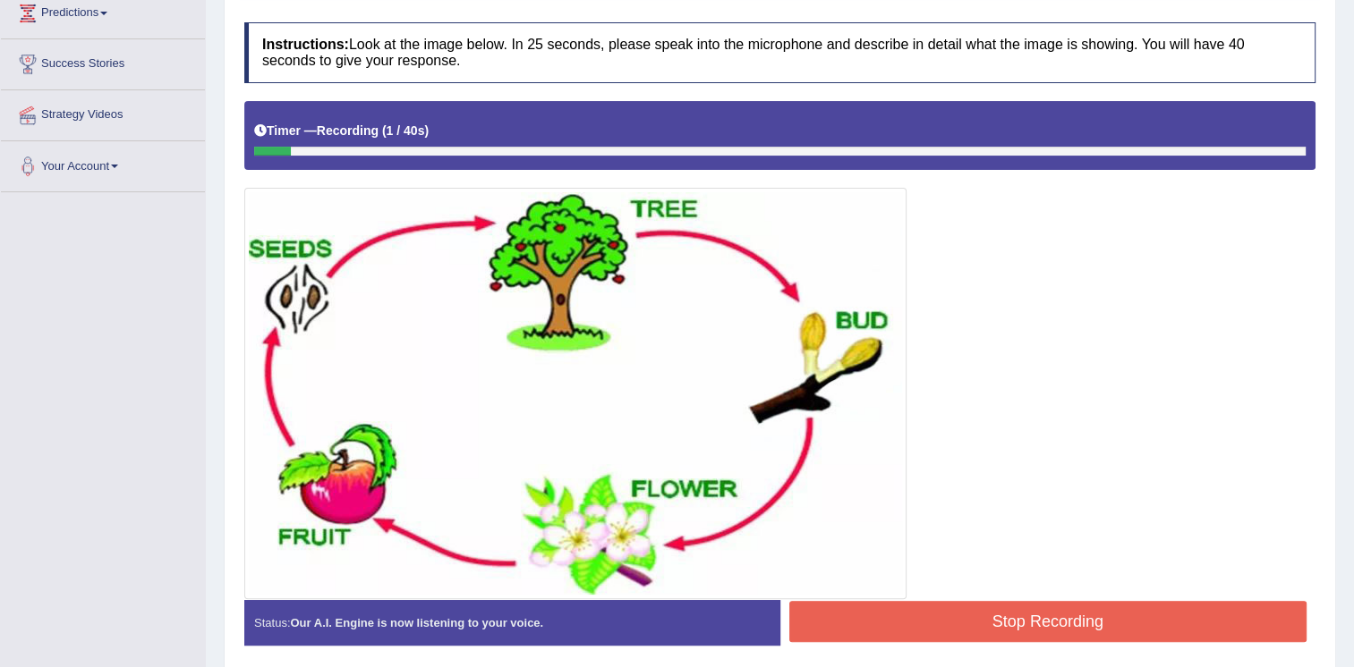
drag, startPoint x: 1353, startPoint y: 268, endPoint x: 1352, endPoint y: -2, distance: 270.2
click at [1352, 0] on html "Toggle navigation Home Practice Questions Speaking Practice Read Aloud Repeat S…" at bounding box center [677, 29] width 1354 height 667
click at [1353, 223] on html "Toggle navigation Home Practice Questions Speaking Practice Read Aloud Repeat S…" at bounding box center [677, 29] width 1354 height 667
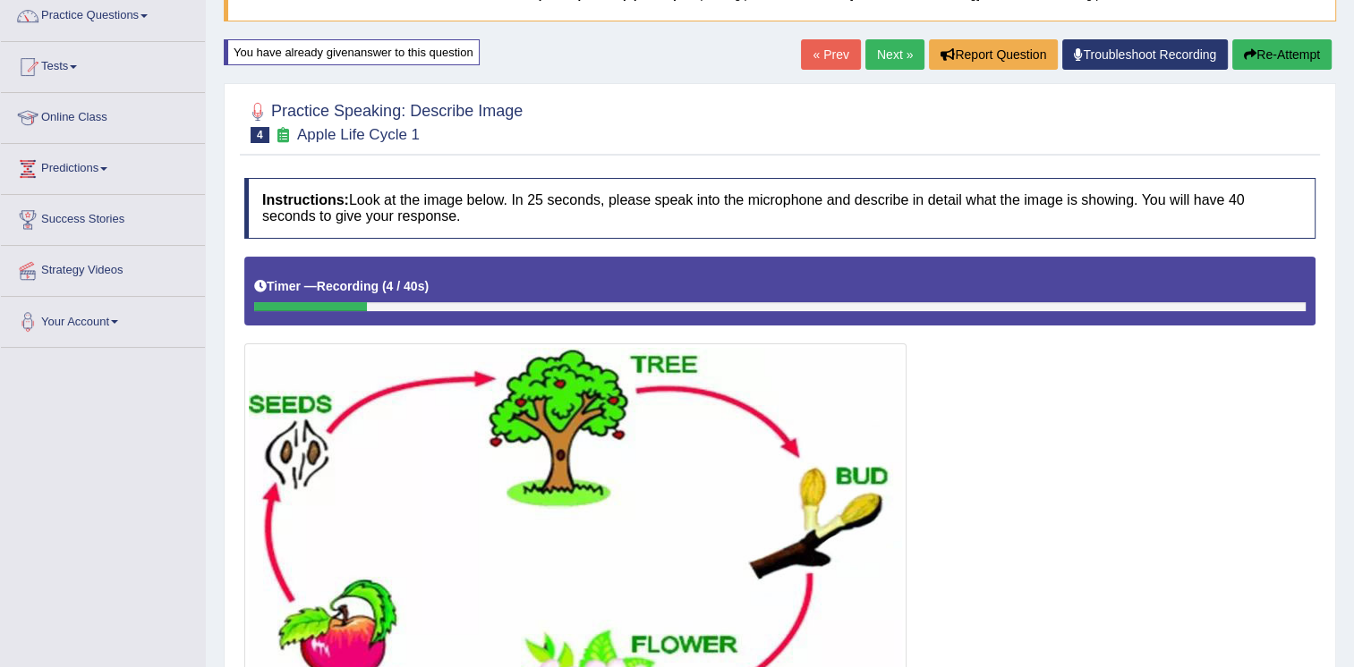
scroll to position [107, 0]
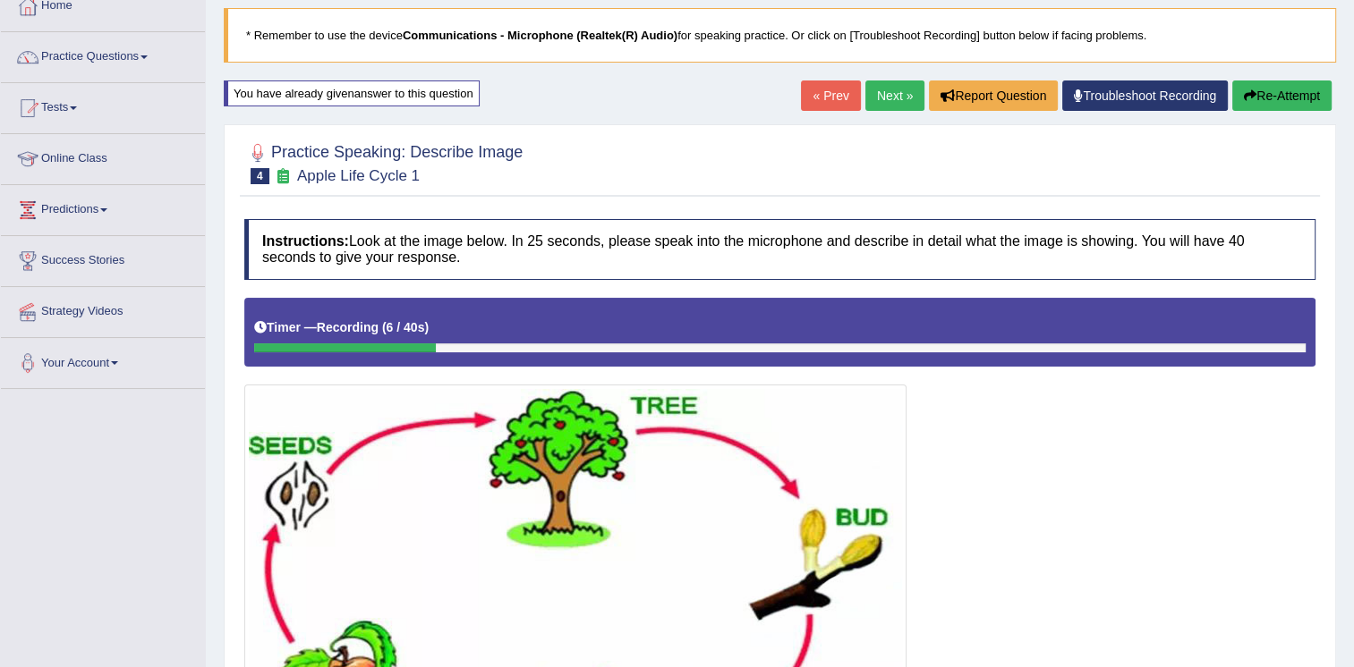
click at [1291, 109] on button "Re-Attempt" at bounding box center [1281, 96] width 99 height 30
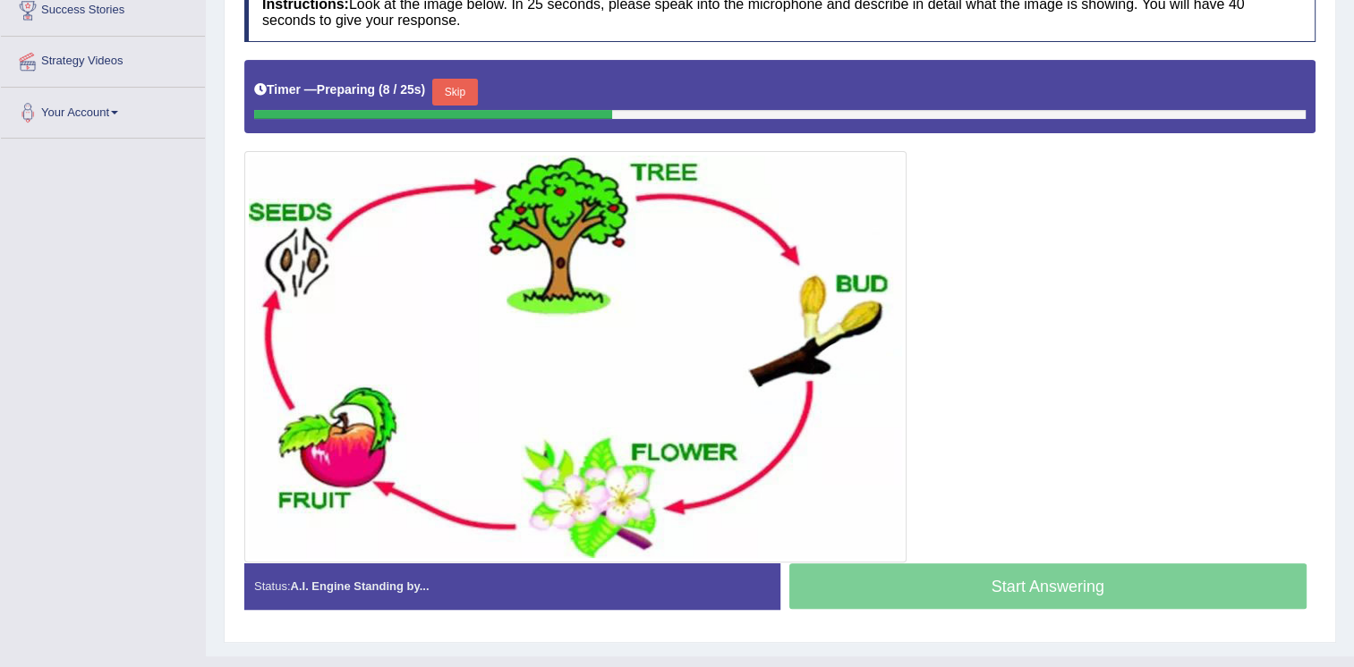
click at [320, 301] on img at bounding box center [575, 357] width 653 height 403
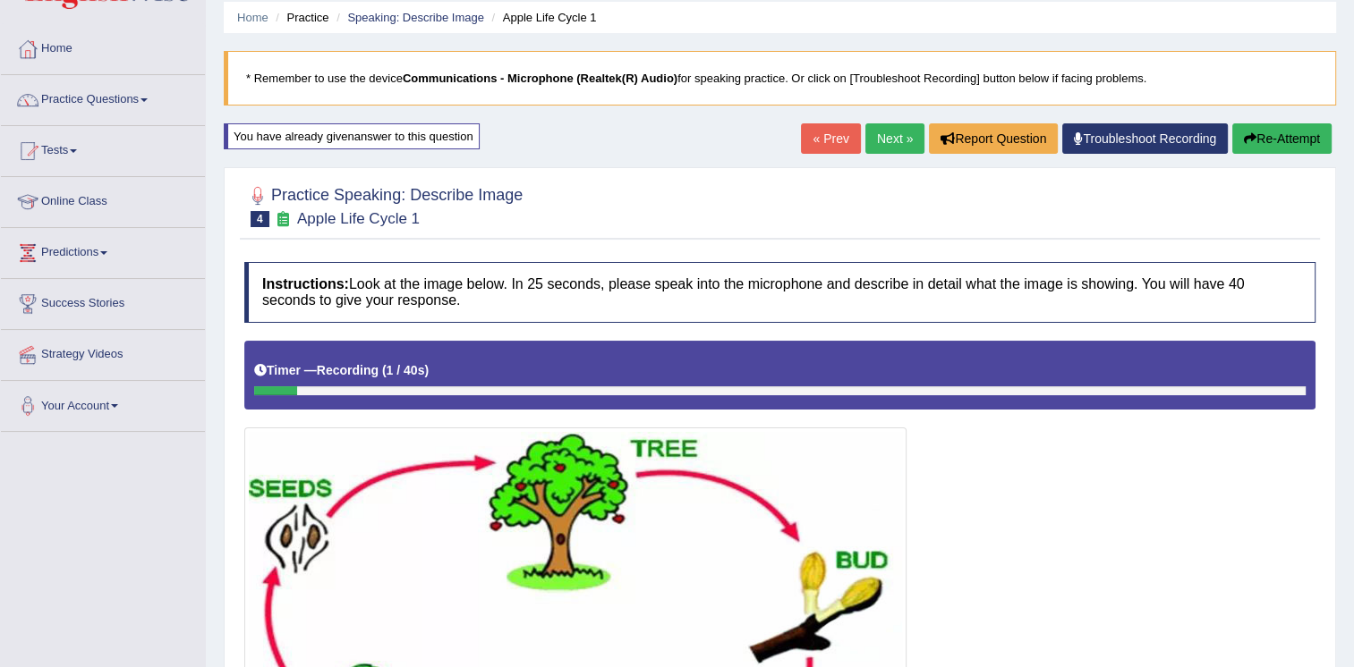
scroll to position [48, 0]
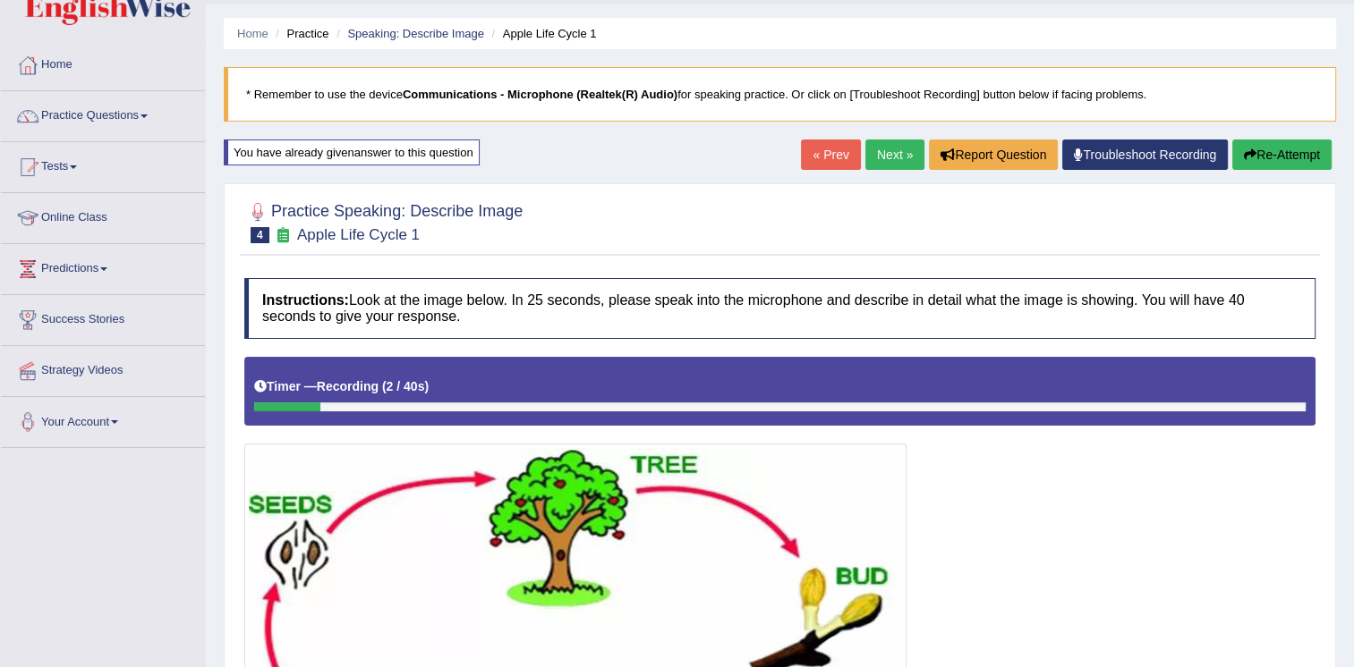
click at [1271, 146] on button "Re-Attempt" at bounding box center [1281, 155] width 99 height 30
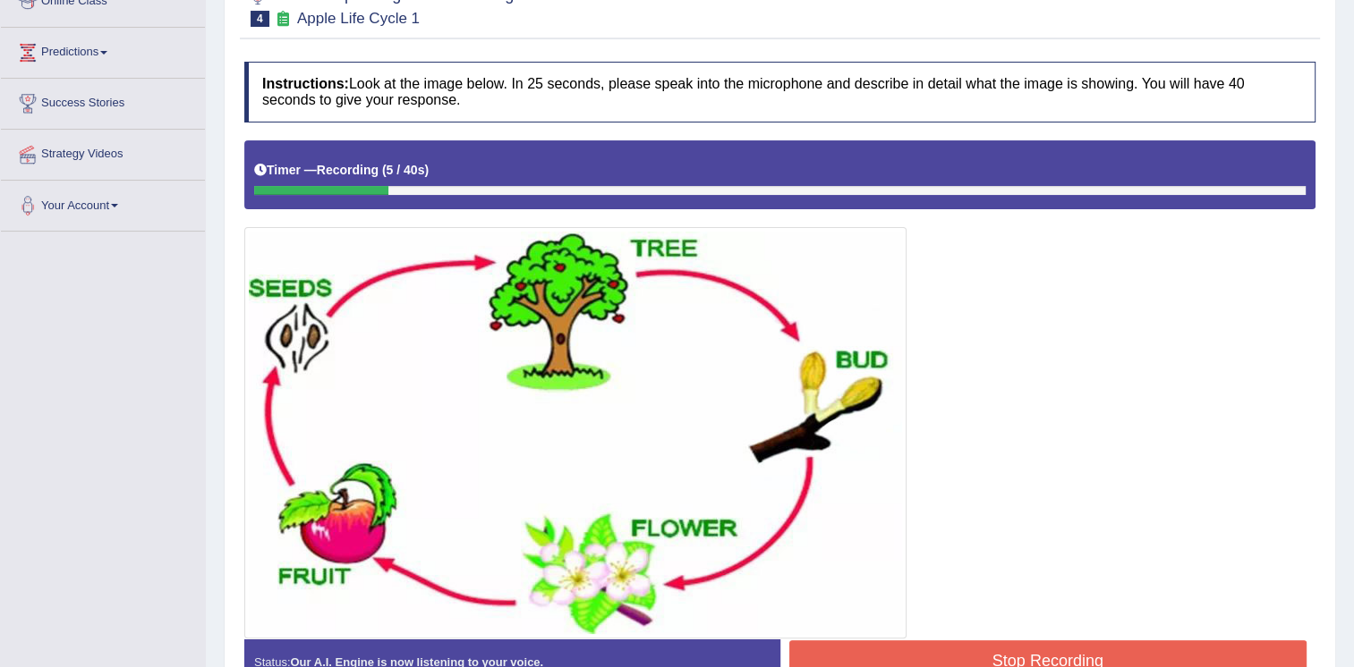
scroll to position [315, 0]
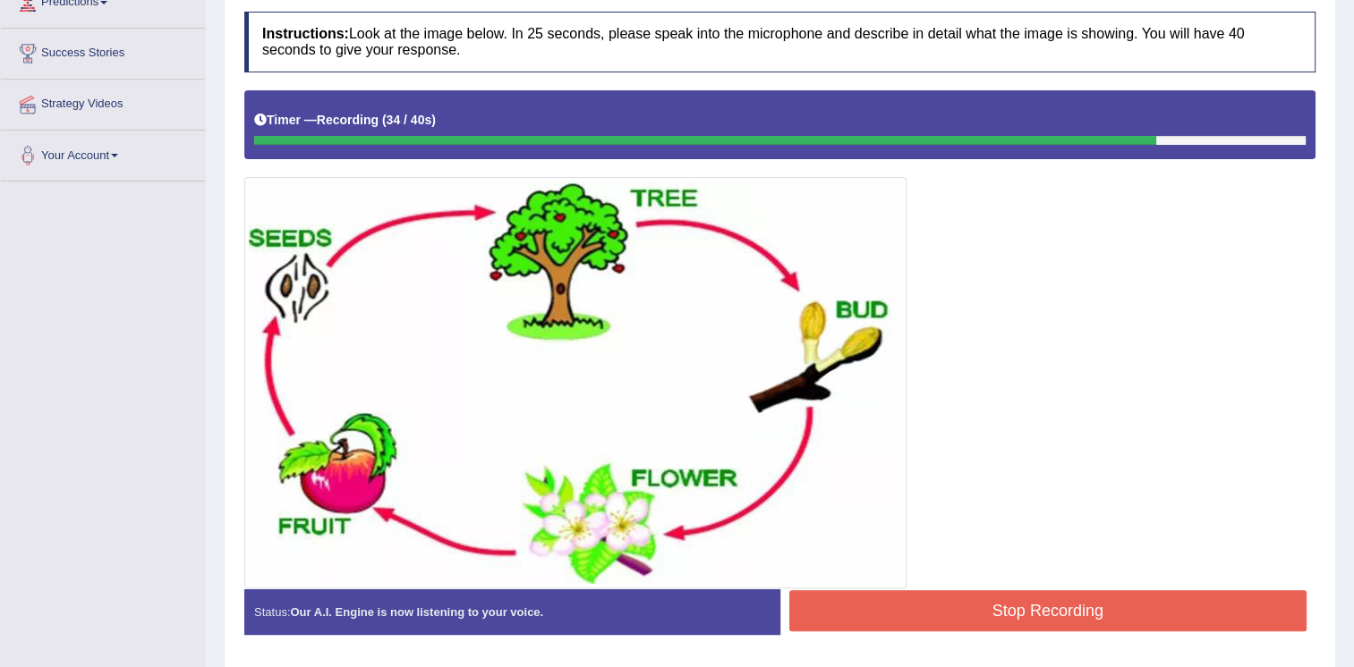
click at [1109, 606] on button "Stop Recording" at bounding box center [1048, 611] width 518 height 41
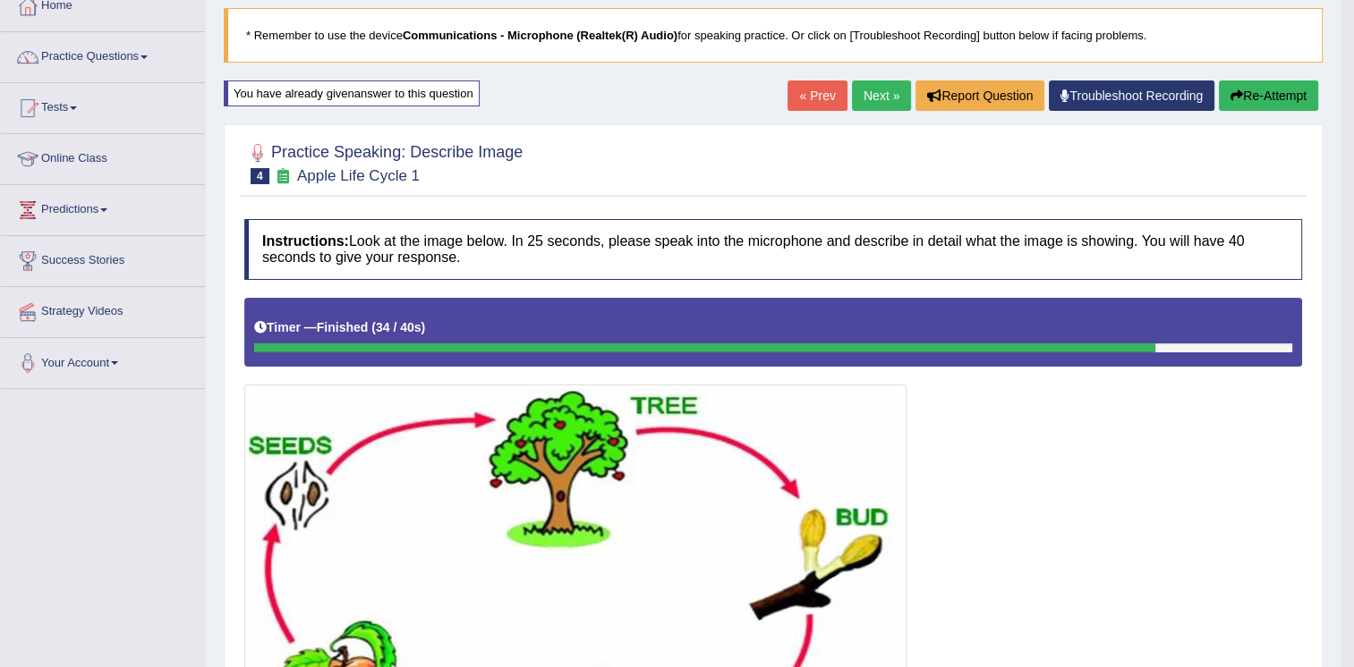
scroll to position [0, 0]
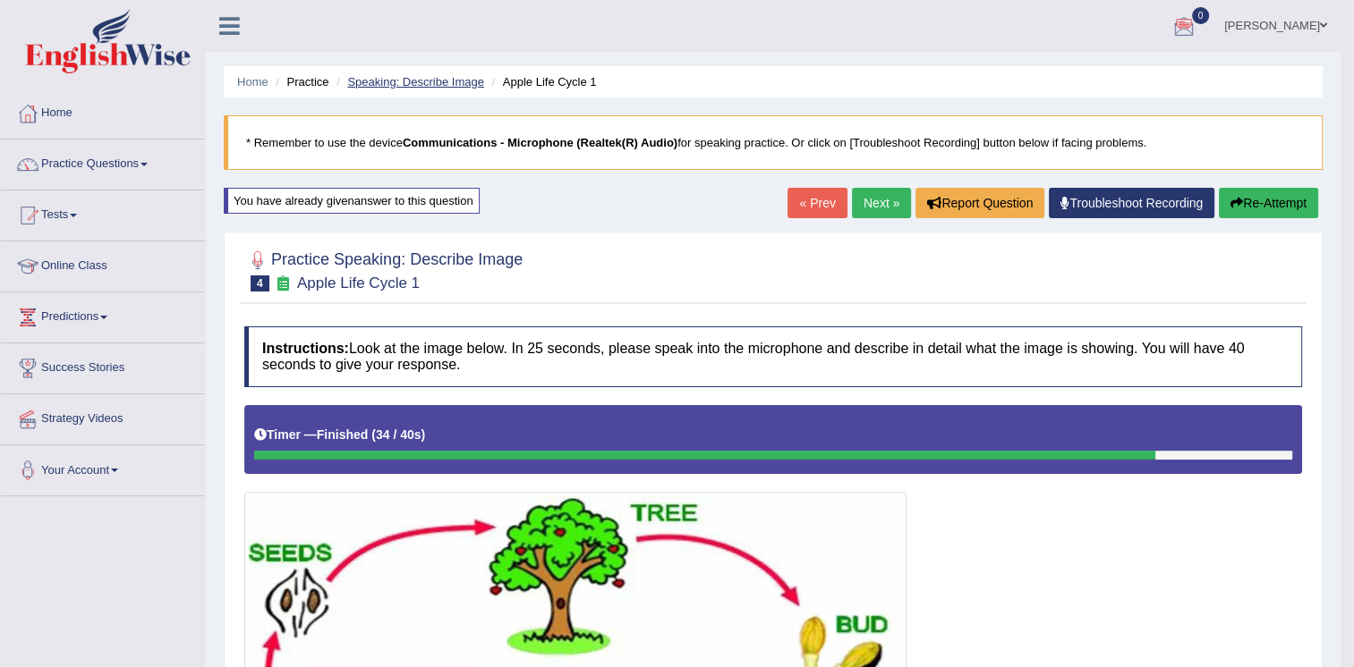
click at [451, 75] on link "Speaking: Describe Image" at bounding box center [415, 81] width 136 height 13
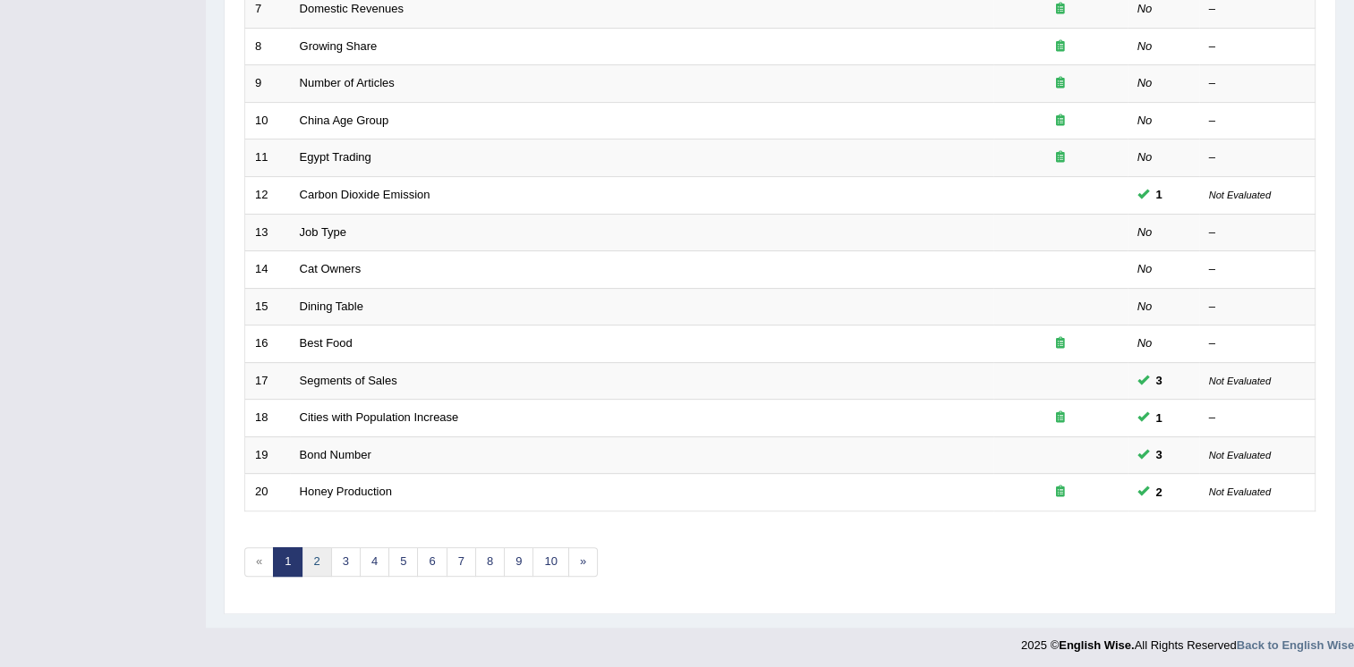
drag, startPoint x: 0, startPoint y: 0, endPoint x: 312, endPoint y: 560, distance: 641.3
click at [312, 560] on link "2" at bounding box center [317, 563] width 30 height 30
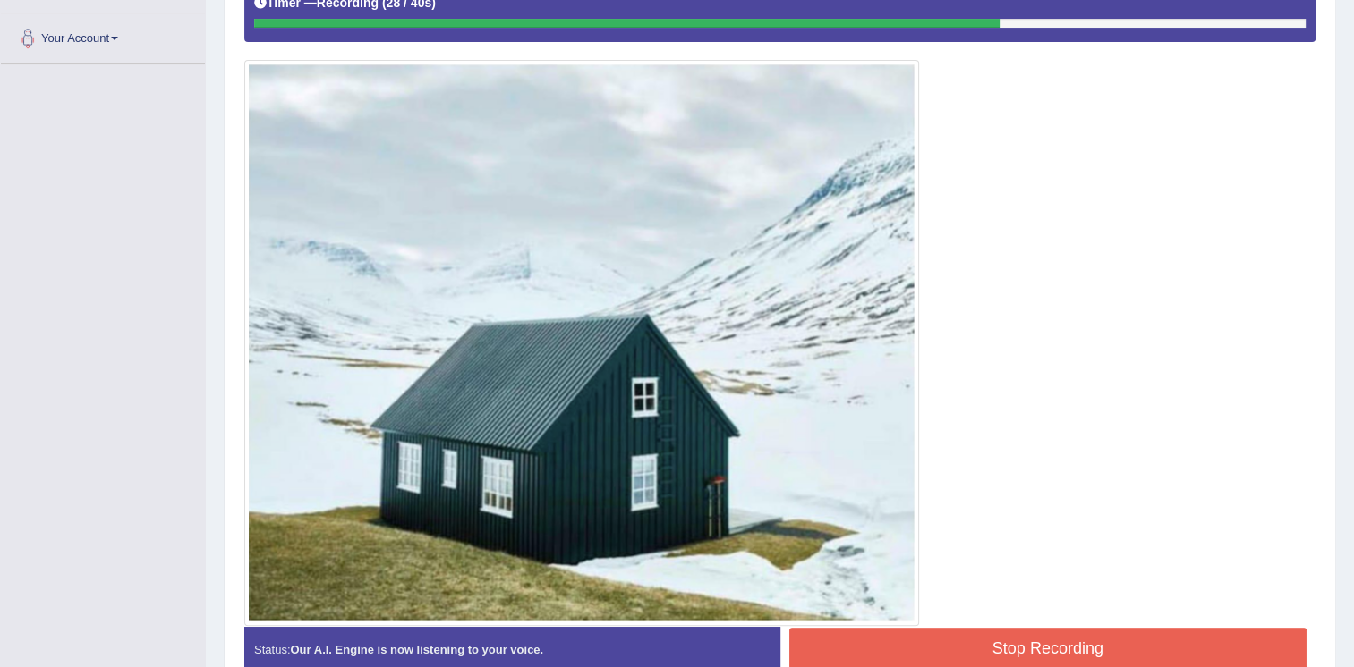
scroll to position [82, 0]
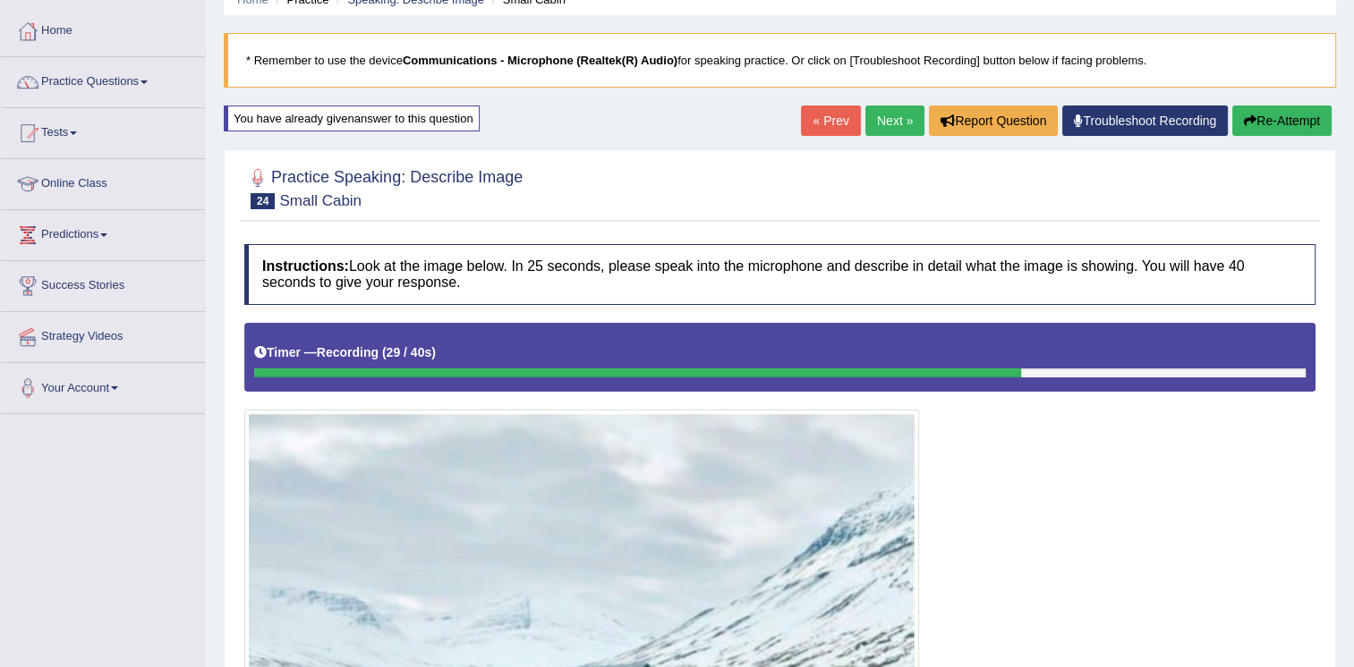
click at [1283, 115] on button "Re-Attempt" at bounding box center [1281, 121] width 99 height 30
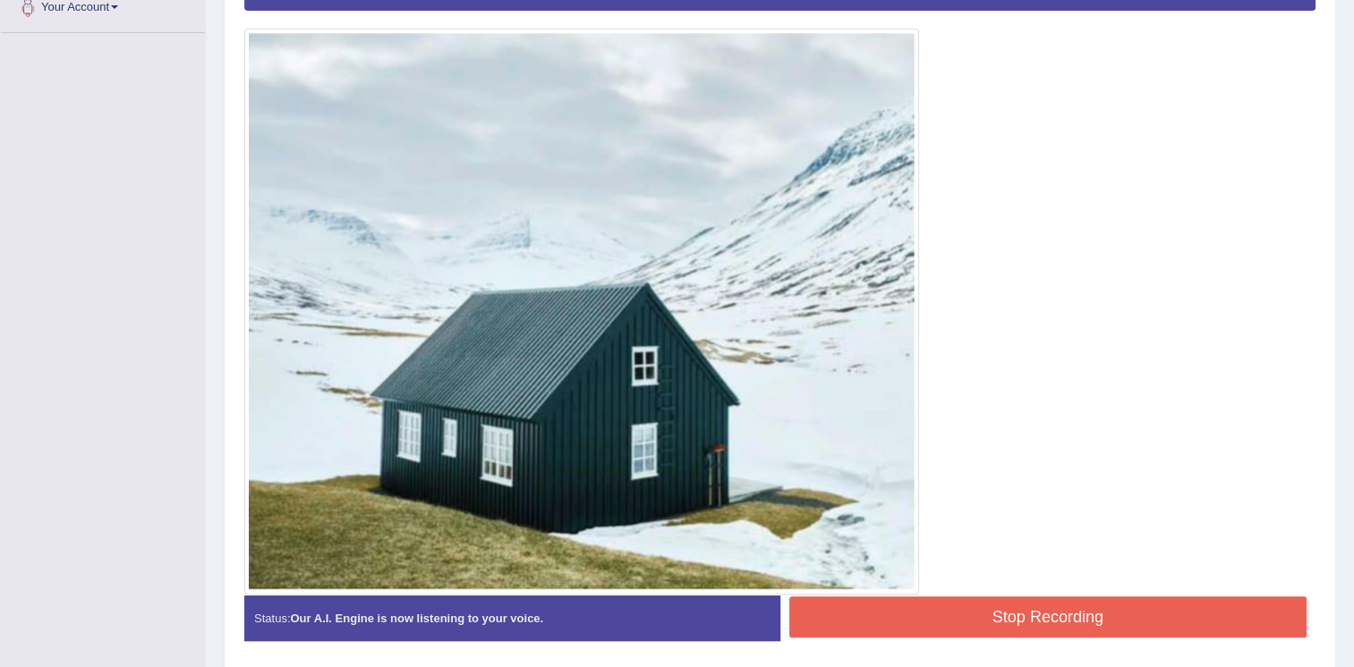
scroll to position [265, 0]
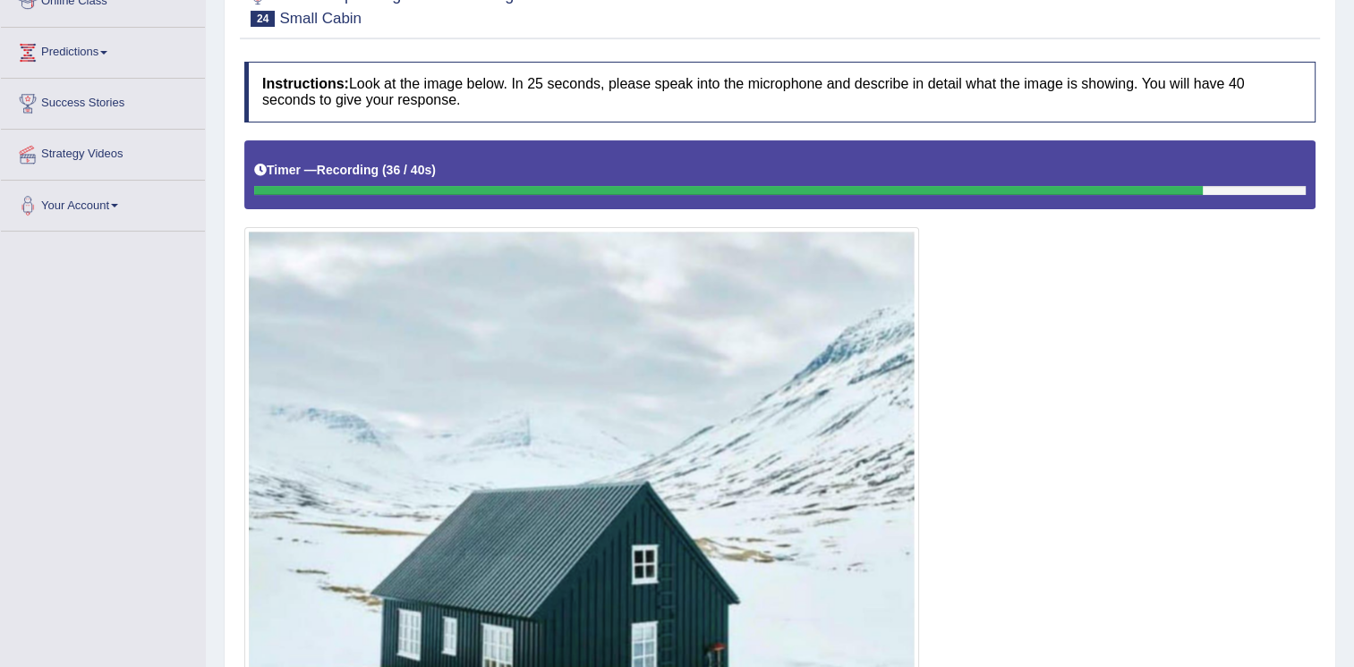
click at [1326, 204] on div "Practice Speaking: Describe Image 24 Small Cabin Instructions: Look at the imag…" at bounding box center [780, 420] width 1112 height 906
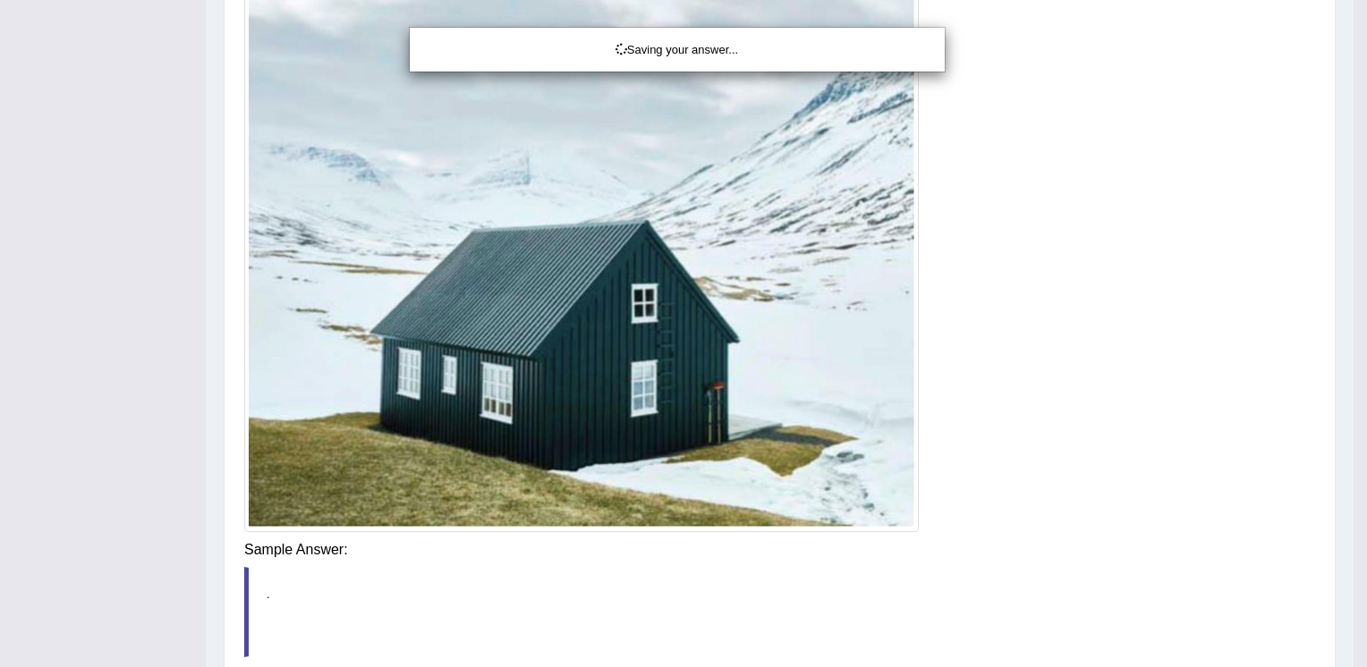
click at [990, 549] on div "Saving your answer..." at bounding box center [683, 333] width 1367 height 667
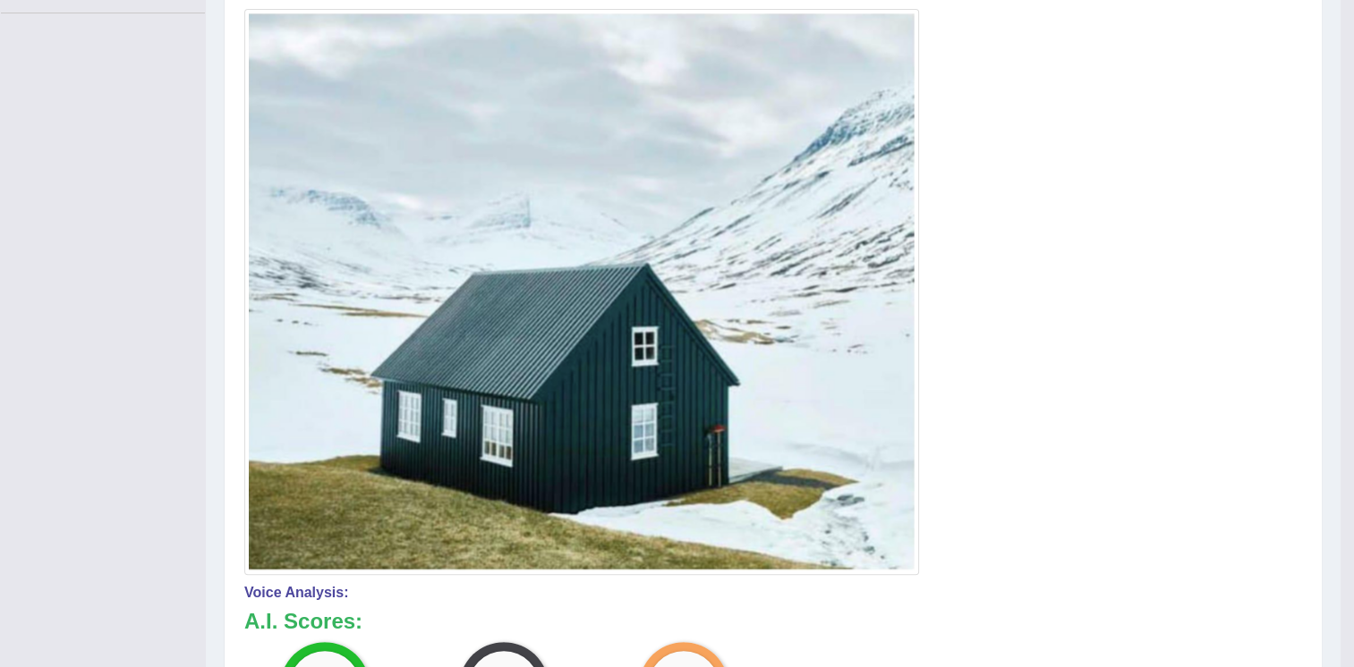
scroll to position [494, 0]
